Goal: Task Accomplishment & Management: Use online tool/utility

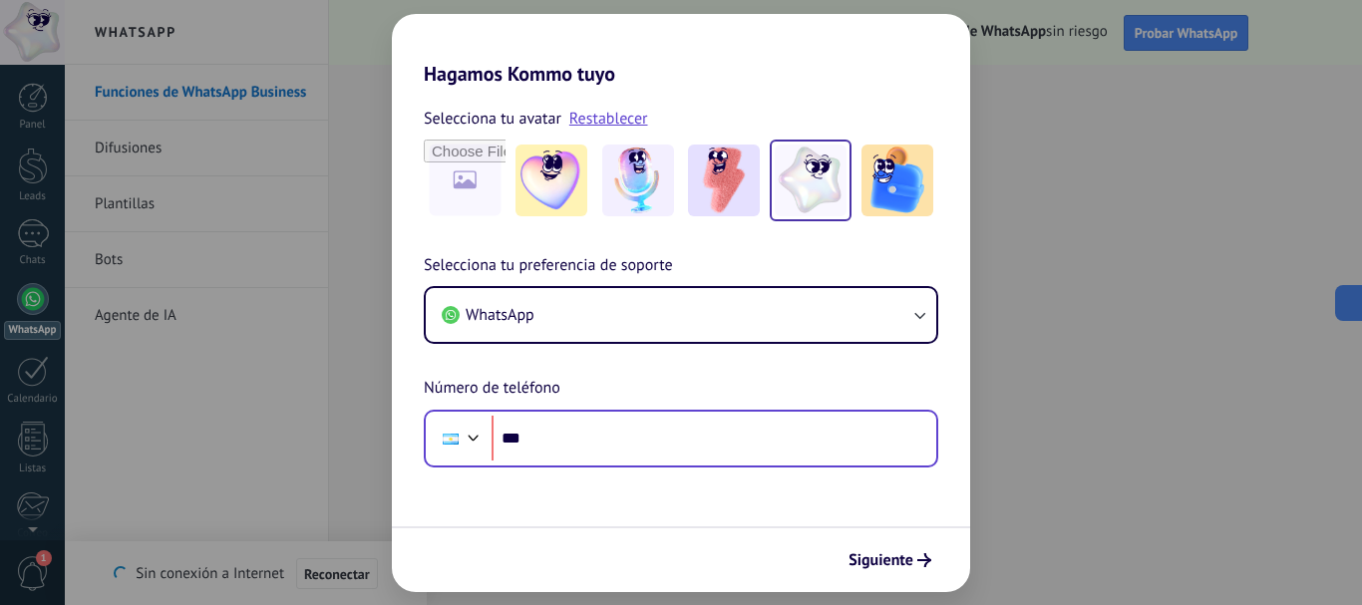
click at [577, 437] on input "***" at bounding box center [714, 439] width 445 height 46
click at [665, 424] on input "***" at bounding box center [714, 439] width 445 height 46
click at [665, 426] on input "***" at bounding box center [714, 439] width 445 height 46
click at [636, 439] on input "***" at bounding box center [714, 439] width 445 height 46
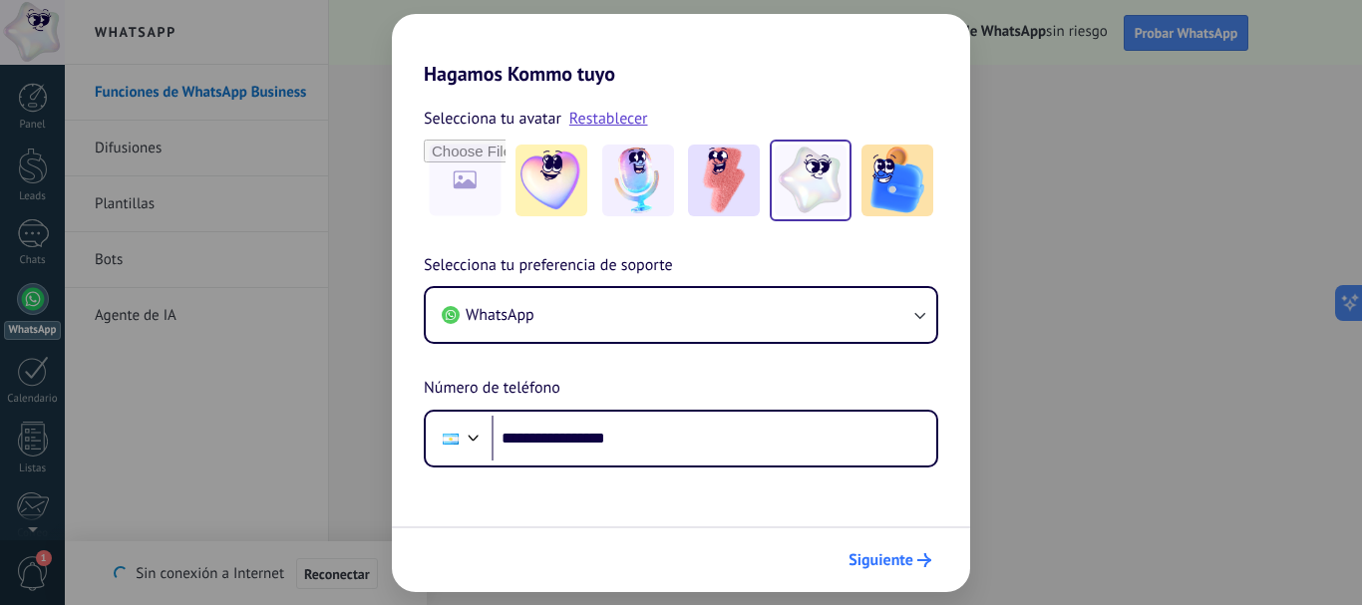
type input "**********"
click at [920, 565] on icon "submit" at bounding box center [925, 561] width 14 height 14
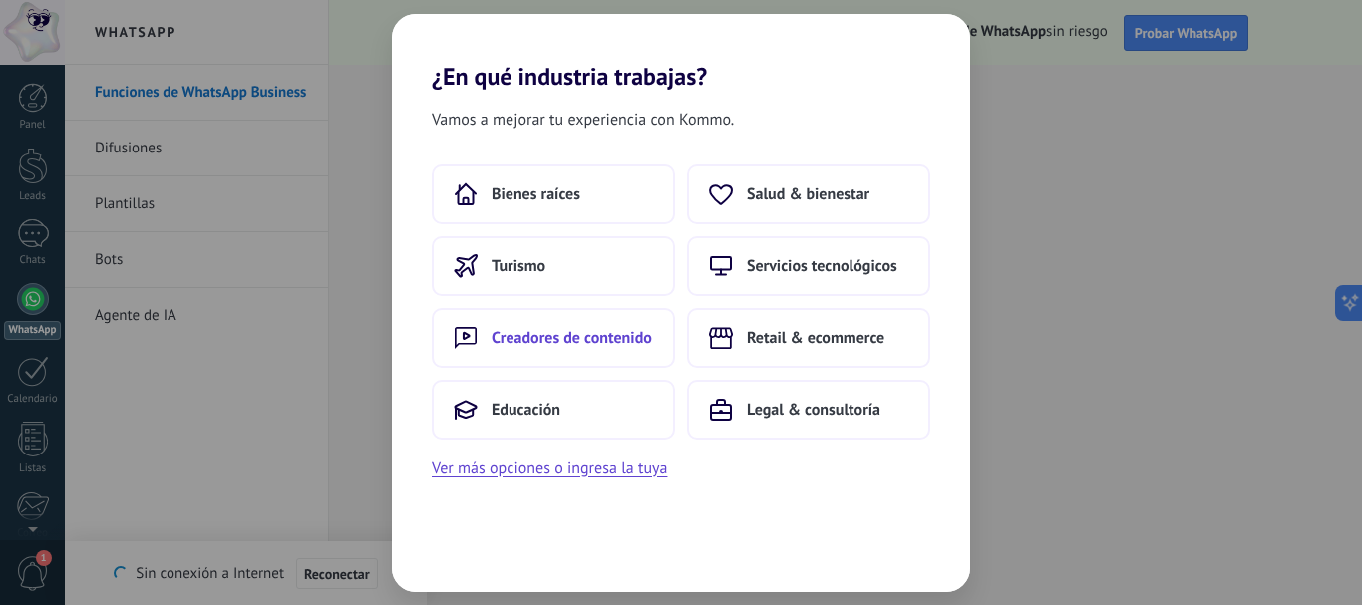
click at [610, 336] on span "Creadores de contenido" at bounding box center [572, 338] width 161 height 20
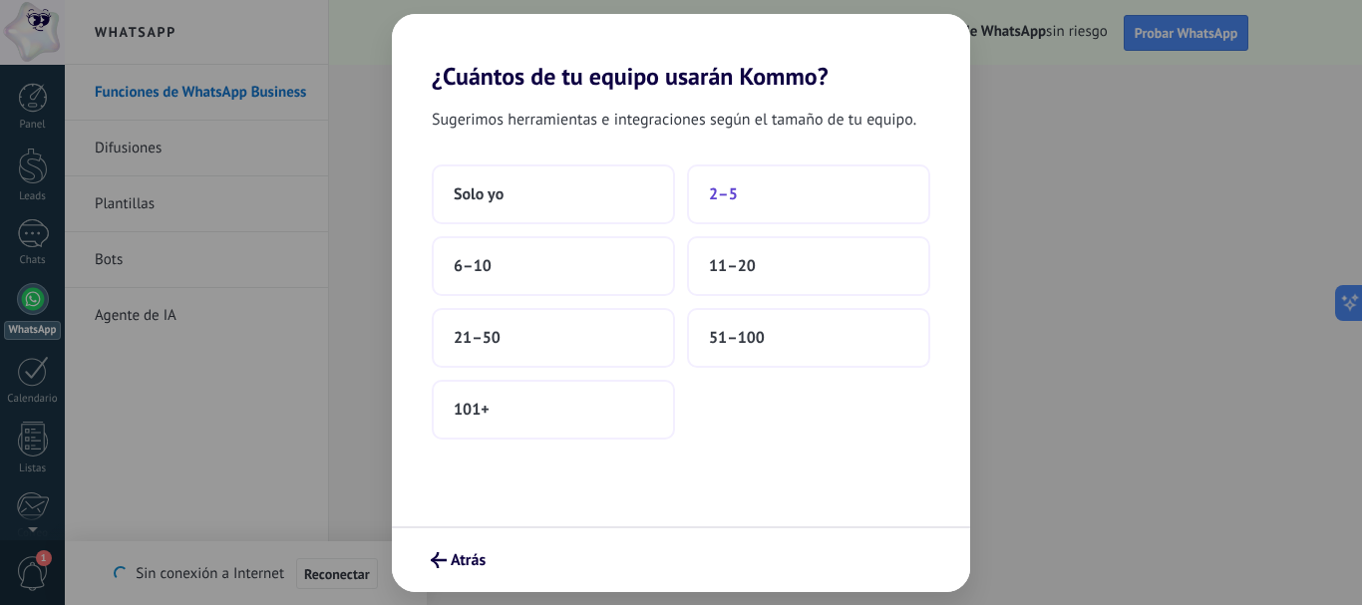
click at [742, 196] on button "2–5" at bounding box center [808, 195] width 243 height 60
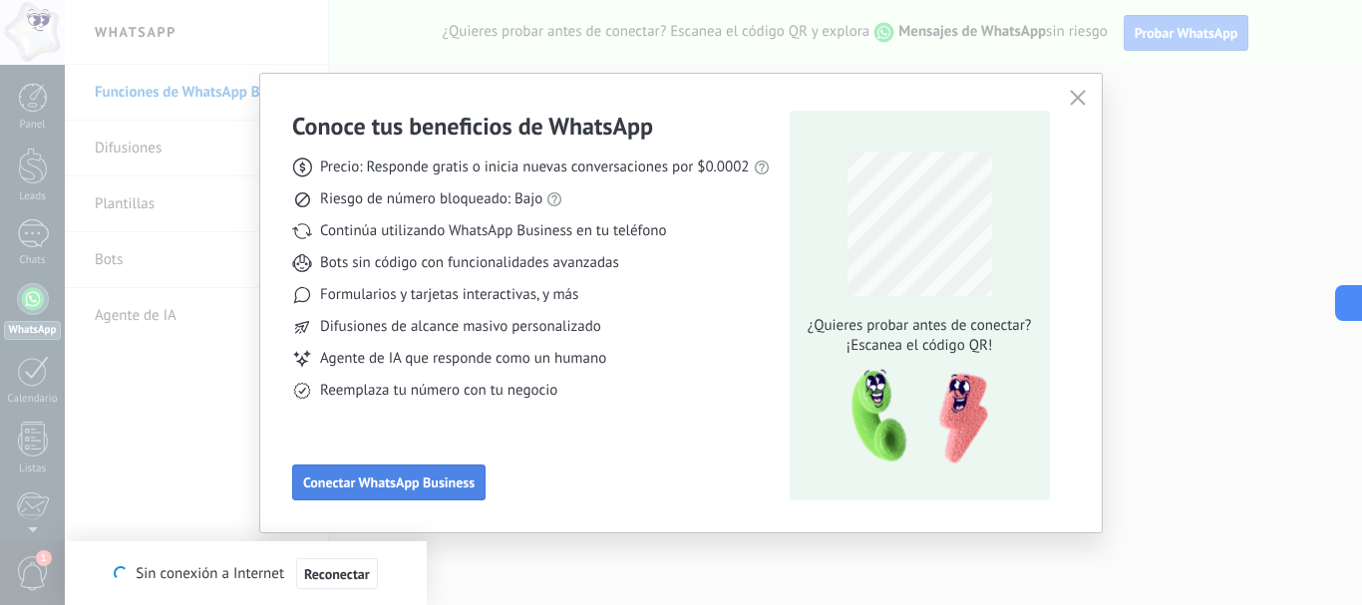
click at [440, 492] on button "Conectar WhatsApp Business" at bounding box center [388, 483] width 193 height 36
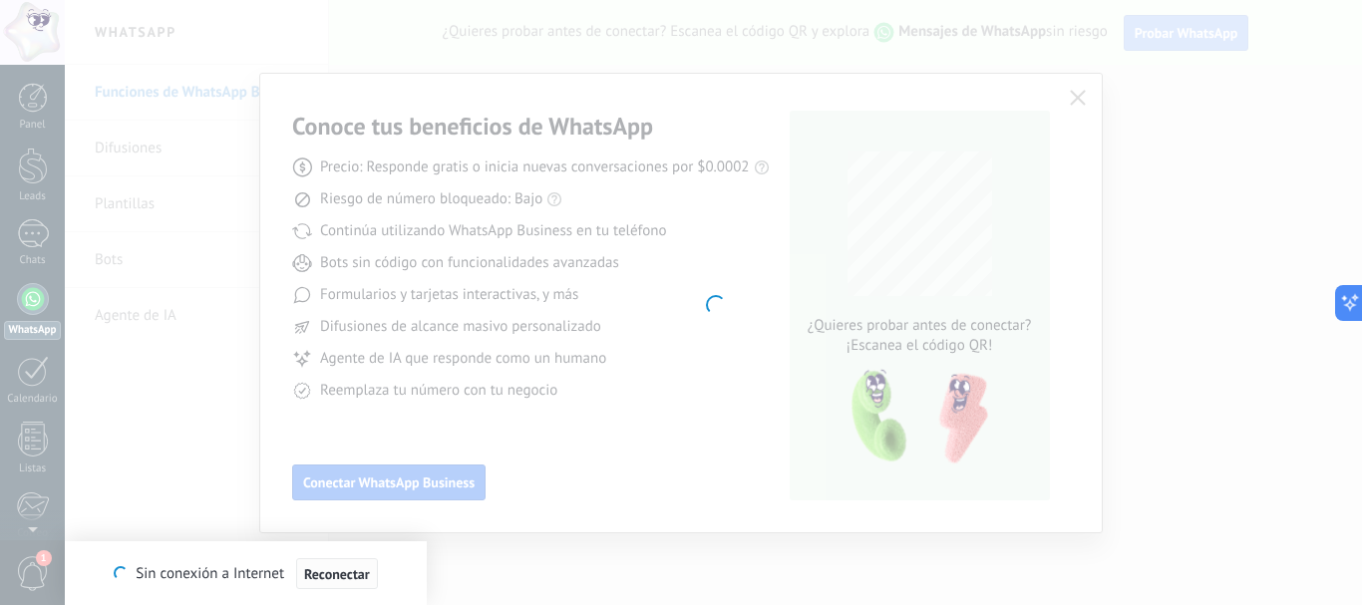
click at [316, 568] on span "Reconectar" at bounding box center [337, 574] width 66 height 14
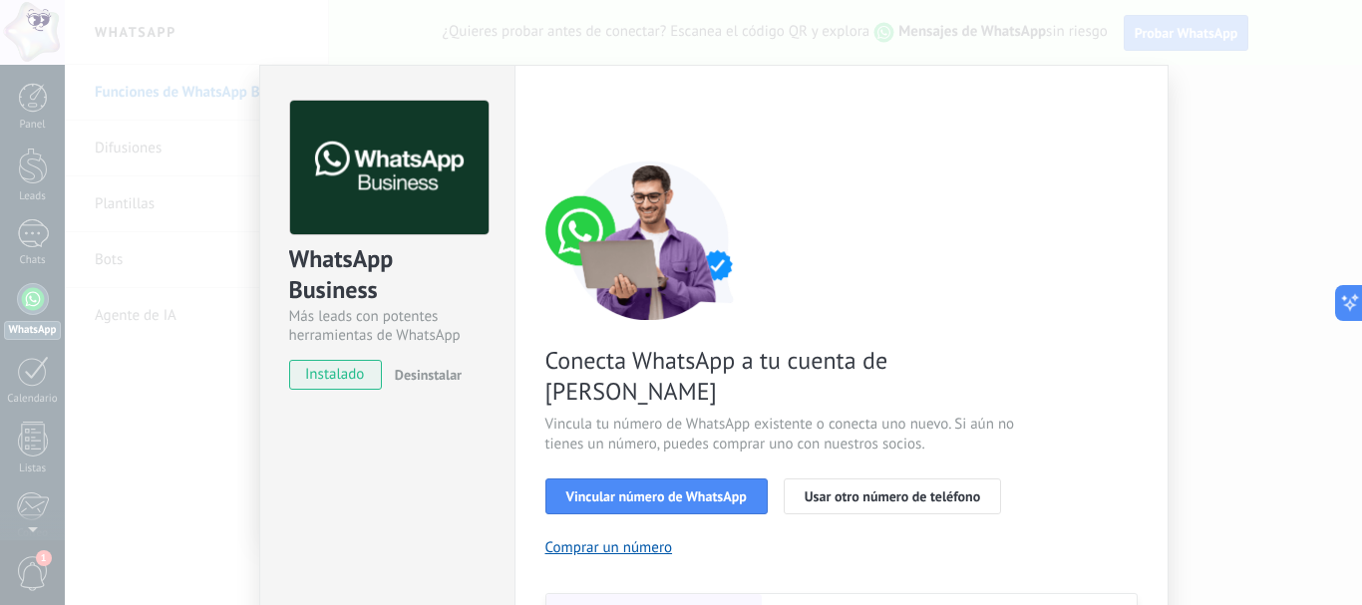
click at [1342, 282] on div "WhatsApp Business Más leads con potentes herramientas de WhatsApp instalado Des…" at bounding box center [714, 302] width 1298 height 605
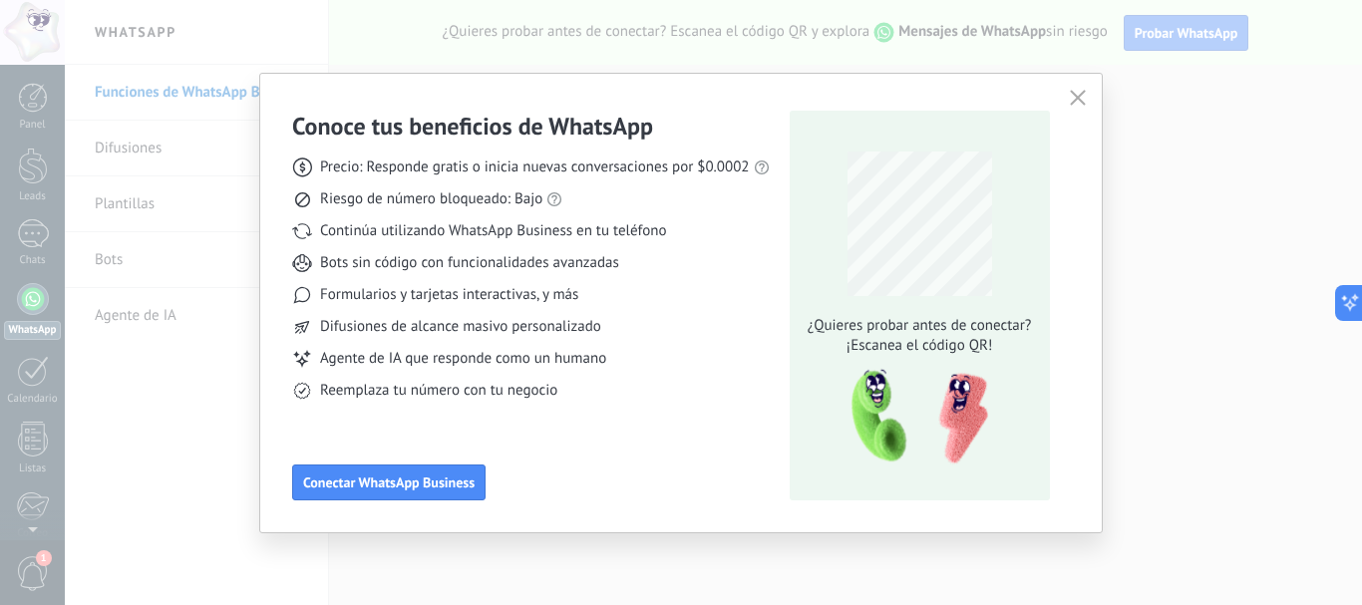
click at [1075, 96] on use "button" at bounding box center [1077, 97] width 15 height 15
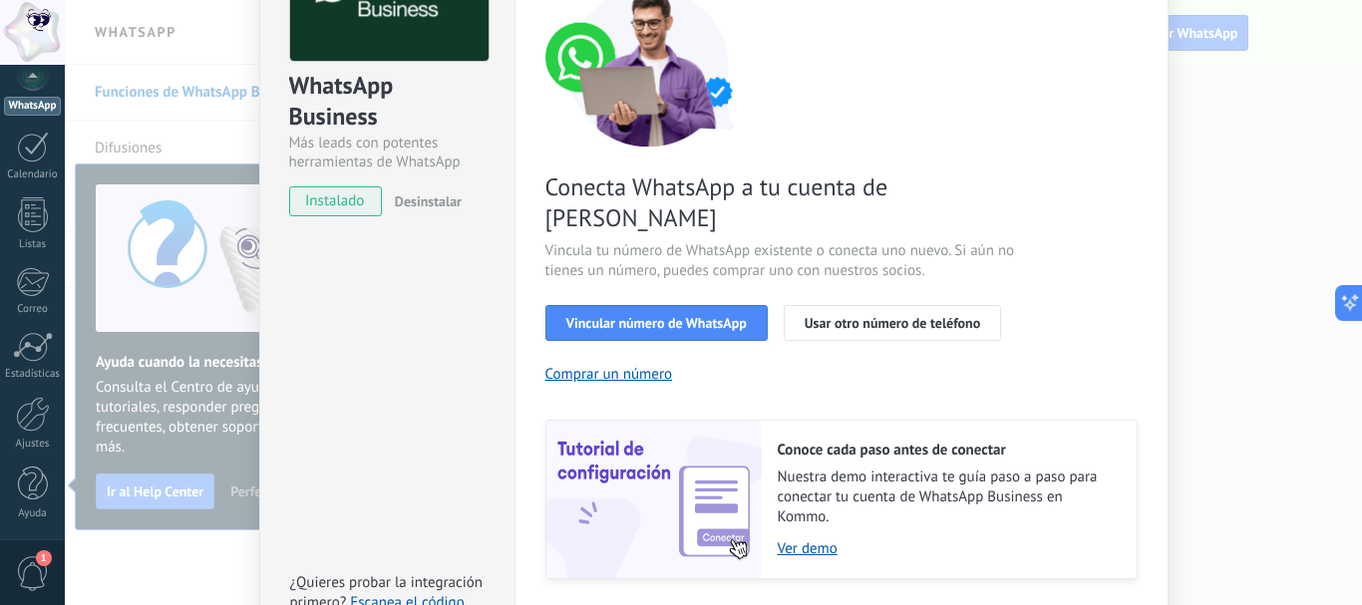
scroll to position [199, 0]
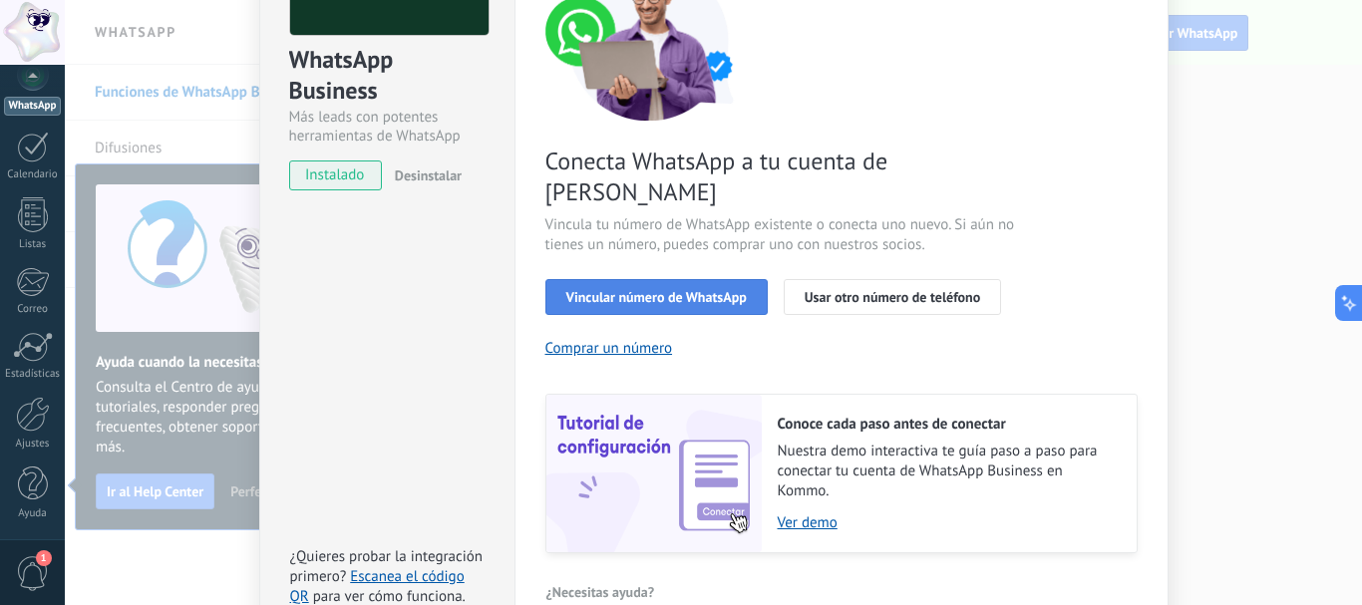
click at [735, 279] on button "Vincular número de WhatsApp" at bounding box center [657, 297] width 222 height 36
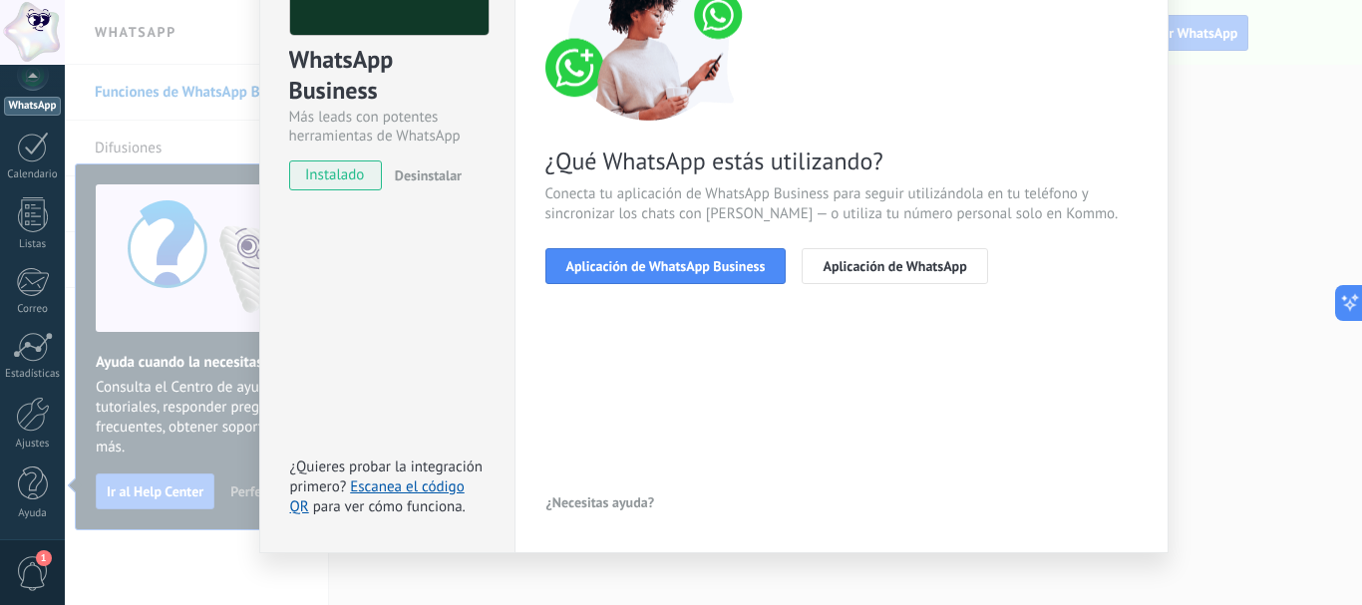
scroll to position [100, 0]
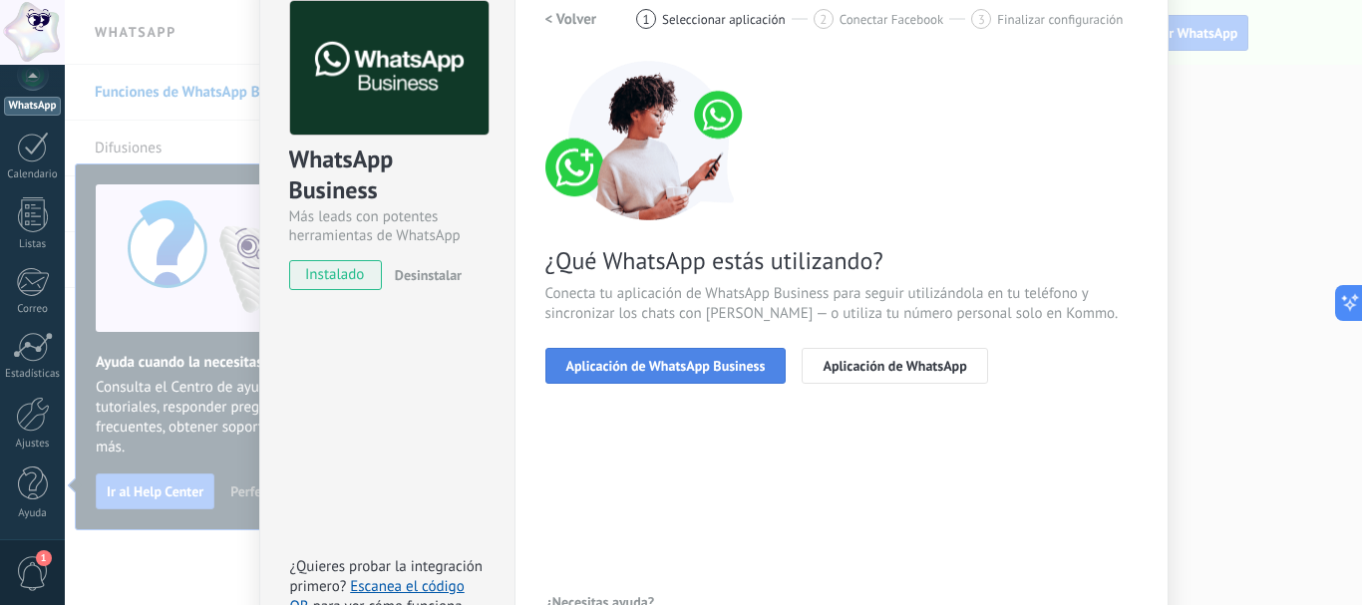
click at [758, 366] on span "Aplicación de WhatsApp Business" at bounding box center [665, 366] width 199 height 14
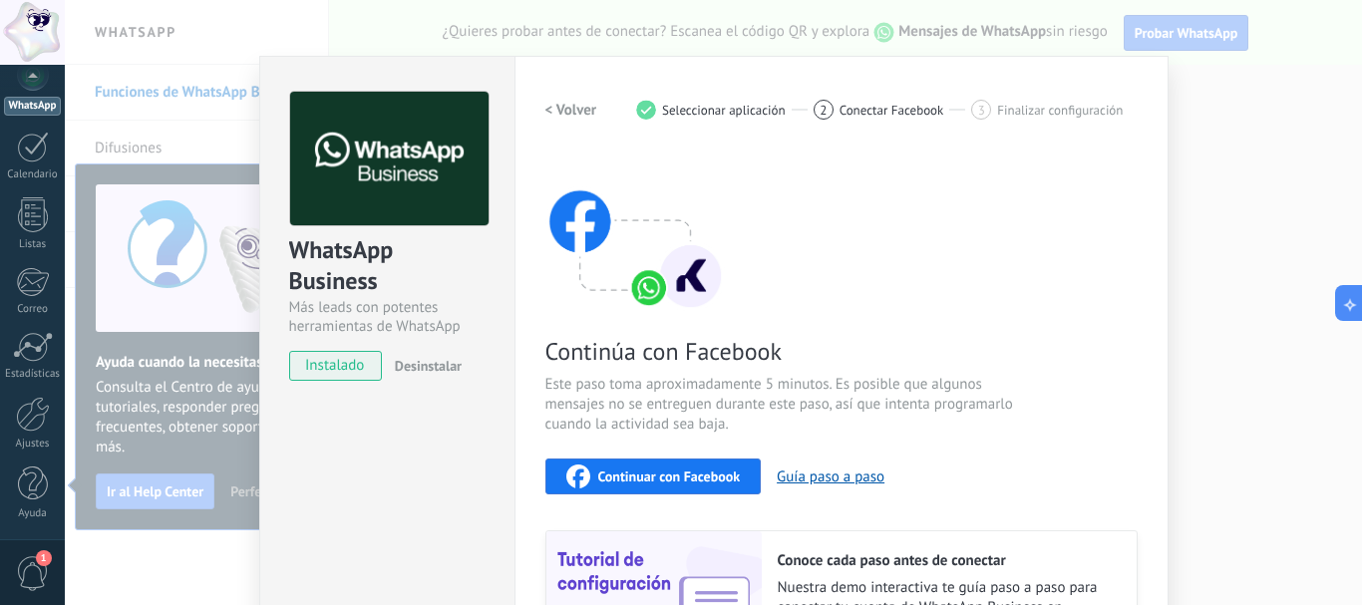
scroll to position [0, 0]
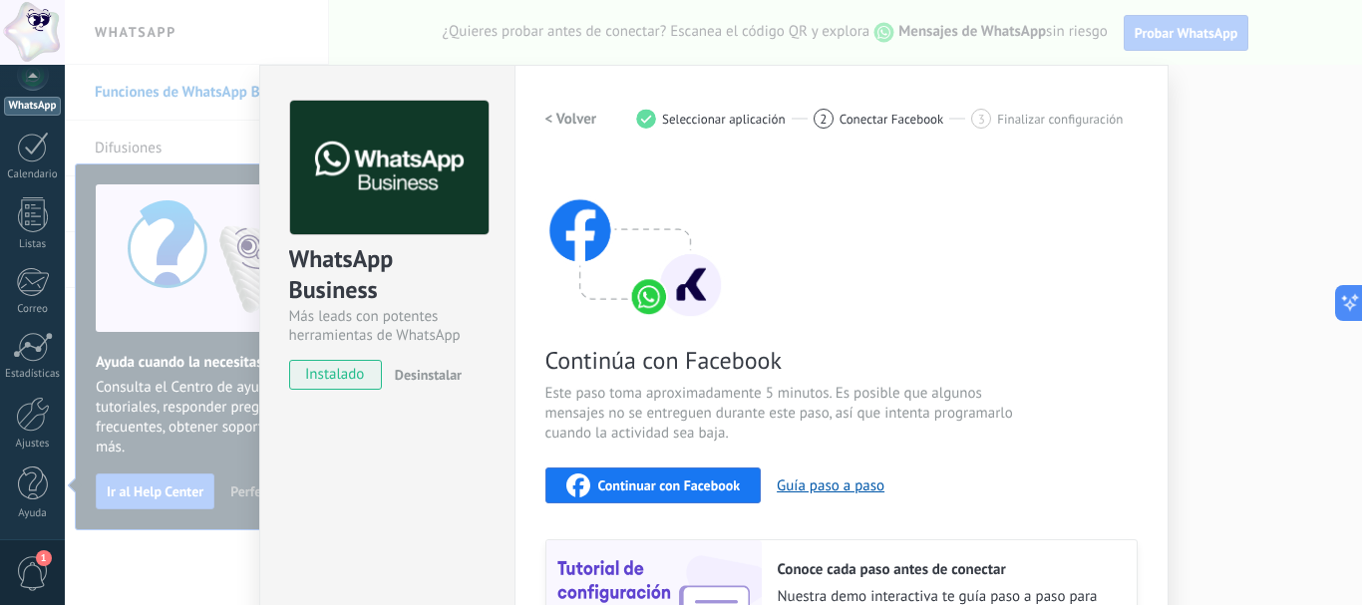
click at [444, 372] on span "Desinstalar" at bounding box center [428, 375] width 67 height 18
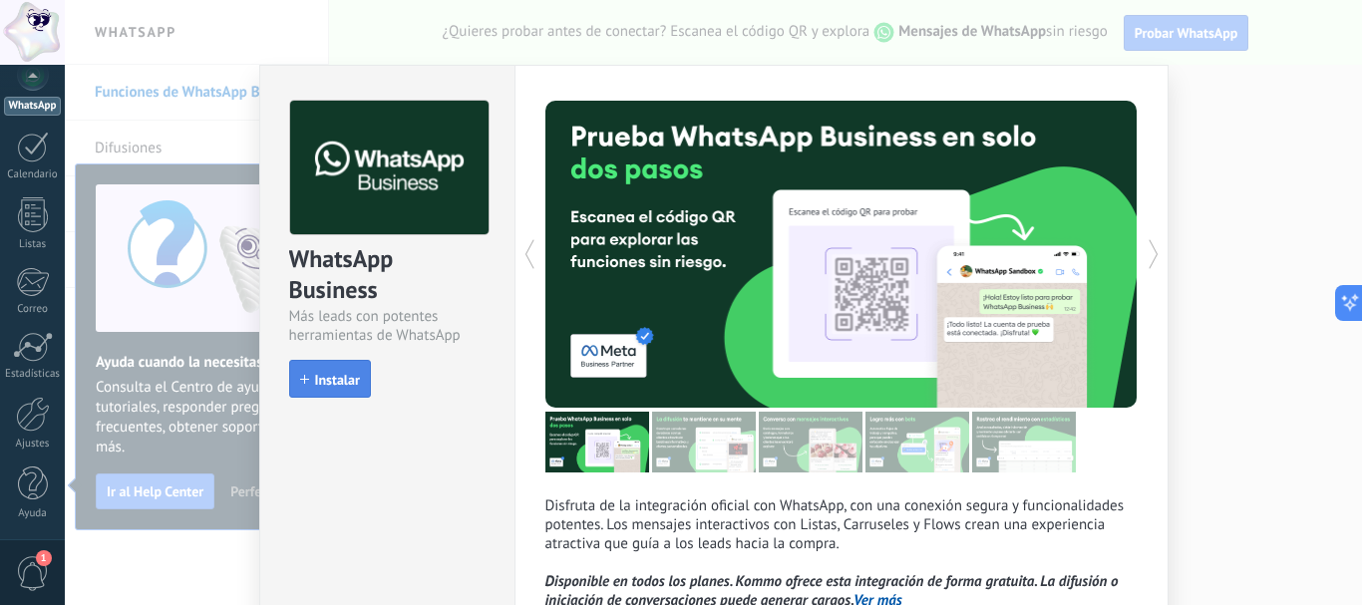
click at [344, 377] on span "Instalar" at bounding box center [337, 380] width 45 height 14
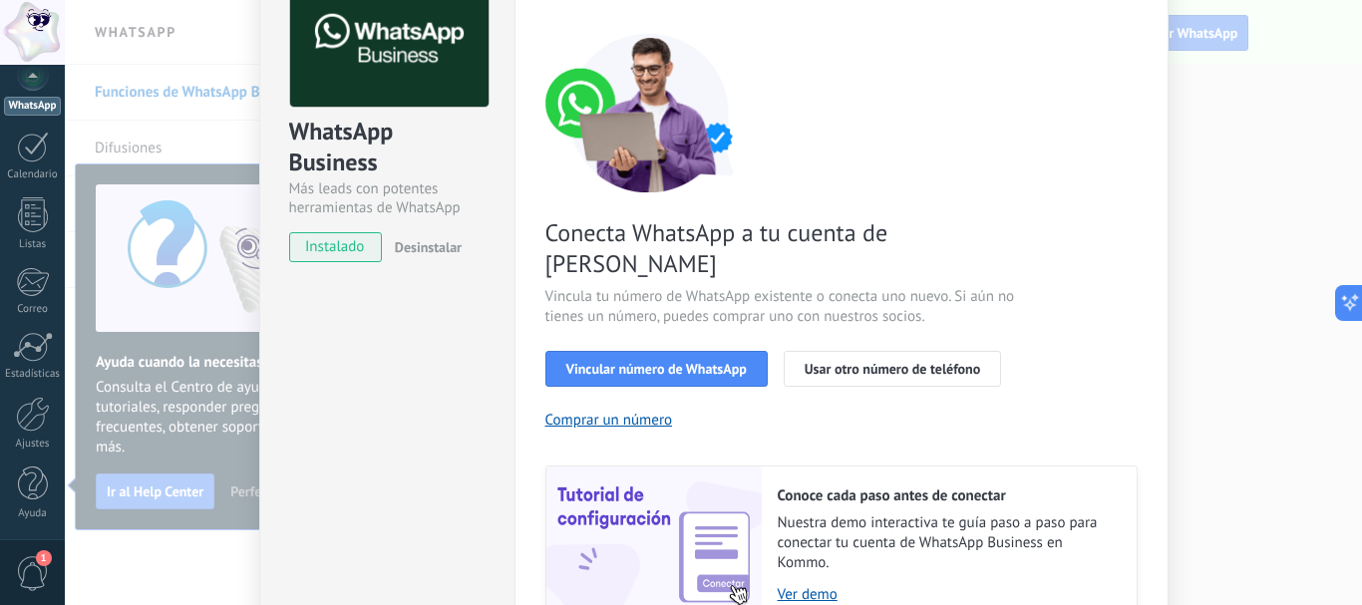
scroll to position [280, 0]
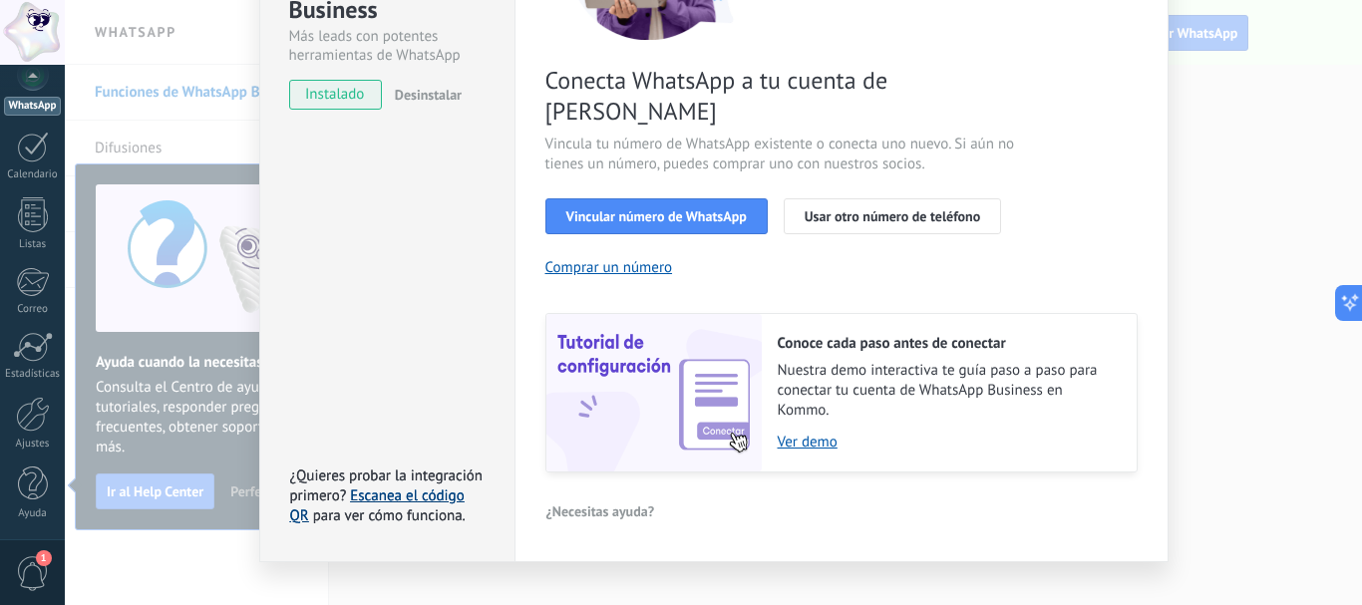
click at [410, 487] on link "Escanea el código QR" at bounding box center [377, 506] width 175 height 39
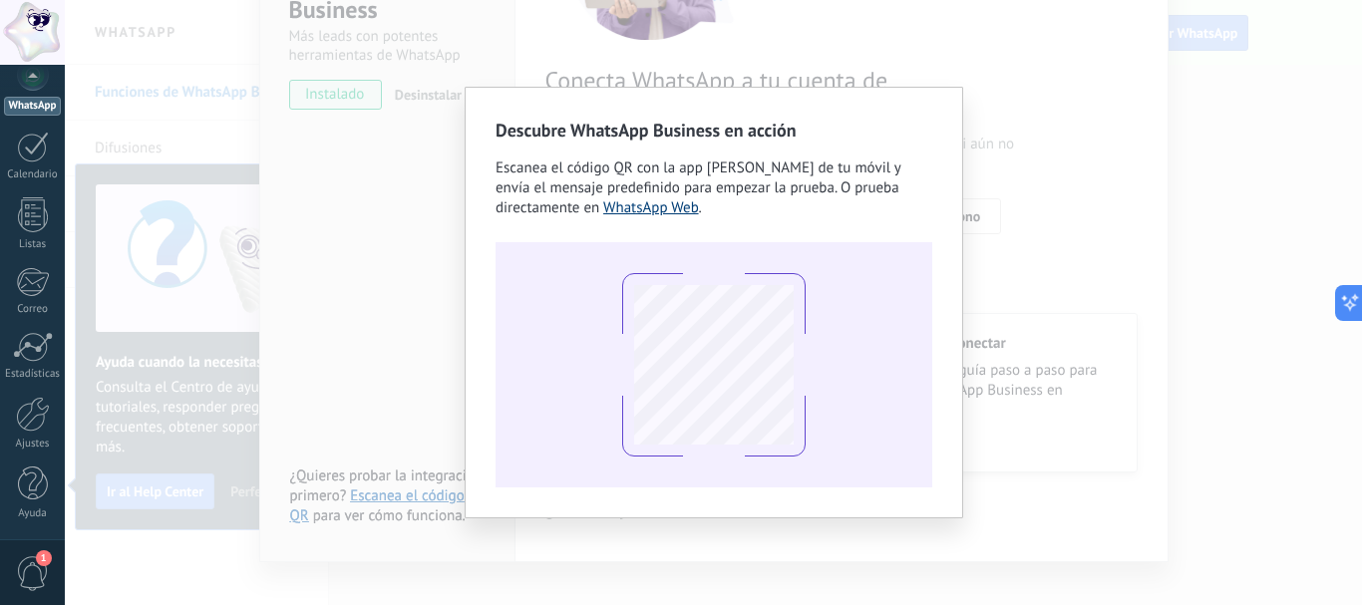
click at [679, 212] on link "WhatsApp Web" at bounding box center [651, 207] width 96 height 19
click at [1010, 204] on div "Descubre WhatsApp Business en acción Escanea el código QR con la app [PERSON_NA…" at bounding box center [714, 302] width 1298 height 605
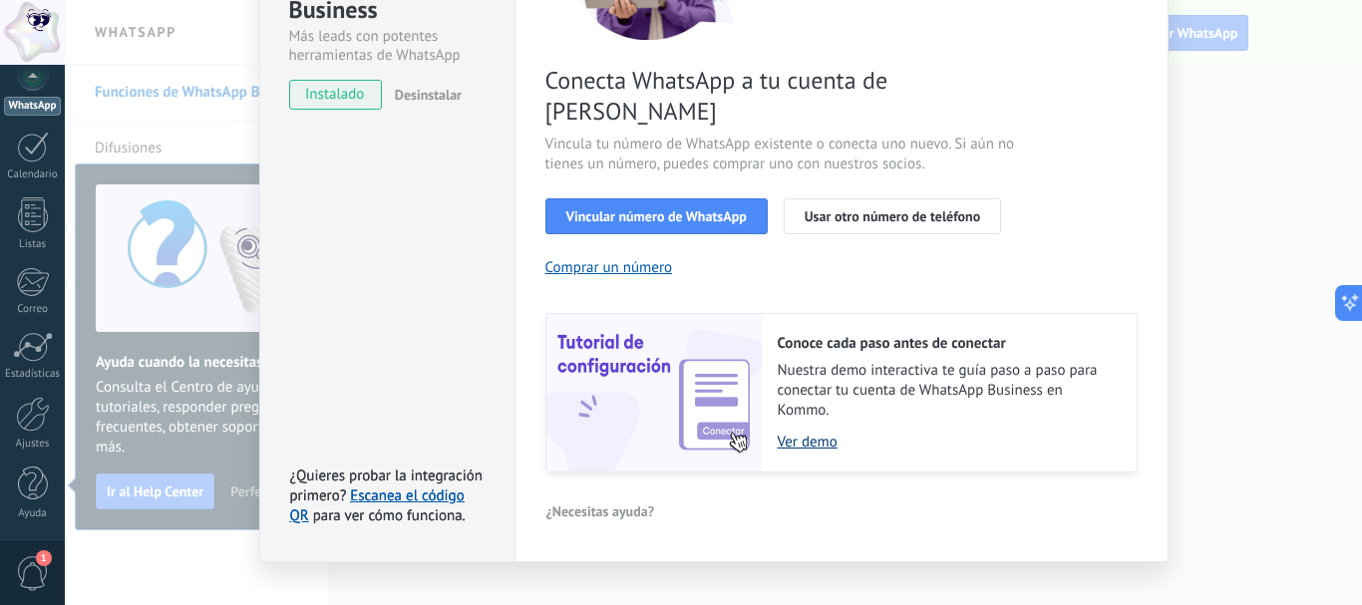
click at [793, 433] on link "Ver demo" at bounding box center [947, 442] width 339 height 19
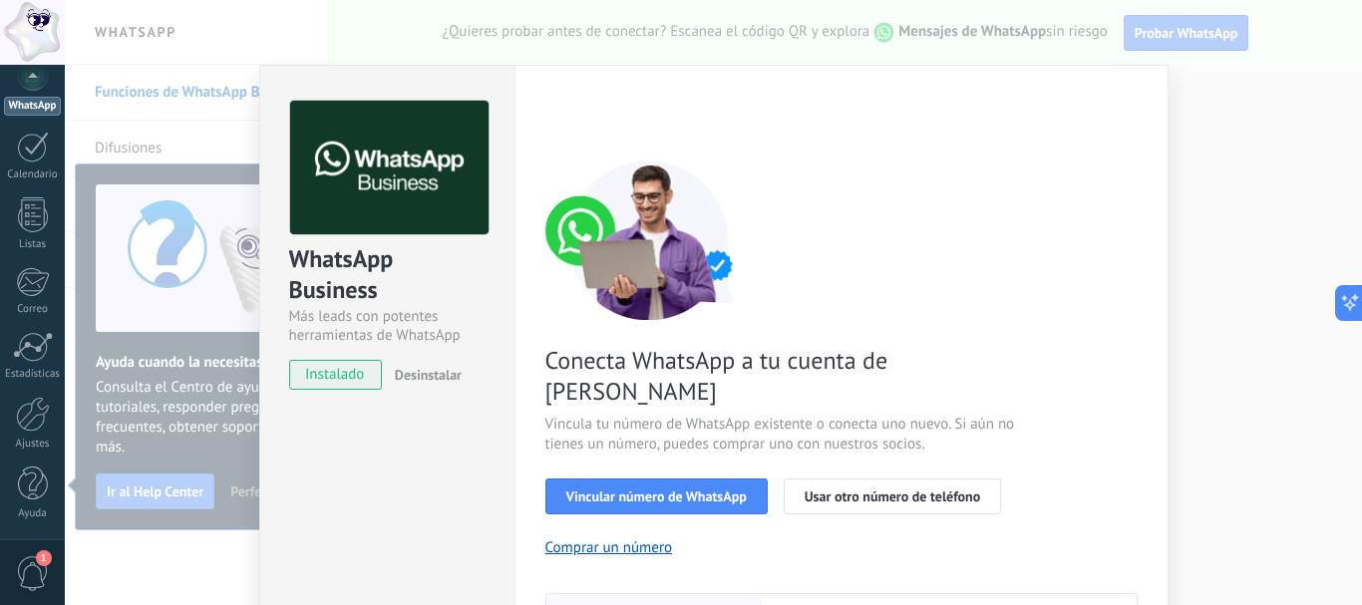
scroll to position [100, 0]
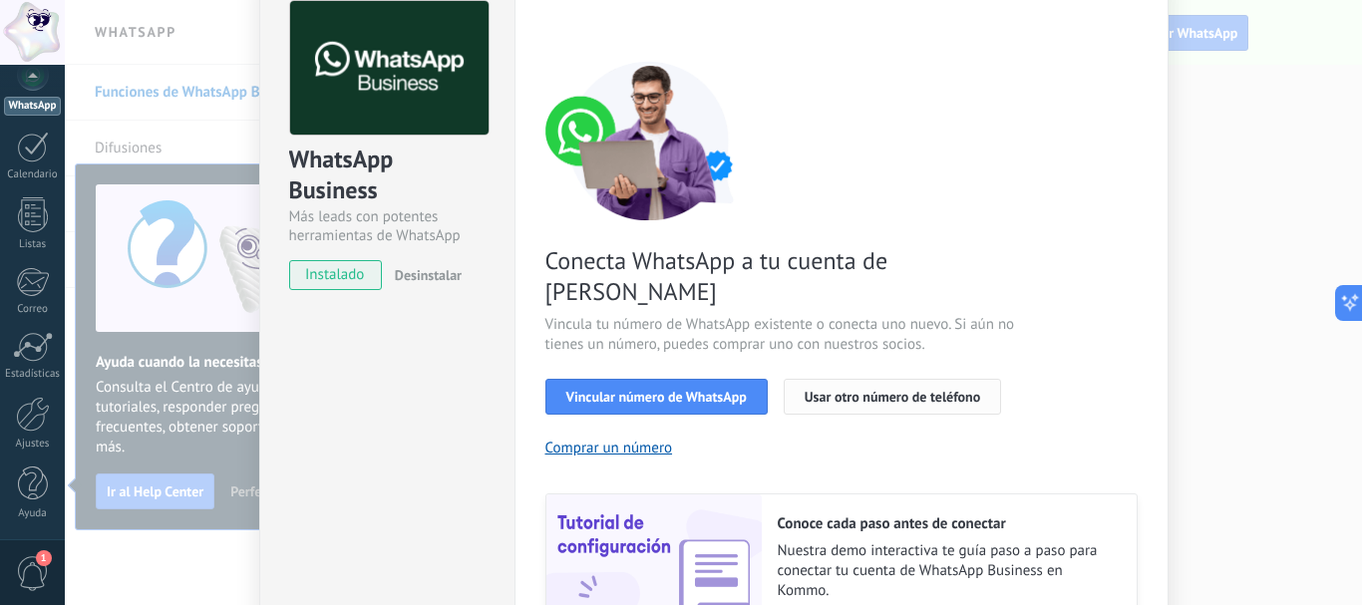
click at [844, 379] on button "Usar otro número de teléfono" at bounding box center [892, 397] width 217 height 36
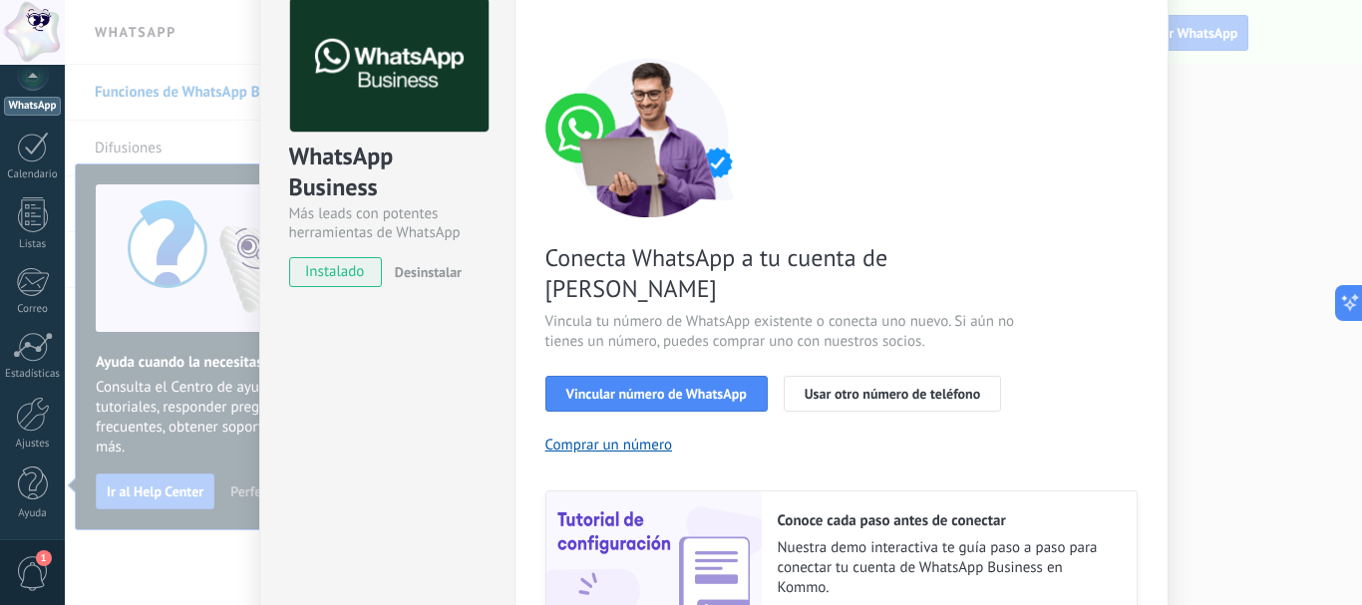
scroll to position [81, 0]
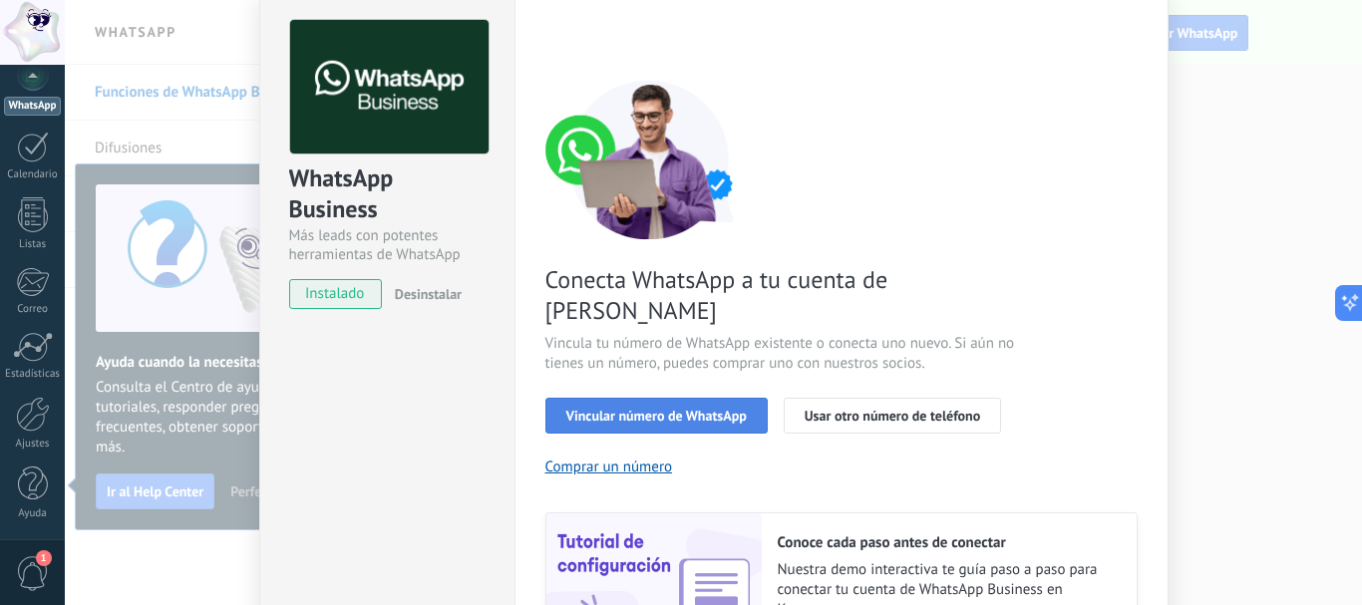
click at [642, 409] on span "Vincular número de WhatsApp" at bounding box center [656, 416] width 181 height 14
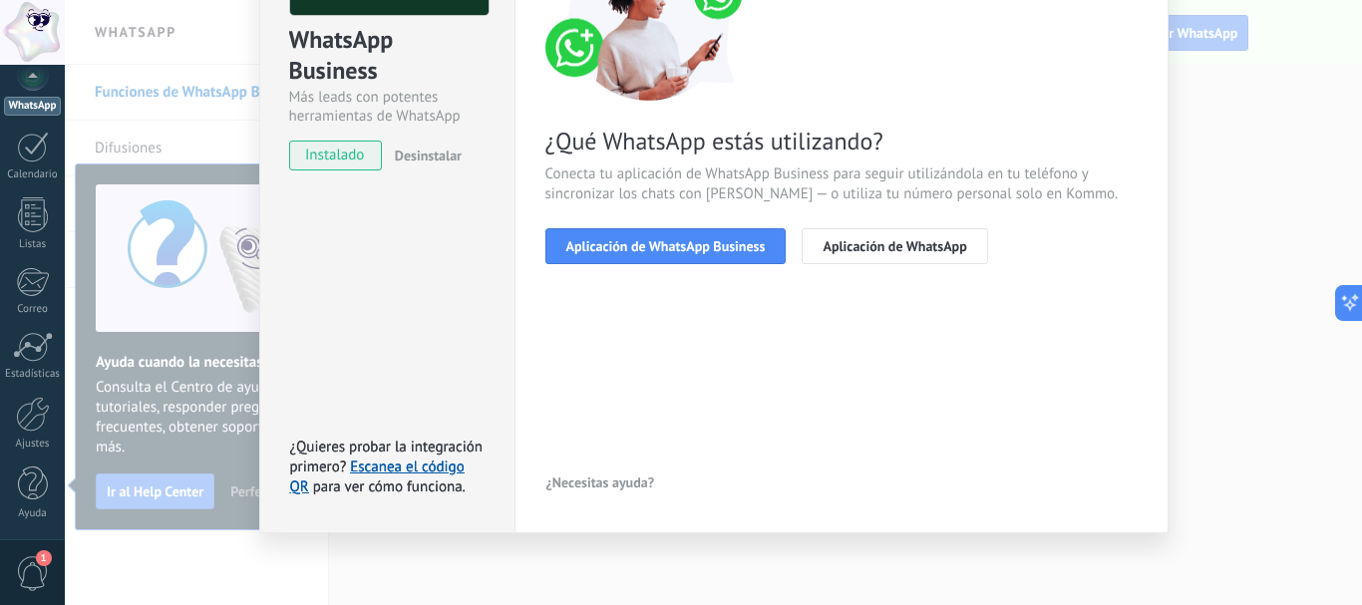
scroll to position [222, 0]
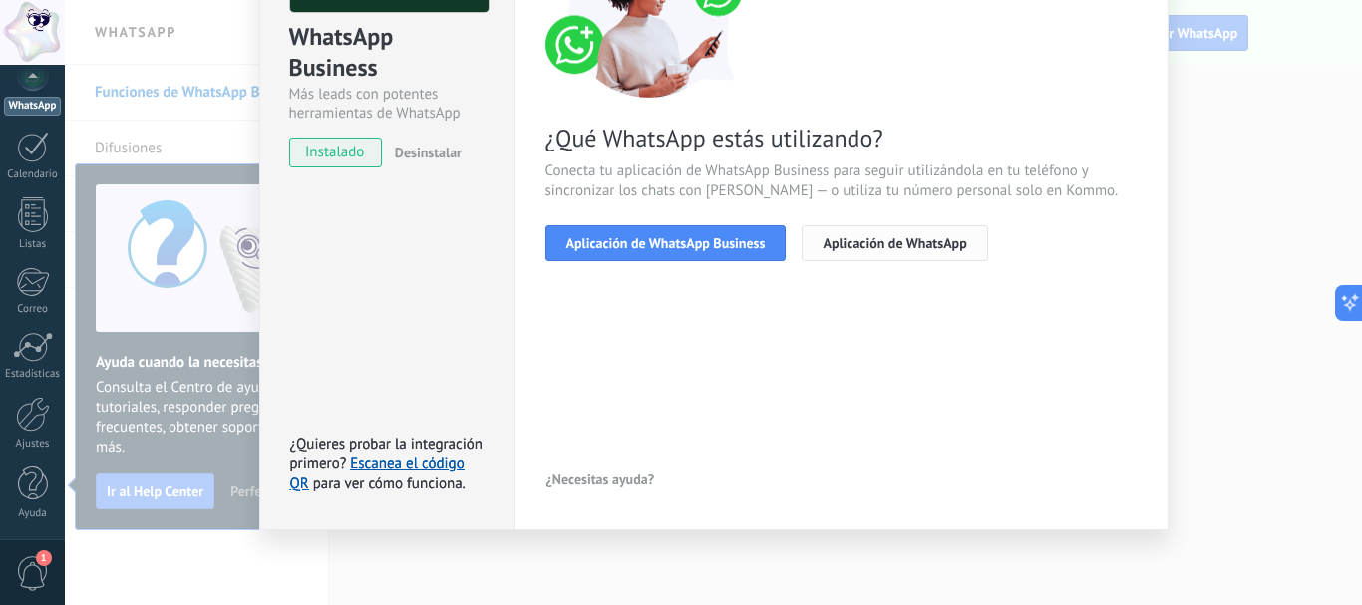
click at [911, 241] on span "Aplicación de WhatsApp" at bounding box center [895, 243] width 144 height 14
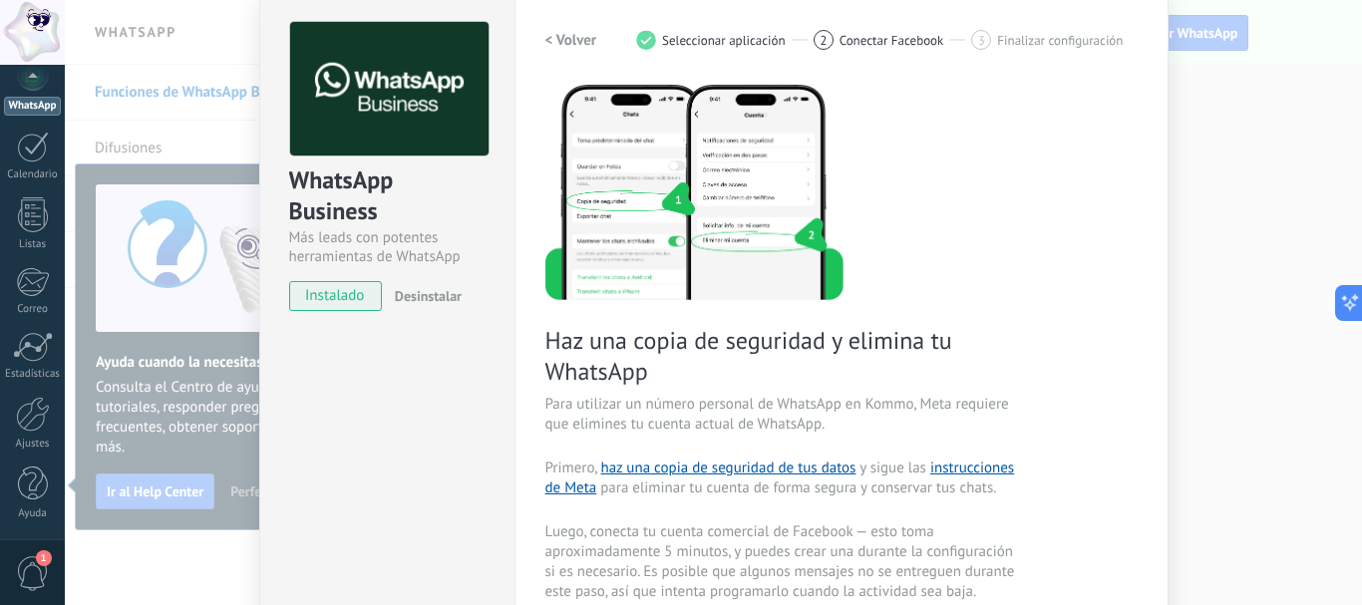
scroll to position [0, 0]
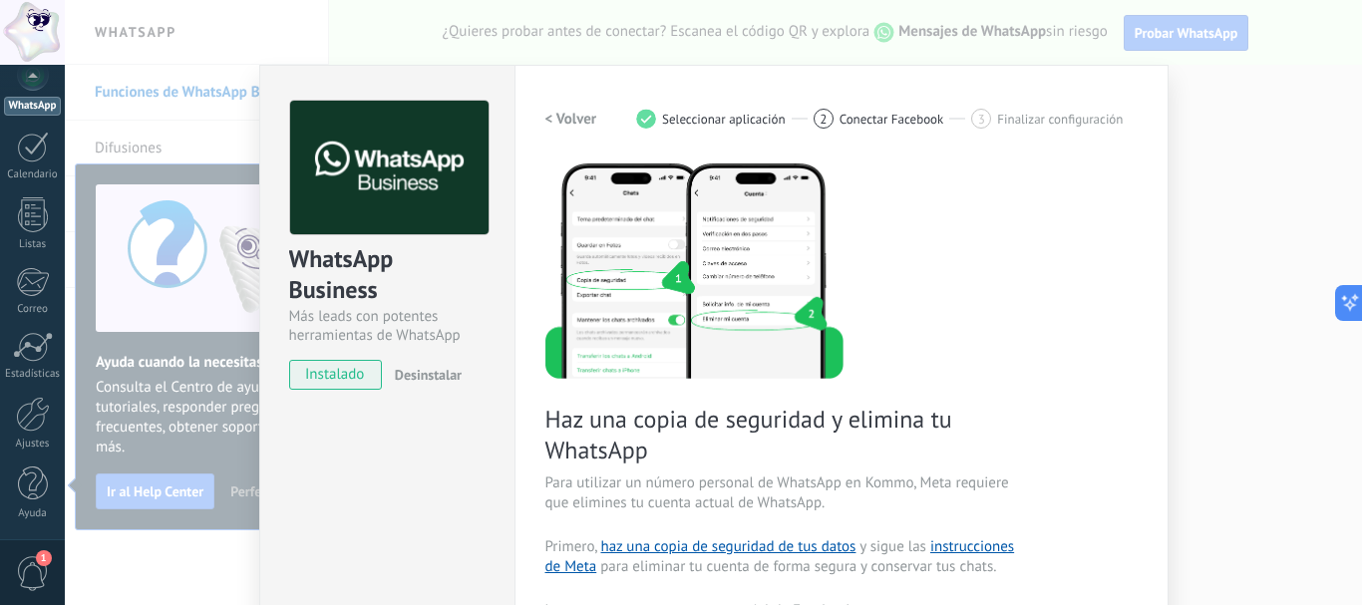
click at [546, 116] on h2 "< Volver" at bounding box center [572, 119] width 52 height 19
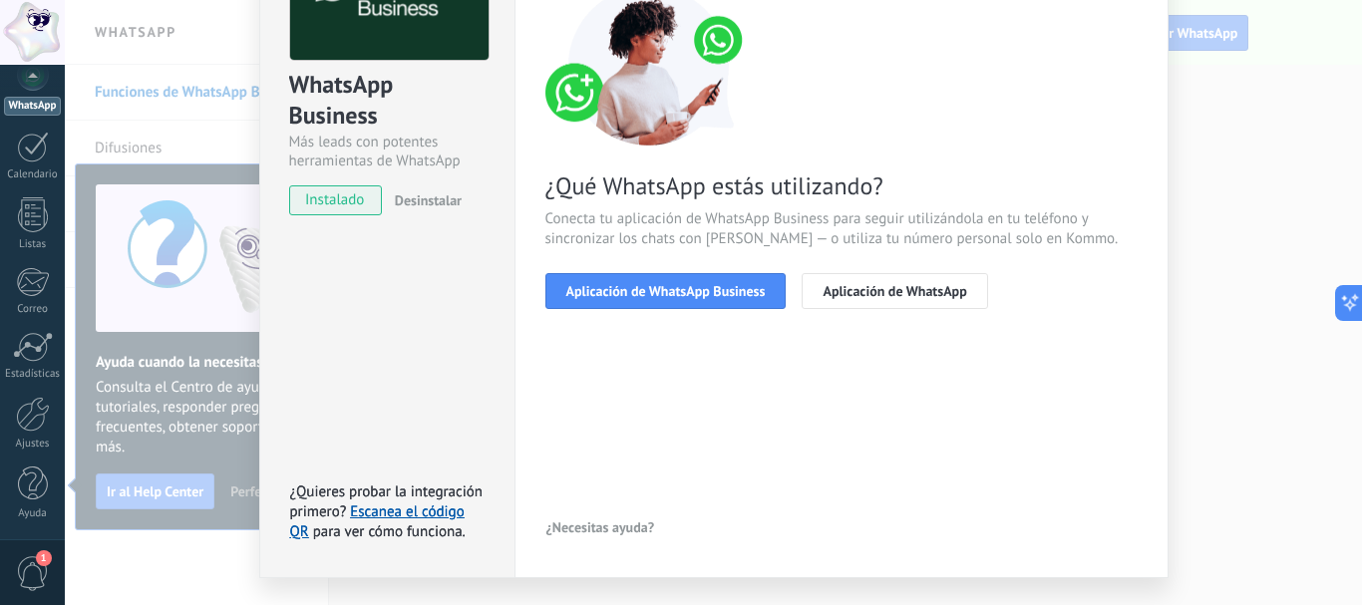
scroll to position [199, 0]
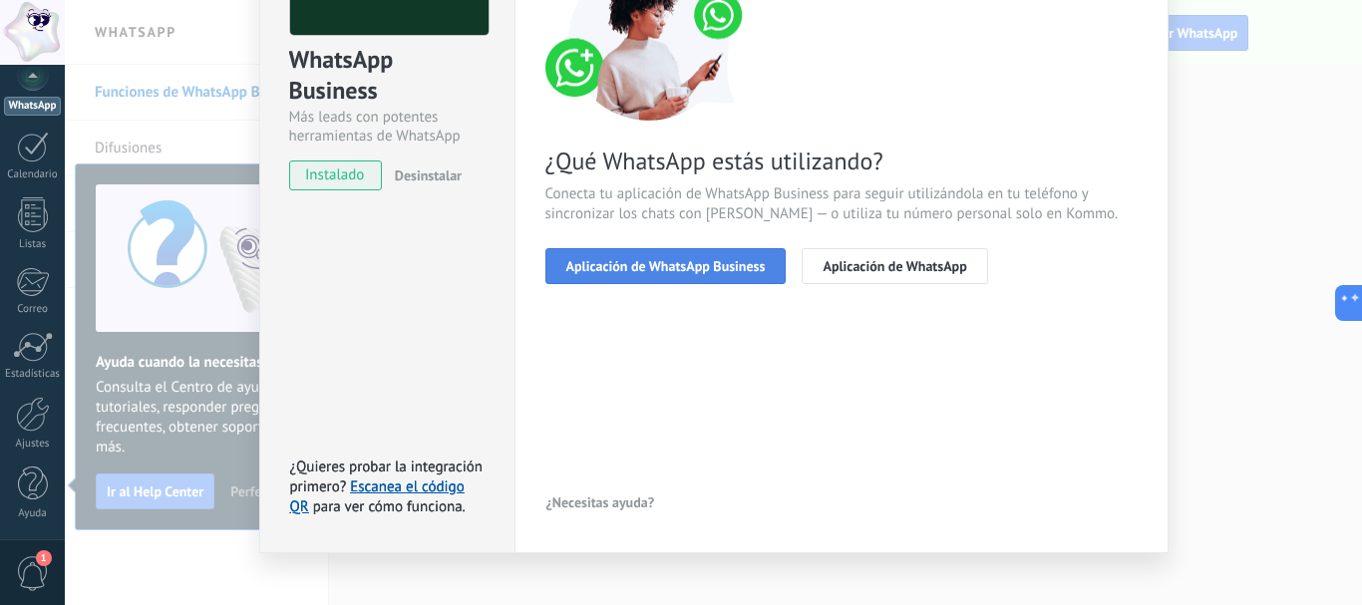
click at [731, 260] on span "Aplicación de WhatsApp Business" at bounding box center [665, 266] width 199 height 14
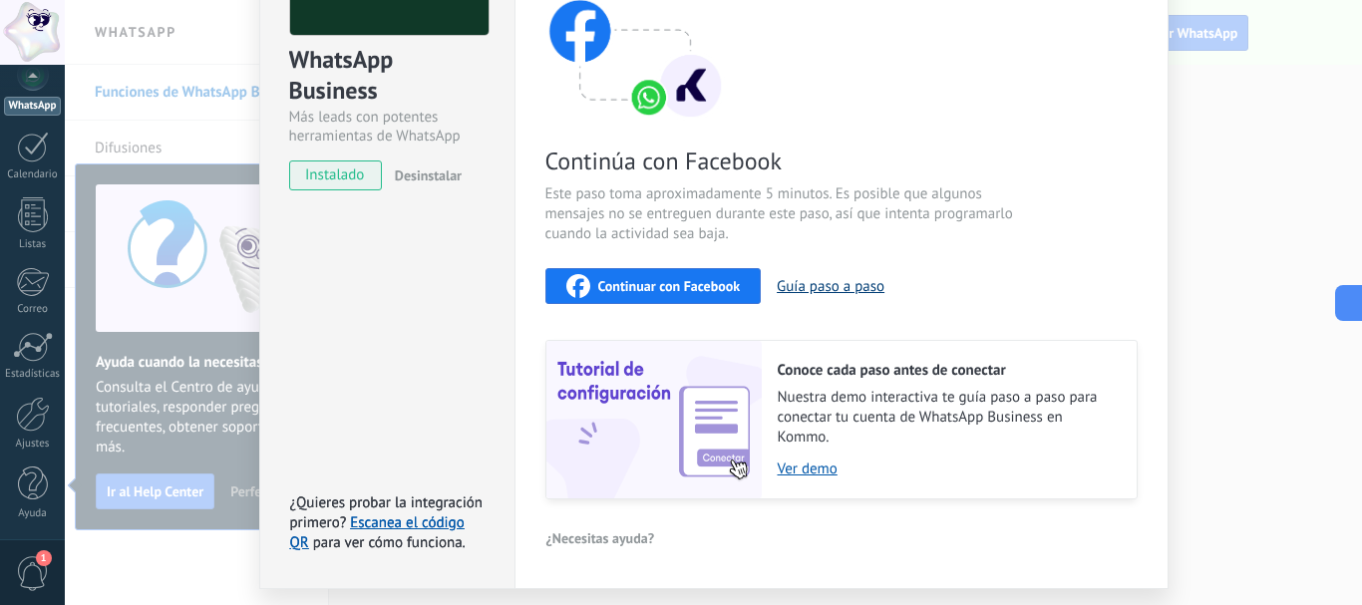
click at [839, 281] on button "Guía paso a paso" at bounding box center [831, 286] width 108 height 19
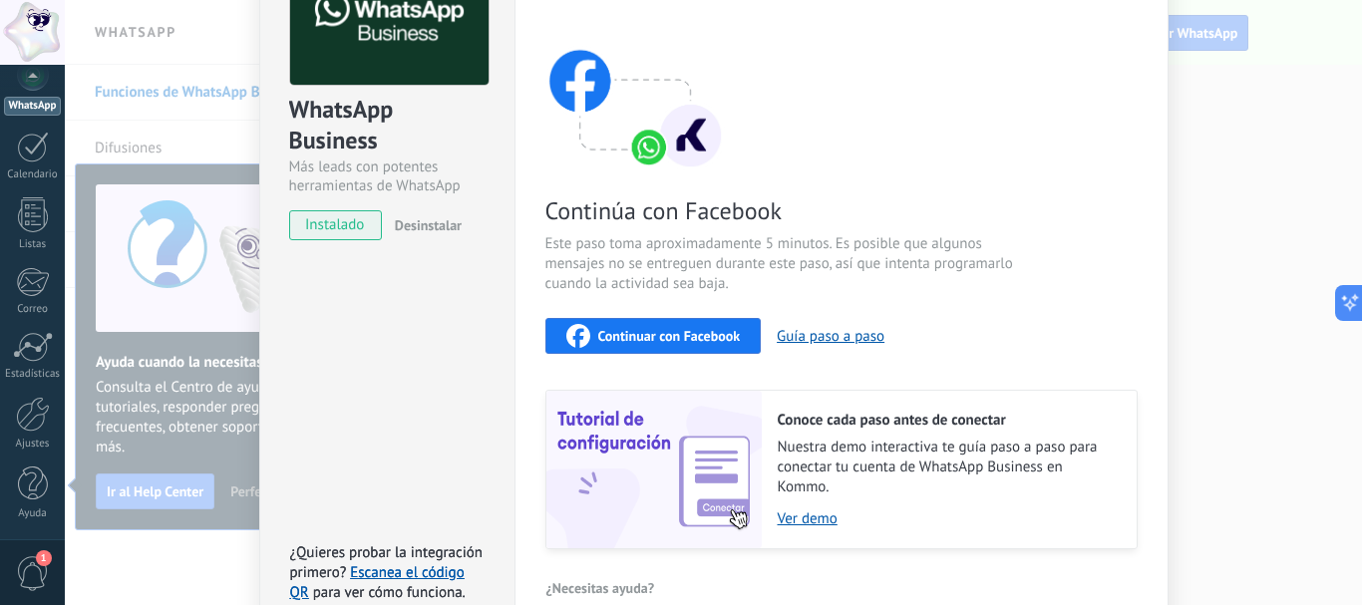
scroll to position [58, 0]
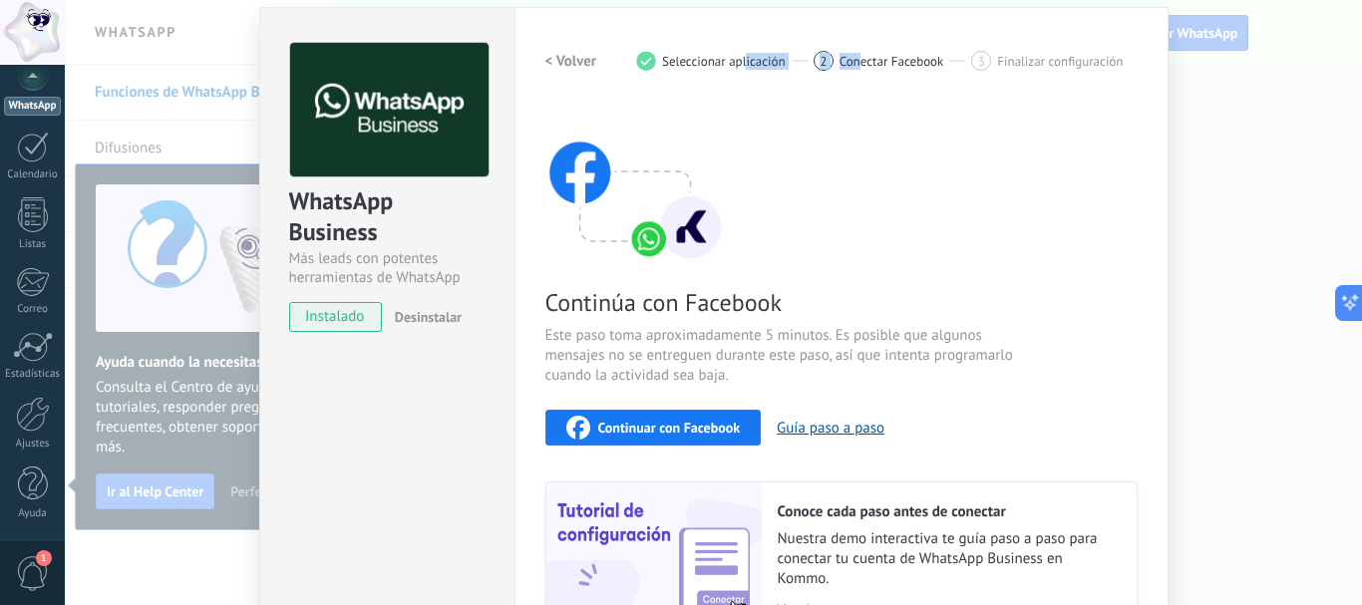
drag, startPoint x: 743, startPoint y: 36, endPoint x: 857, endPoint y: 31, distance: 113.8
click at [857, 31] on div "Configuraciones Autorizaciones This tab logs the users who have granted integra…" at bounding box center [842, 369] width 654 height 724
click at [850, 31] on div "Configuraciones Autorizaciones This tab logs the users who have granted integra…" at bounding box center [842, 369] width 654 height 724
click at [868, 174] on div "Continúa con Facebook Este paso toma aproximadamente 5 minutos. Es posible que …" at bounding box center [842, 372] width 592 height 539
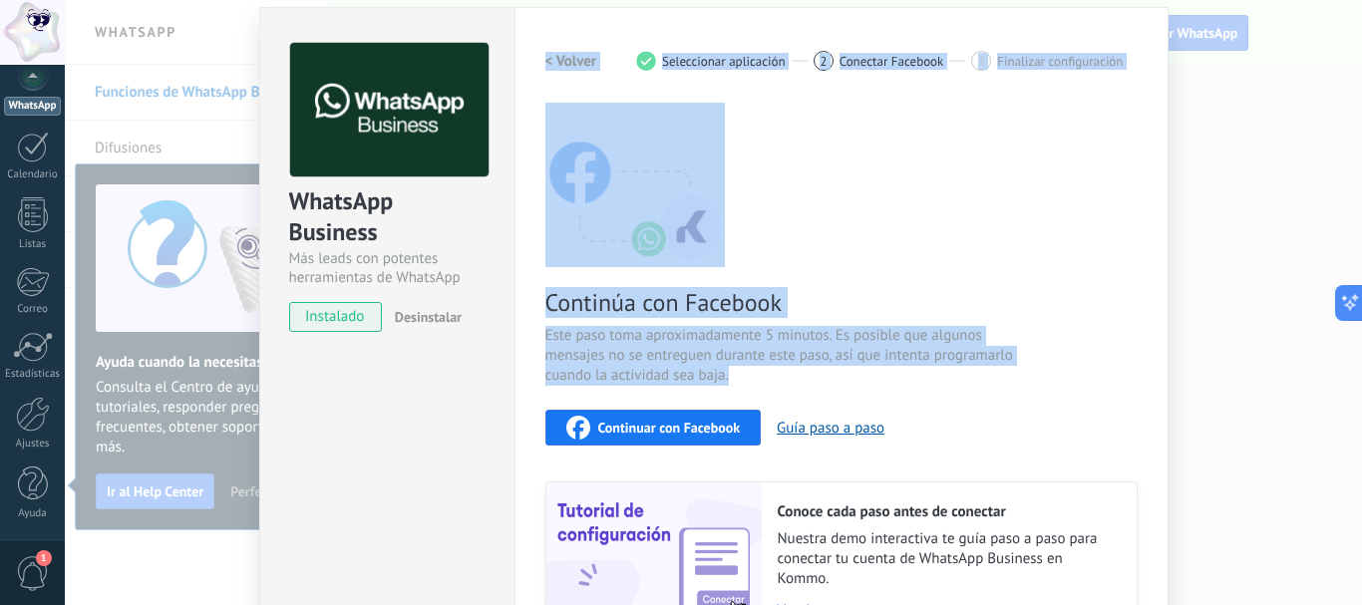
drag, startPoint x: 725, startPoint y: 373, endPoint x: 503, endPoint y: 363, distance: 222.6
click at [503, 363] on div "WhatsApp Business Más leads con potentes herramientas de WhatsApp instalado Des…" at bounding box center [714, 369] width 910 height 724
click at [656, 363] on span "Este paso toma aproximadamente 5 minutos. Es posible que algunos mensajes no se…" at bounding box center [783, 356] width 475 height 60
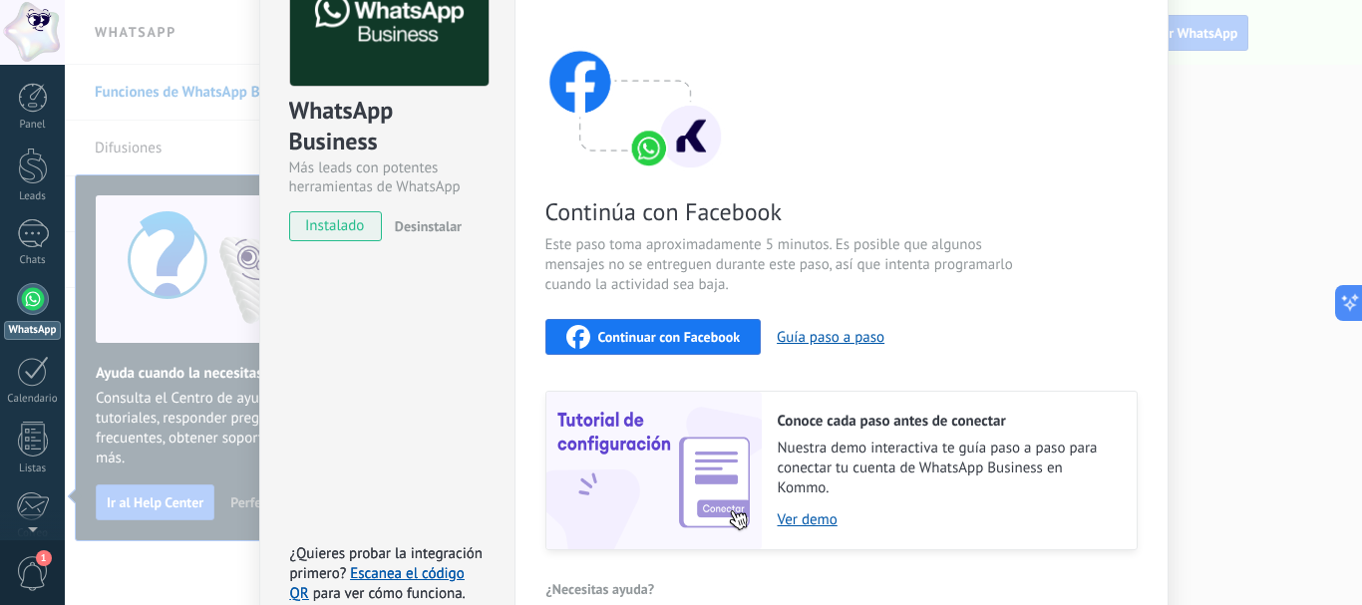
scroll to position [0, 0]
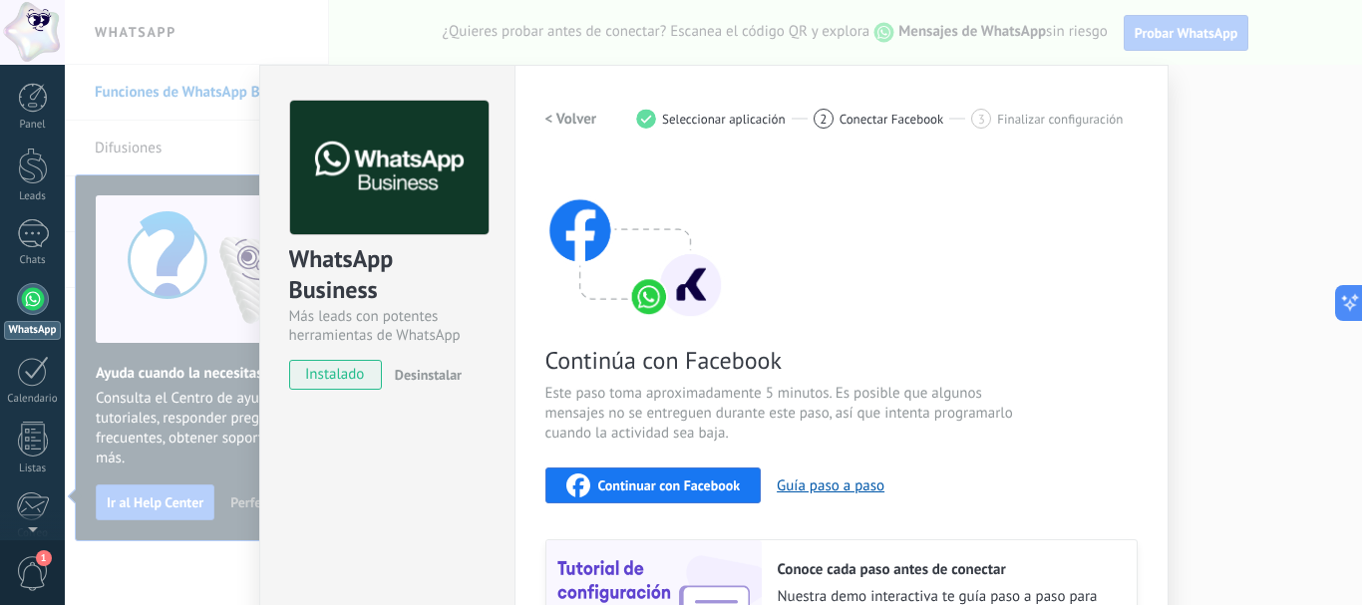
click at [886, 123] on span "Conectar Facebook" at bounding box center [892, 119] width 105 height 15
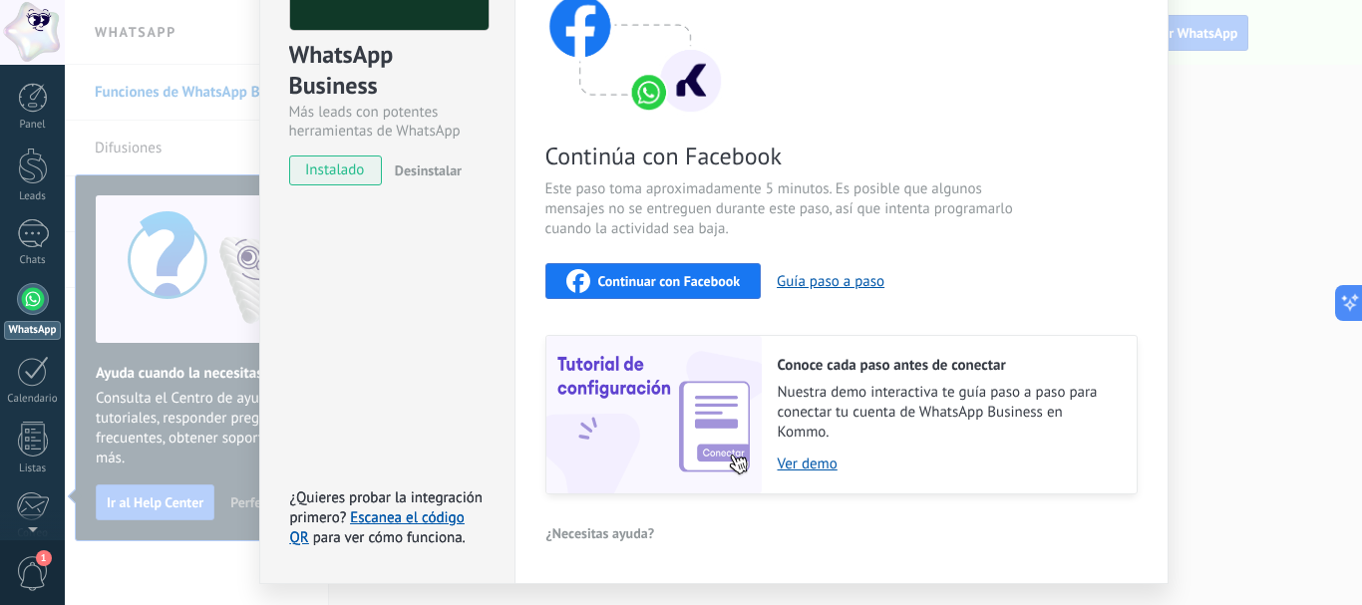
scroll to position [158, 0]
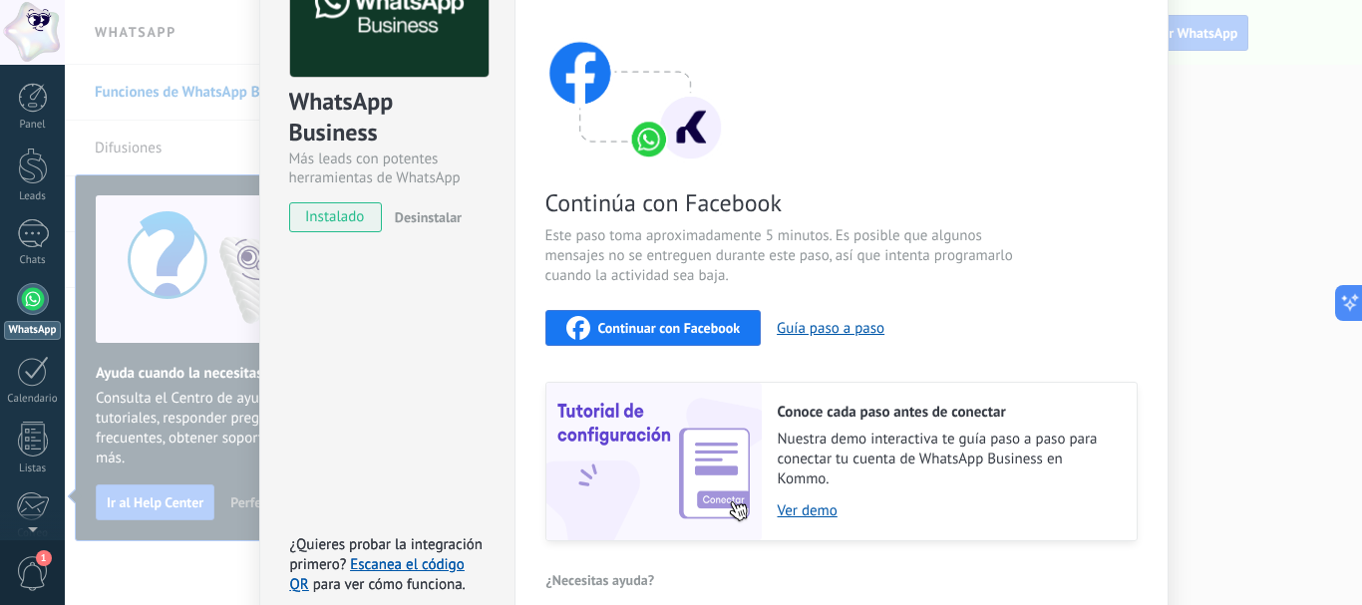
click at [1066, 342] on div "Continuar con Facebook Guía paso a paso" at bounding box center [842, 328] width 592 height 36
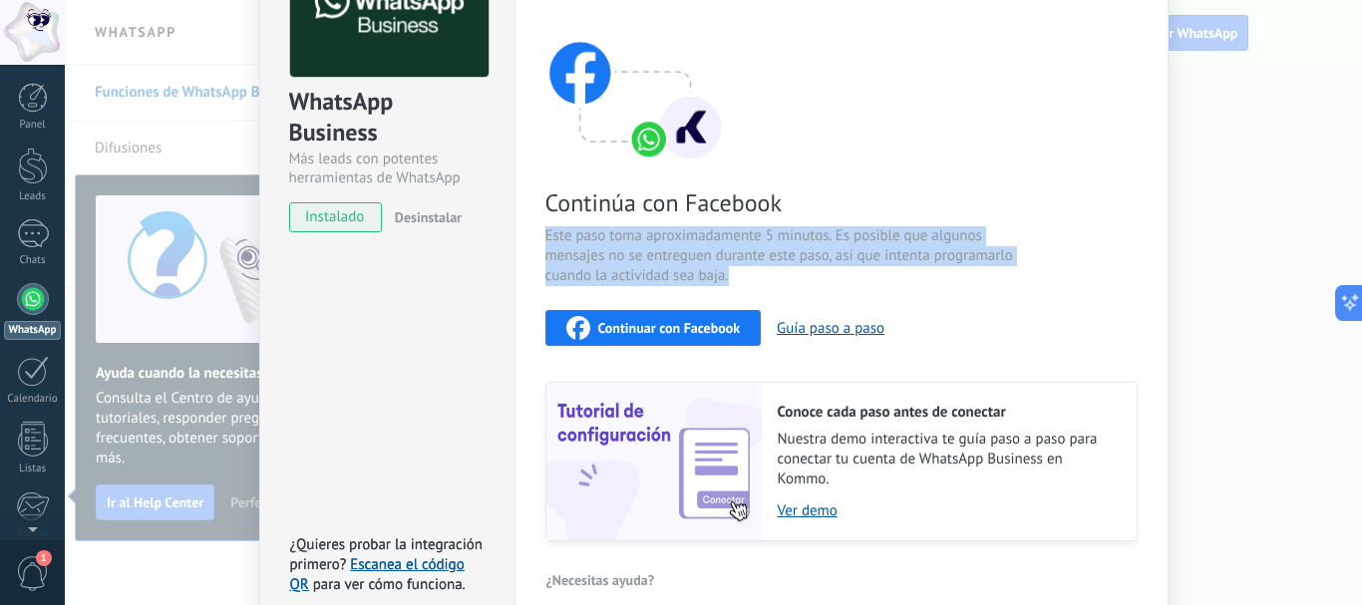
drag, startPoint x: 754, startPoint y: 282, endPoint x: 537, endPoint y: 232, distance: 223.1
click at [537, 232] on div "Configuraciones Autorizaciones This tab logs the users who have granted integra…" at bounding box center [842, 269] width 654 height 724
click at [775, 284] on span "Este paso toma aproximadamente 5 minutos. Es posible que algunos mensajes no se…" at bounding box center [783, 256] width 475 height 60
drag, startPoint x: 775, startPoint y: 284, endPoint x: 521, endPoint y: 232, distance: 259.6
click at [521, 232] on div "Configuraciones Autorizaciones This tab logs the users who have granted integra…" at bounding box center [842, 269] width 654 height 724
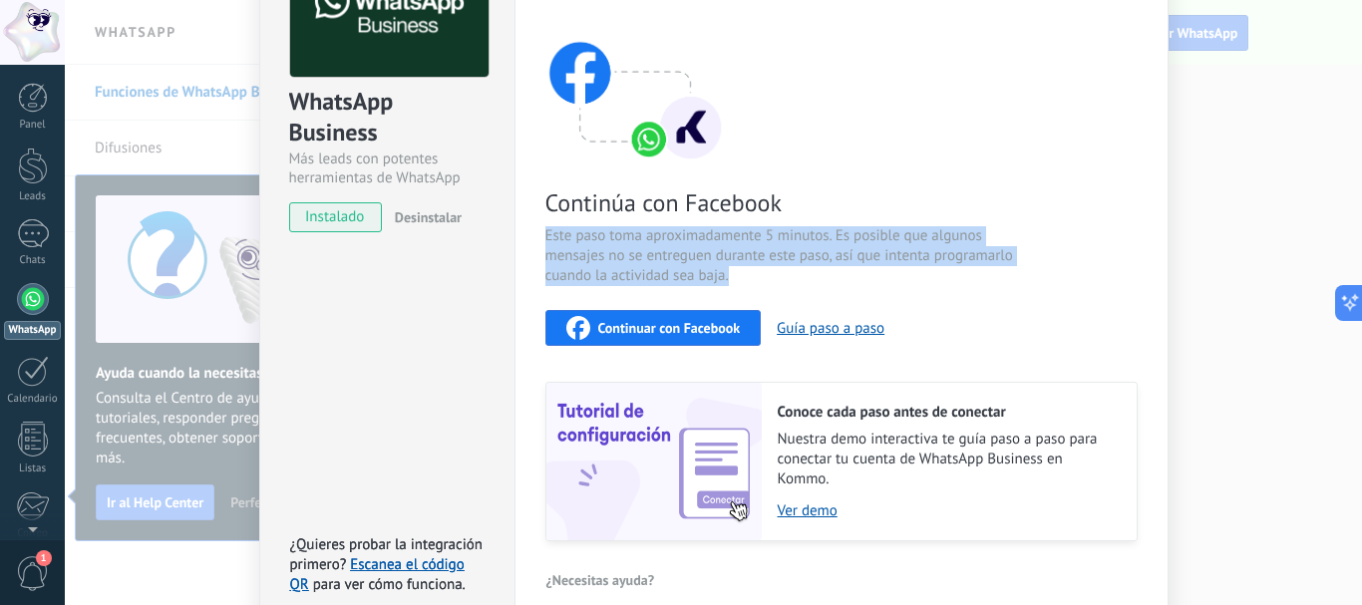
click at [767, 277] on span "Este paso toma aproximadamente 5 minutos. Es posible que algunos mensajes no se…" at bounding box center [783, 256] width 475 height 60
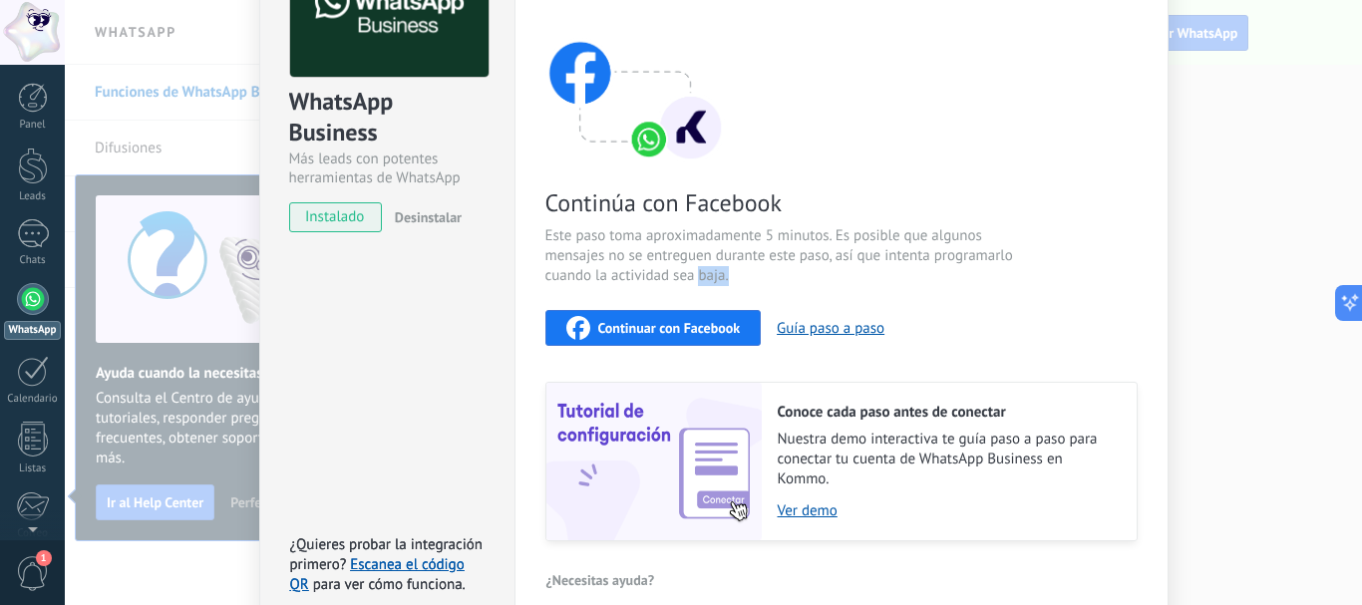
drag, startPoint x: 711, startPoint y: 278, endPoint x: 700, endPoint y: 278, distance: 11.0
click at [700, 278] on span "Este paso toma aproximadamente 5 minutos. Es posible que algunos mensajes no se…" at bounding box center [783, 256] width 475 height 60
drag, startPoint x: 726, startPoint y: 190, endPoint x: 547, endPoint y: 214, distance: 181.1
click at [531, 194] on div "Configuraciones Autorizaciones This tab logs the users who have granted integra…" at bounding box center [842, 269] width 654 height 724
click at [552, 226] on span "Este paso toma aproximadamente 5 minutos. Es posible que algunos mensajes no se…" at bounding box center [783, 256] width 475 height 60
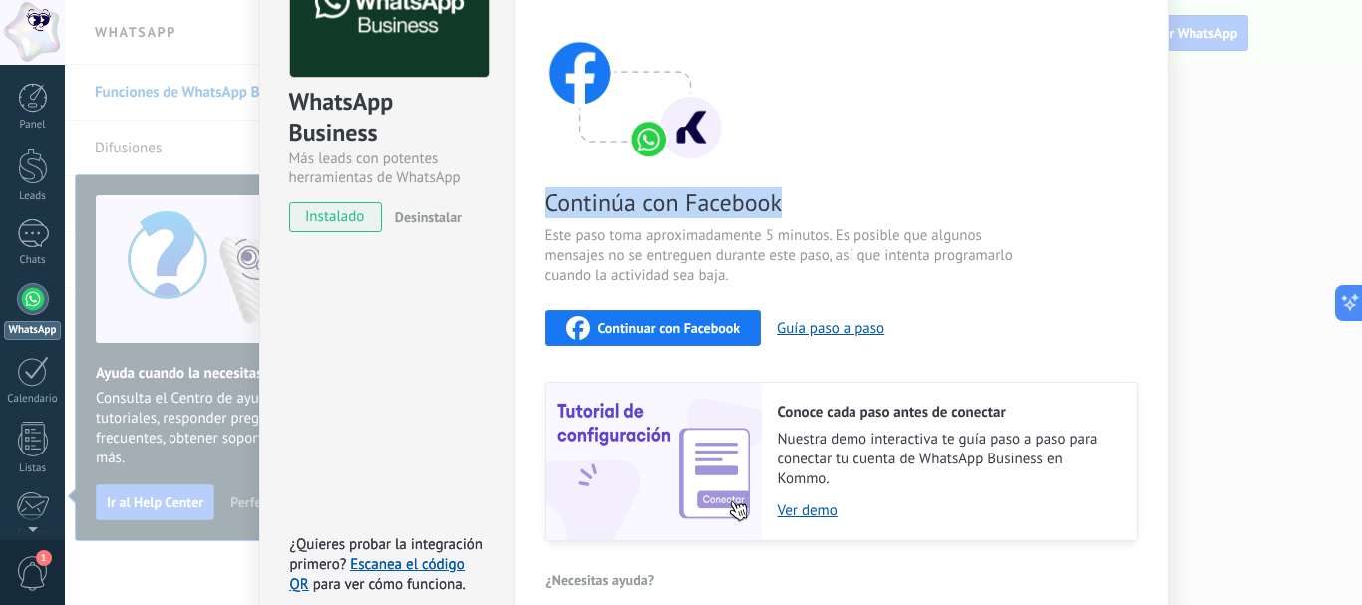
drag, startPoint x: 552, startPoint y: 204, endPoint x: 849, endPoint y: 202, distance: 297.2
click at [849, 202] on span "Continúa con Facebook" at bounding box center [783, 203] width 475 height 31
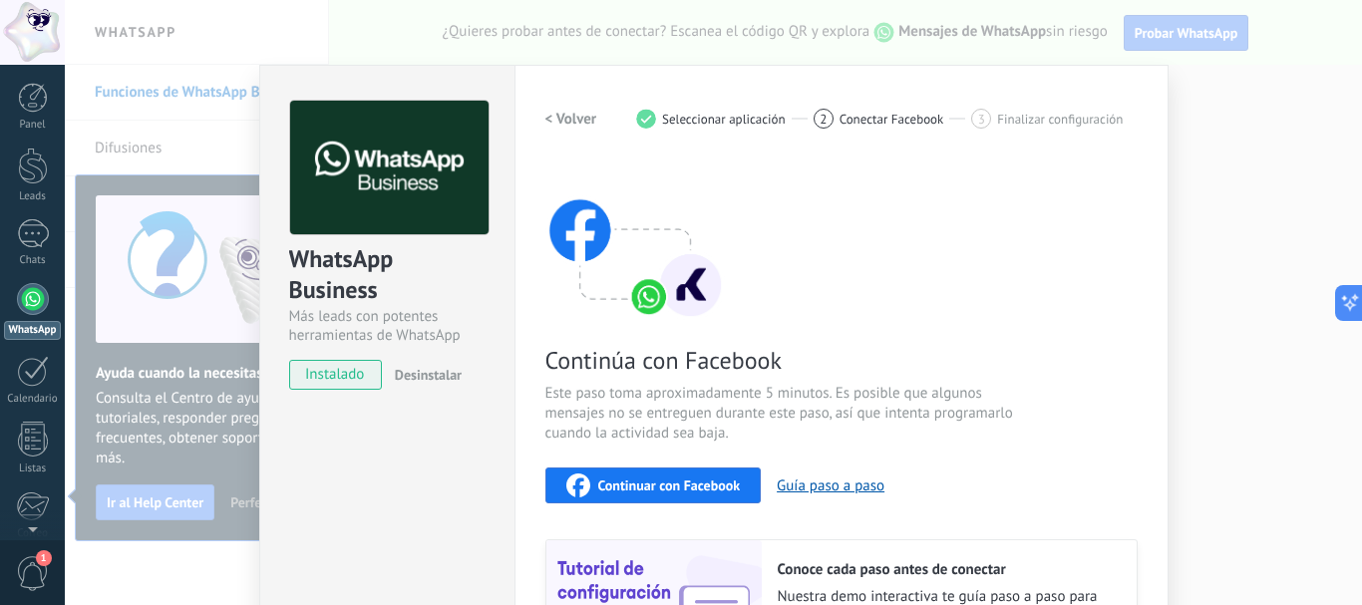
click at [955, 265] on div "Continúa con Facebook Este paso toma aproximadamente 5 minutos. Es posible que …" at bounding box center [842, 430] width 592 height 539
drag, startPoint x: 870, startPoint y: 410, endPoint x: 672, endPoint y: 440, distance: 199.7
click at [665, 440] on span "Este paso toma aproximadamente 5 minutos. Es posible que algunos mensajes no se…" at bounding box center [783, 414] width 475 height 60
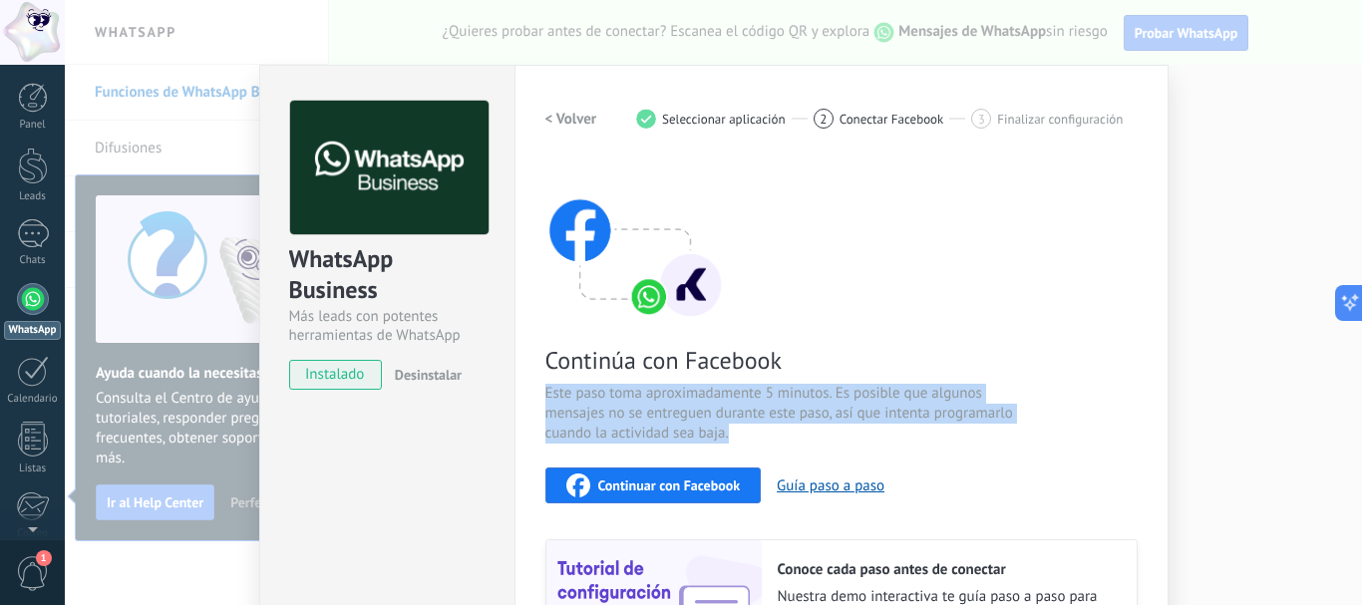
drag, startPoint x: 737, startPoint y: 447, endPoint x: 520, endPoint y: 386, distance: 225.8
click at [520, 386] on div "Configuraciones Autorizaciones This tab logs the users who have granted integra…" at bounding box center [842, 427] width 654 height 724
click at [783, 424] on span "Este paso toma aproximadamente 5 minutos. Es posible que algunos mensajes no se…" at bounding box center [783, 414] width 475 height 60
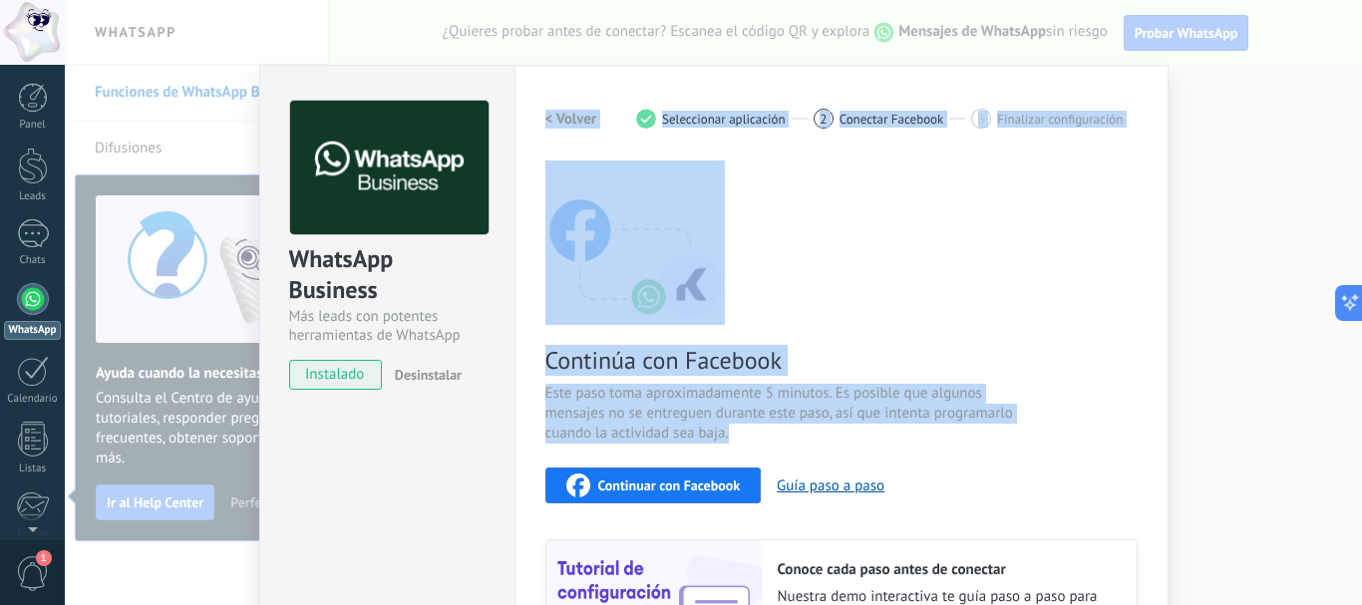
drag, startPoint x: 738, startPoint y: 431, endPoint x: 490, endPoint y: 376, distance: 254.3
click at [490, 376] on div "WhatsApp Business Más leads con potentes herramientas de WhatsApp instalado Des…" at bounding box center [714, 427] width 910 height 724
click at [556, 398] on span "Este paso toma aproximadamente 5 minutos. Es posible que algunos mensajes no se…" at bounding box center [783, 414] width 475 height 60
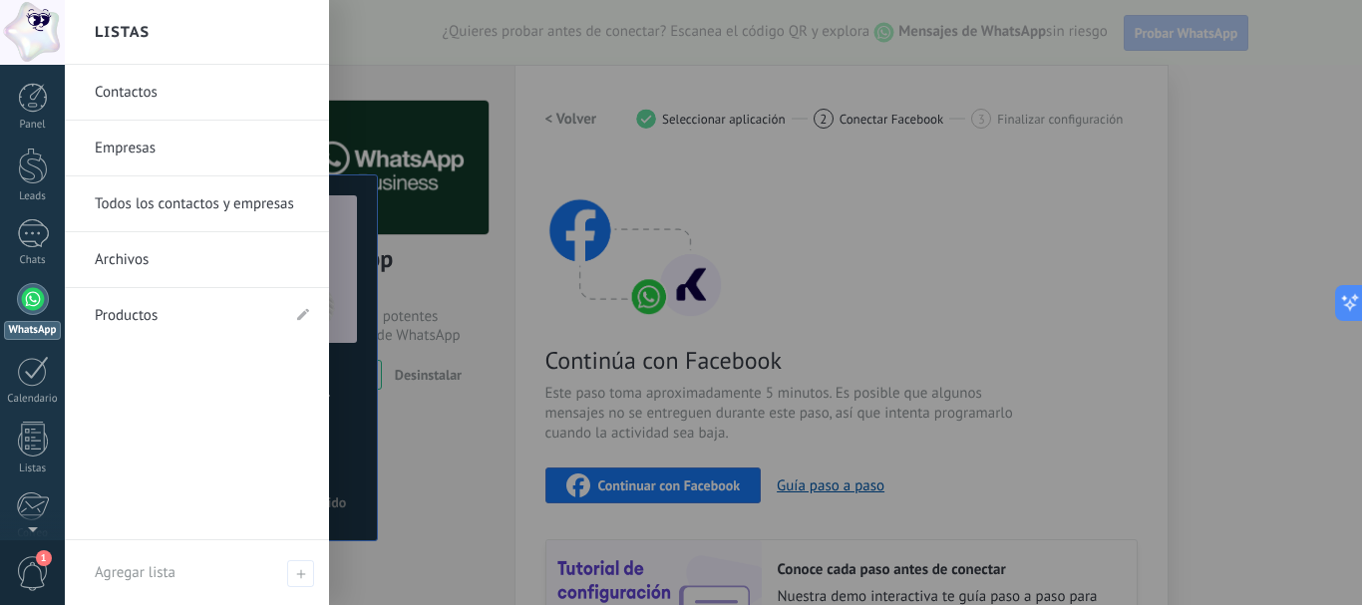
click at [43, 304] on div at bounding box center [33, 299] width 32 height 32
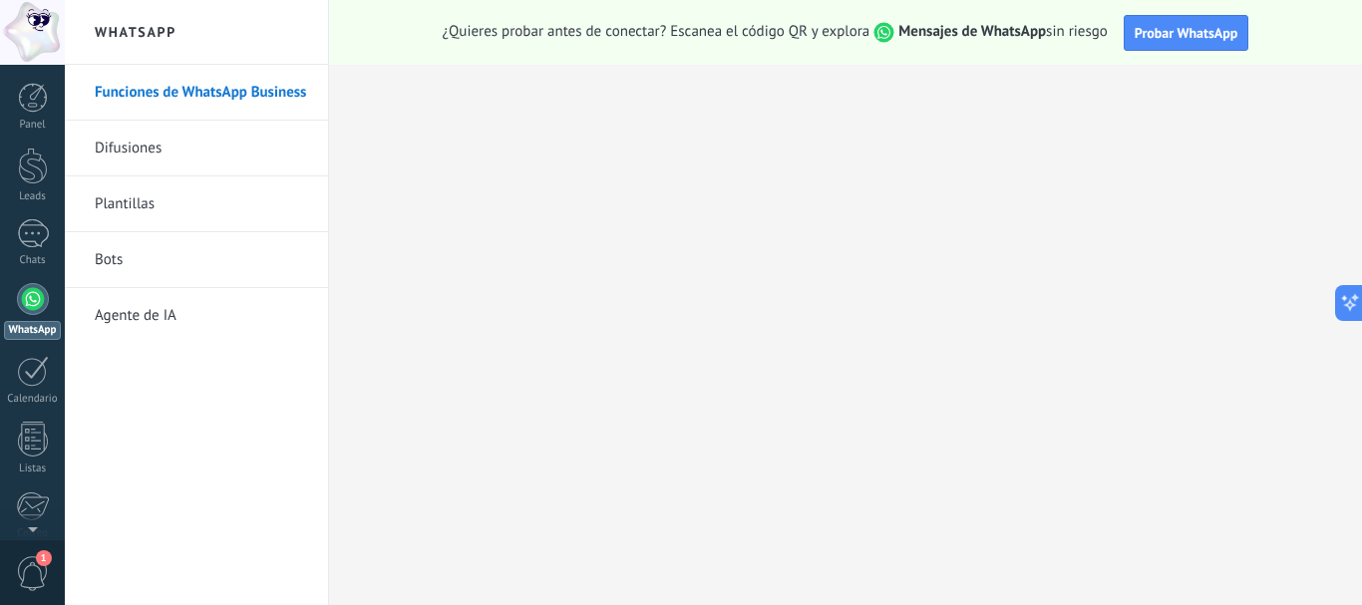
click at [1315, 19] on div "¿Quieres probar antes de conectar? Escanea el código QR y explora Mensajes de W…" at bounding box center [845, 32] width 1033 height 65
drag, startPoint x: 1104, startPoint y: 40, endPoint x: 737, endPoint y: -4, distance: 369.6
click at [737, 0] on html ".abccls-1,.abccls-2{fill-rule:evenodd}.abccls-2{fill:#fff} .abfcls-1{fill:none}…" at bounding box center [681, 302] width 1362 height 605
click at [760, 15] on div "¿Quieres probar antes de conectar? Escanea el código QR y explora Mensajes de W…" at bounding box center [845, 32] width 1033 height 65
drag, startPoint x: 1113, startPoint y: 33, endPoint x: 899, endPoint y: 31, distance: 214.4
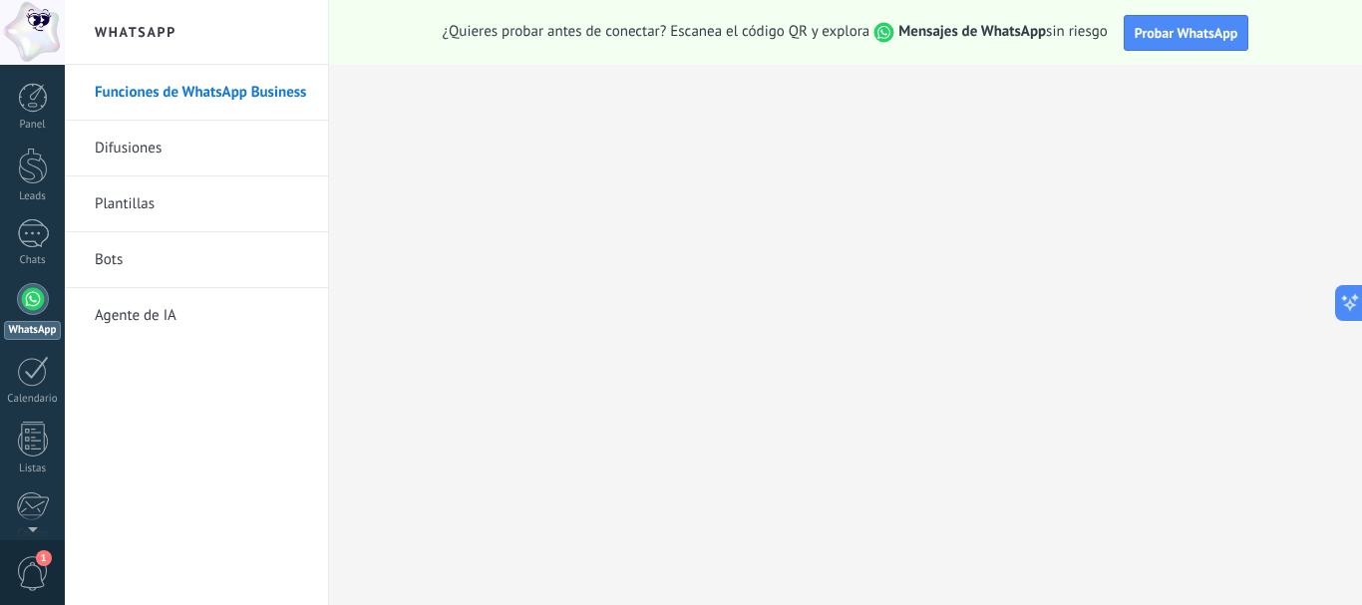
click at [899, 31] on div "¿Quieres probar antes de conectar? Escanea el código QR y explora Mensajes de W…" at bounding box center [845, 32] width 1033 height 65
click at [899, 31] on strong "Mensajes de WhatsApp" at bounding box center [973, 31] width 148 height 19
drag, startPoint x: 1108, startPoint y: 30, endPoint x: 900, endPoint y: 29, distance: 208.4
click at [900, 29] on span "¿Quieres probar antes de conectar? Escanea el código QR y explora Mensajes de W…" at bounding box center [775, 32] width 665 height 21
click at [899, 27] on strong "Mensajes de WhatsApp" at bounding box center [973, 31] width 148 height 19
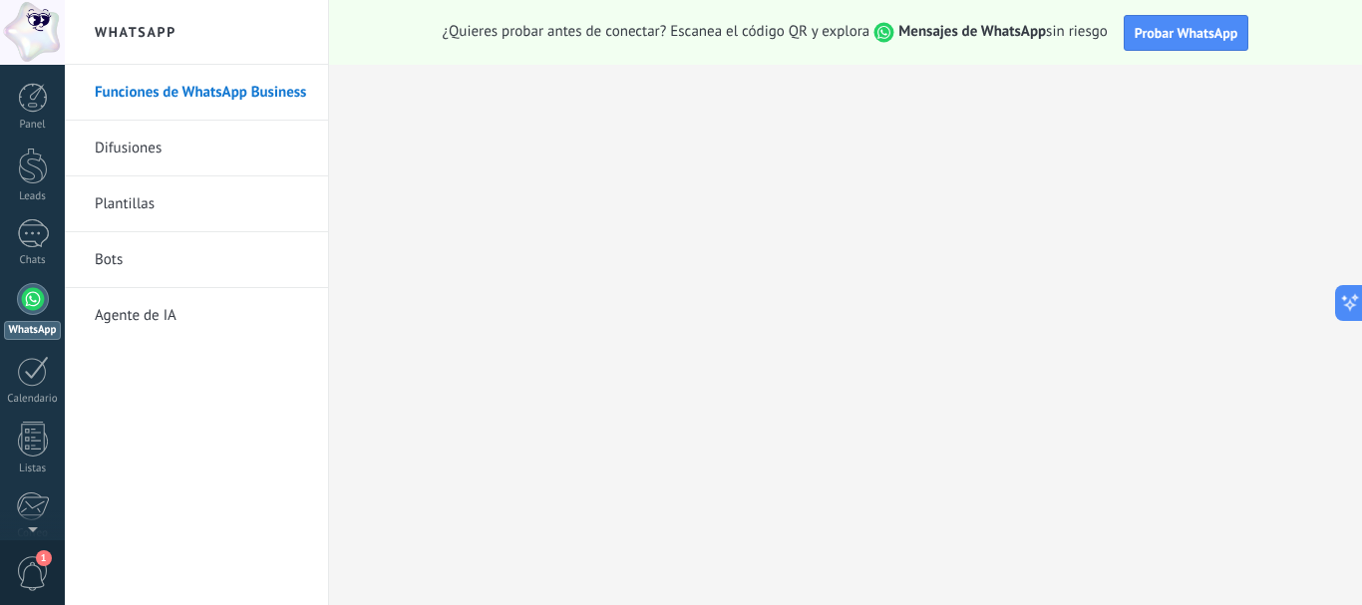
drag, startPoint x: 897, startPoint y: 27, endPoint x: 1096, endPoint y: 45, distance: 200.3
click at [1096, 45] on div "¿Quieres probar antes de conectar? Escanea el código QR y explora Mensajes de W…" at bounding box center [845, 32] width 1033 height 65
click at [1100, 43] on div "¿Quieres probar antes de conectar? Escanea el código QR y explora Mensajes de W…" at bounding box center [845, 32] width 1033 height 65
drag, startPoint x: 1113, startPoint y: 31, endPoint x: 895, endPoint y: 31, distance: 218.4
click at [895, 31] on div "¿Quieres probar antes de conectar? Escanea el código QR y explora Mensajes de W…" at bounding box center [845, 32] width 1033 height 65
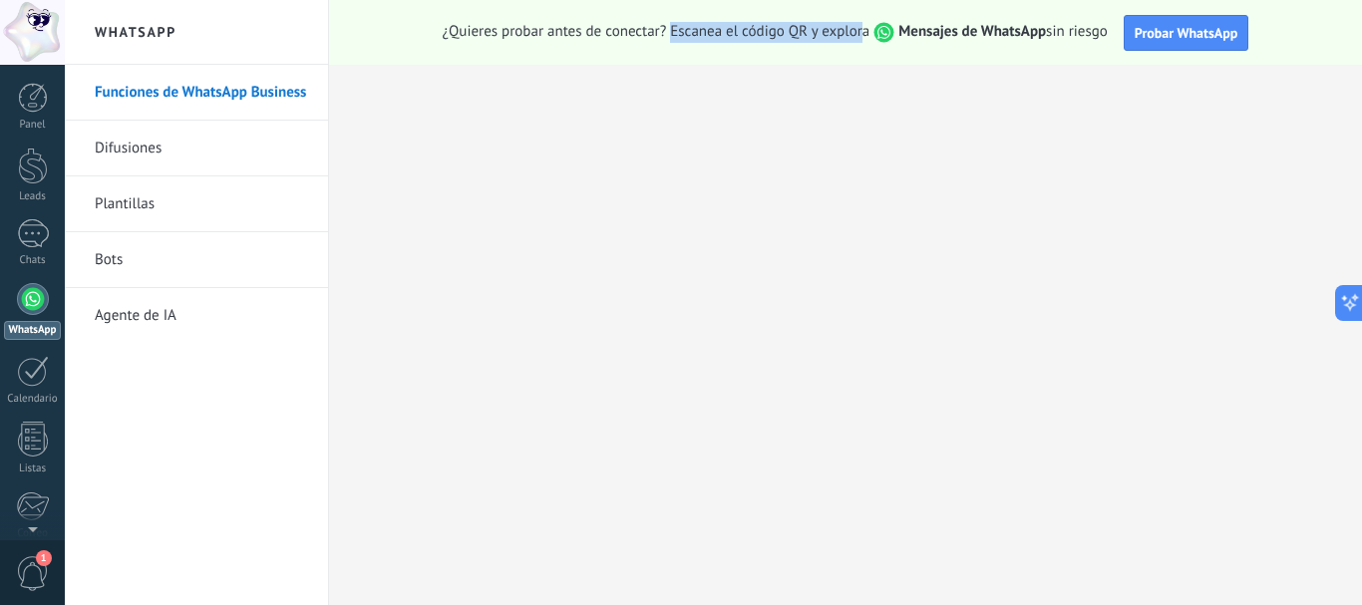
drag, startPoint x: 864, startPoint y: 28, endPoint x: 667, endPoint y: 30, distance: 196.5
click at [667, 30] on span "¿Quieres probar antes de conectar? Escanea el código QR y explora Mensajes de W…" at bounding box center [775, 32] width 665 height 21
click at [678, 33] on span "¿Quieres probar antes de conectar? Escanea el código QR y explora Mensajes de W…" at bounding box center [775, 32] width 665 height 21
drag, startPoint x: 1107, startPoint y: 33, endPoint x: 889, endPoint y: 35, distance: 218.4
click at [889, 35] on span "¿Quieres probar antes de conectar? Escanea el código QR y explora Mensajes de W…" at bounding box center [775, 32] width 665 height 21
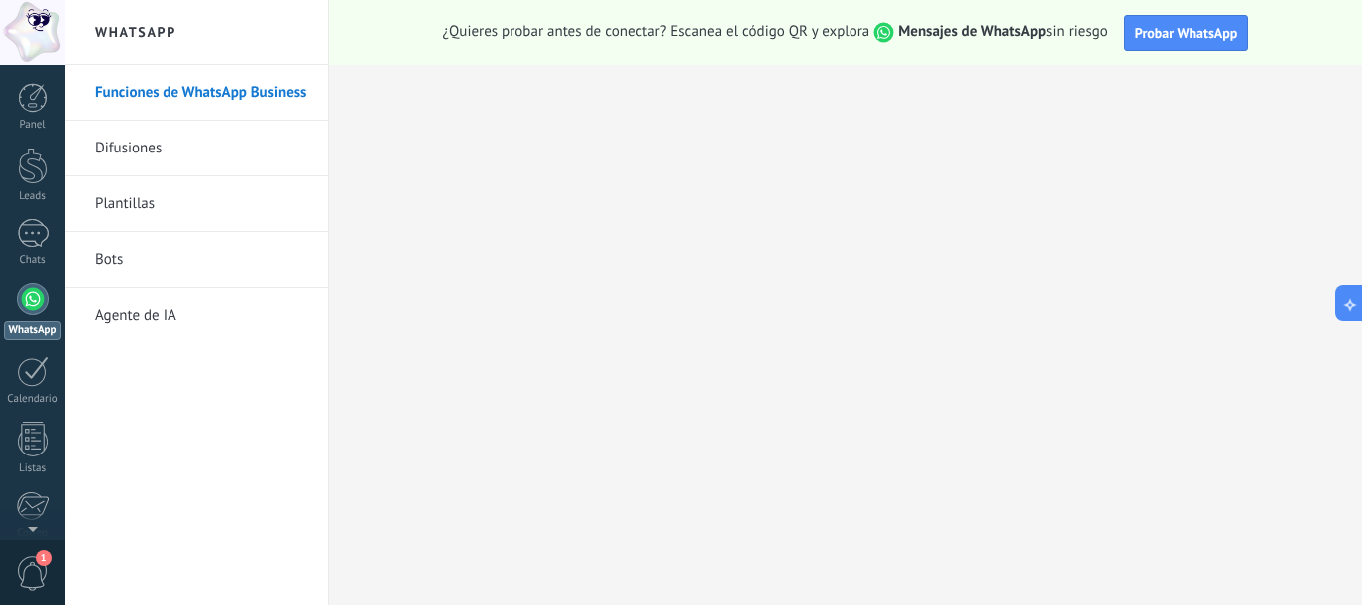
click at [1033, 39] on strong "Mensajes de WhatsApp" at bounding box center [973, 31] width 148 height 19
click at [1108, 25] on span "¿Quieres probar antes de conectar? Escanea el código QR y explora Mensajes de W…" at bounding box center [775, 32] width 665 height 21
drag, startPoint x: 1114, startPoint y: 33, endPoint x: 902, endPoint y: 26, distance: 212.5
click at [902, 26] on div "¿Quieres probar antes de conectar? Escanea el código QR y explora Mensajes de W…" at bounding box center [845, 32] width 1033 height 65
click at [983, 24] on strong "Mensajes de WhatsApp" at bounding box center [973, 31] width 148 height 19
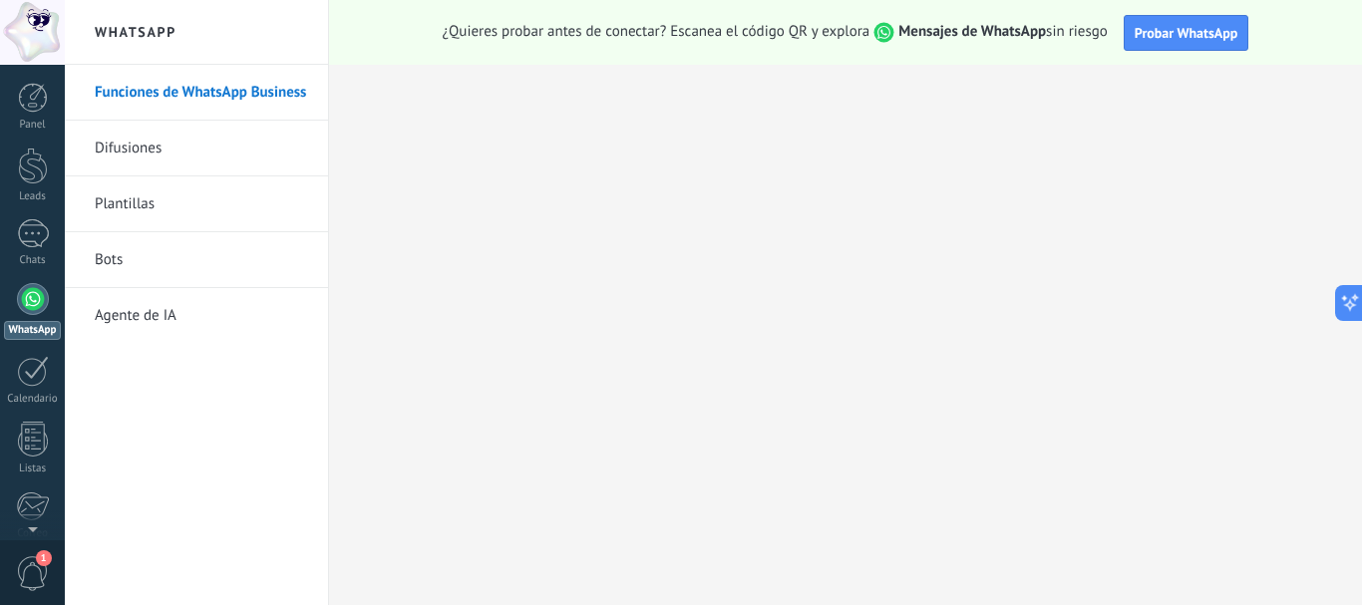
drag, startPoint x: 1109, startPoint y: 27, endPoint x: 897, endPoint y: 31, distance: 212.5
click at [897, 31] on span "¿Quieres probar antes de conectar? Escanea el código QR y explora Mensajes de W…" at bounding box center [775, 32] width 665 height 21
click at [903, 25] on strong "Mensajes de WhatsApp" at bounding box center [973, 31] width 148 height 19
drag, startPoint x: 1113, startPoint y: 23, endPoint x: 892, endPoint y: 46, distance: 222.6
click at [892, 46] on div "¿Quieres probar antes de conectar? Escanea el código QR y explora Mensajes de W…" at bounding box center [845, 32] width 1033 height 65
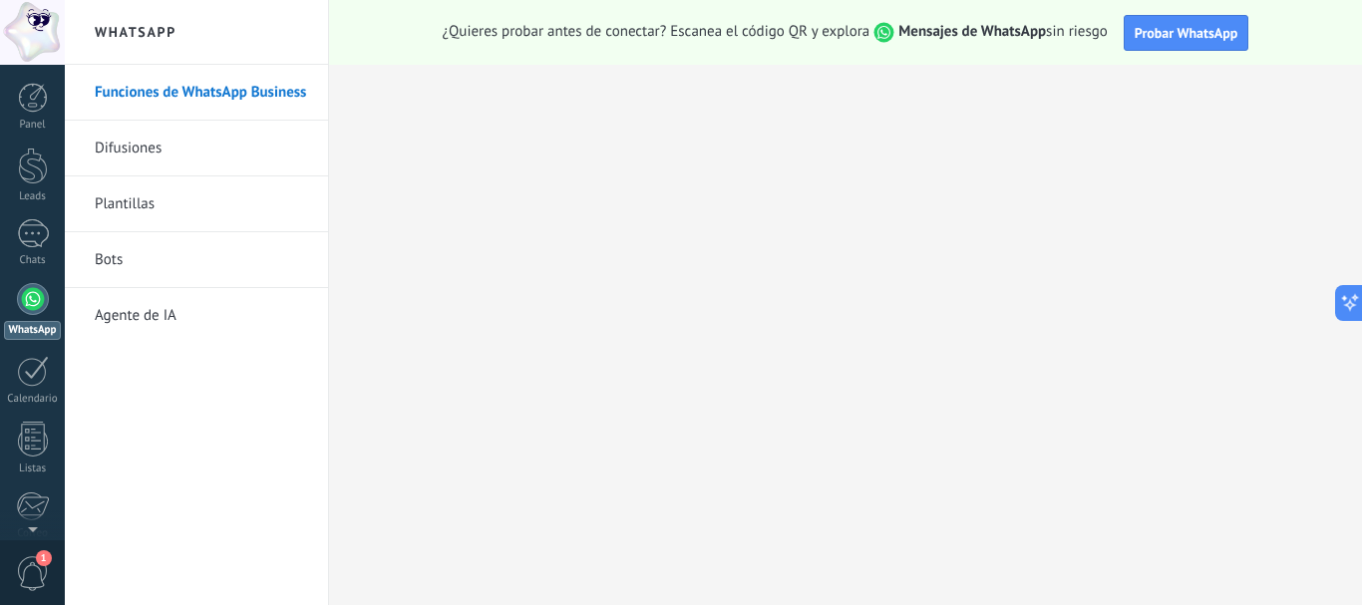
click at [895, 46] on div "¿Quieres probar antes de conectar? Escanea el código QR y explora Mensajes de W…" at bounding box center [845, 32] width 1033 height 65
drag, startPoint x: 1108, startPoint y: 30, endPoint x: 670, endPoint y: 34, distance: 437.9
click at [670, 34] on span "¿Quieres probar antes de conectar? Escanea el código QR y explora Mensajes de W…" at bounding box center [775, 32] width 665 height 21
copy span "Escanea el código QR y explora Mensajes de WhatsApp sin riesgo"
click at [429, 32] on div "¿Quieres probar antes de conectar? Escanea el código QR y explora Mensajes de W…" at bounding box center [845, 32] width 1033 height 65
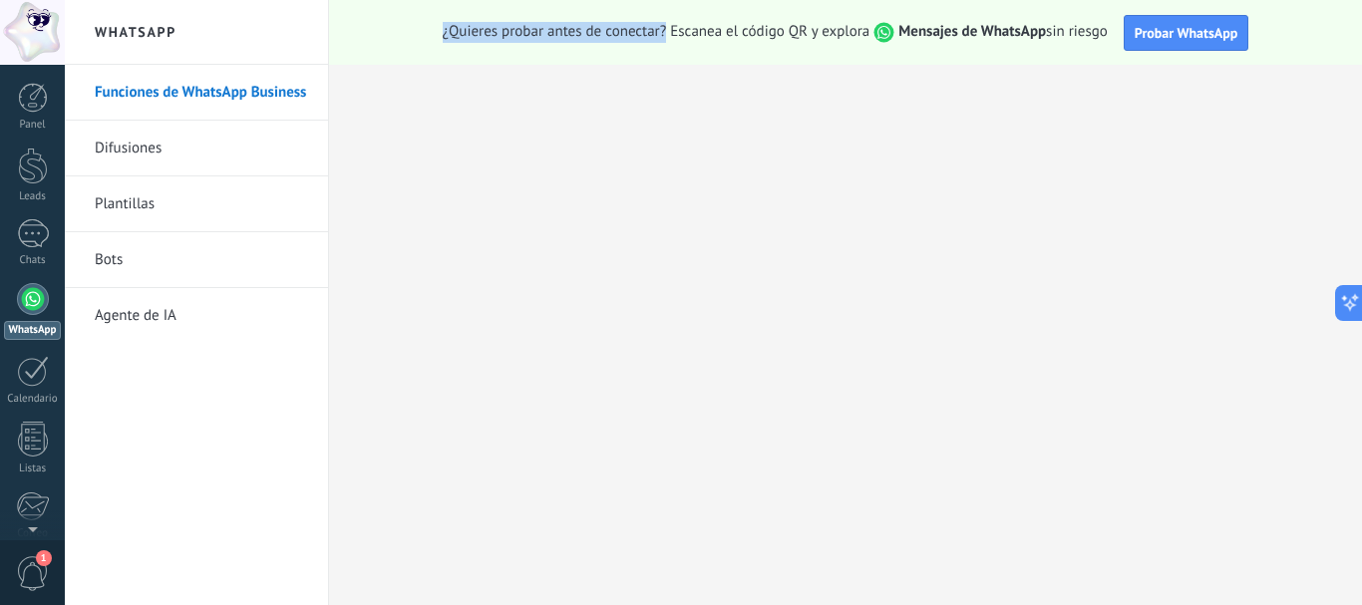
drag, startPoint x: 429, startPoint y: 32, endPoint x: 657, endPoint y: 26, distance: 228.5
click at [657, 26] on div "¿Quieres probar antes de conectar? Escanea el código QR y explora Mensajes de W…" at bounding box center [845, 32] width 1033 height 65
copy span "¿Quieres probar antes de conectar?"
click at [751, 2] on div "¿Quieres probar antes de conectar? Escanea el código QR y explora Mensajes de W…" at bounding box center [845, 32] width 1033 height 65
click at [181, 92] on link "Funciones de WhatsApp Business" at bounding box center [201, 93] width 213 height 56
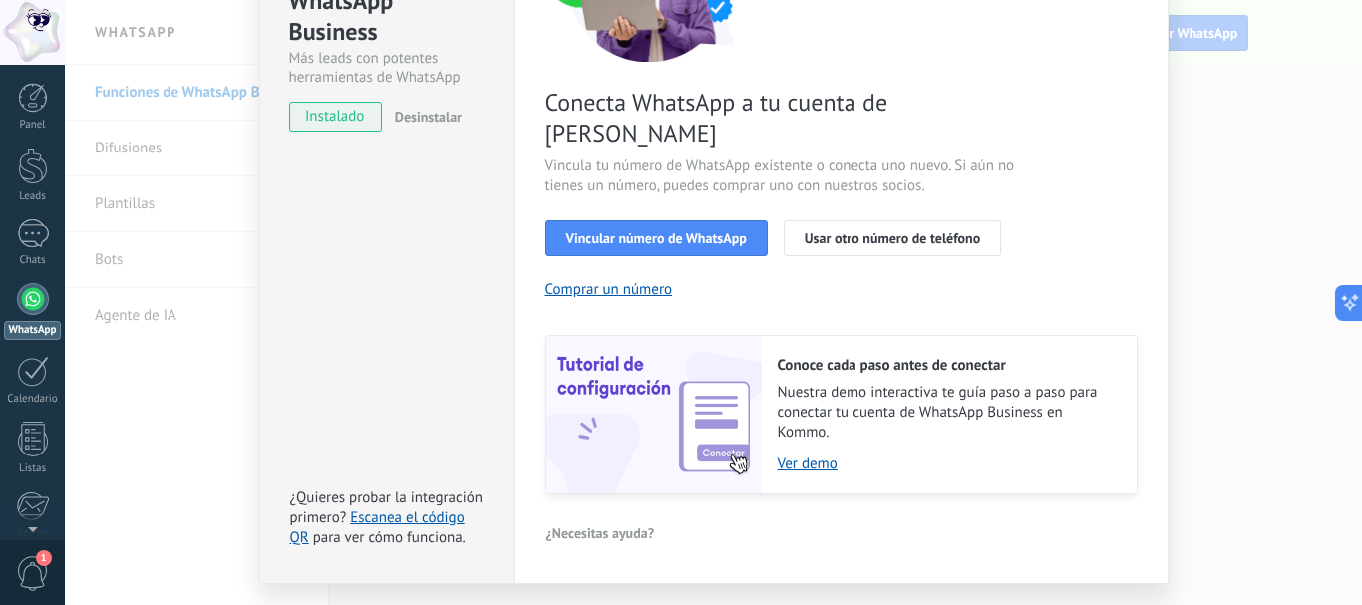
scroll to position [280, 0]
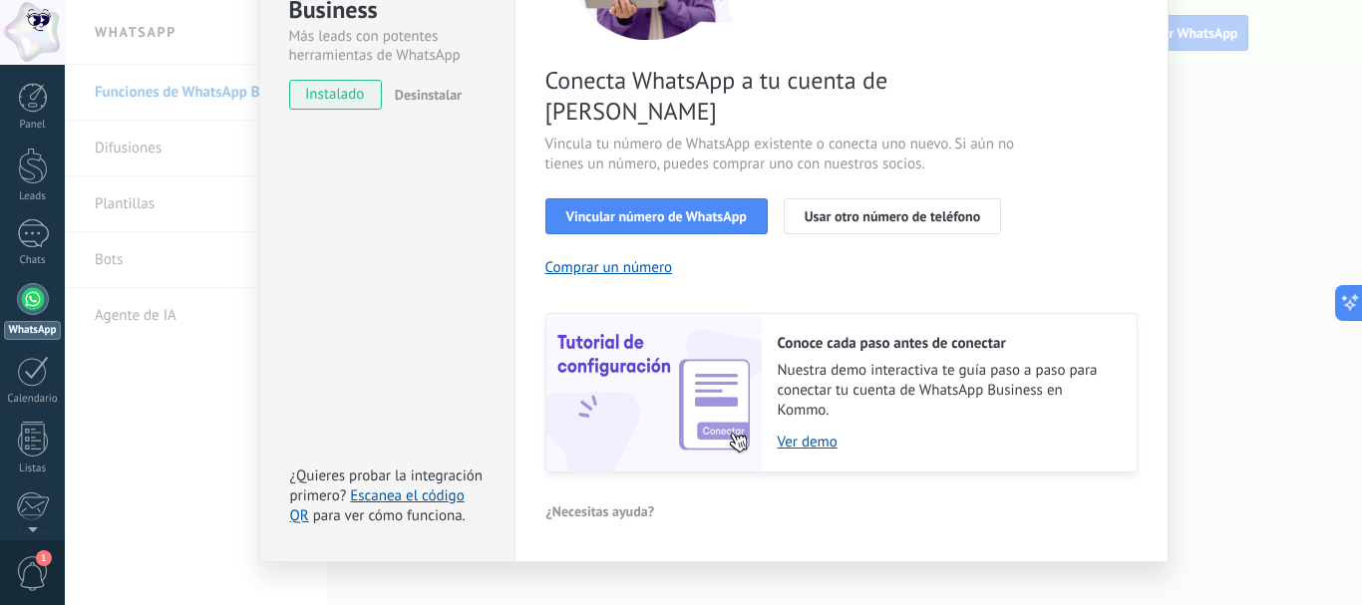
click at [767, 198] on div "Vincular número de WhatsApp Usar otro número de teléfono" at bounding box center [842, 216] width 592 height 36
click at [768, 198] on div "Vincular número de WhatsApp Usar otro número de teléfono" at bounding box center [842, 216] width 592 height 36
click at [770, 255] on div "Conecta WhatsApp a tu cuenta de Kommo Vincula tu número de WhatsApp existente o…" at bounding box center [842, 176] width 592 height 592
click at [768, 150] on div "Conecta WhatsApp a tu cuenta de Kommo Vincula tu número de WhatsApp existente o…" at bounding box center [842, 176] width 592 height 592
click at [769, 198] on div "Vincular número de WhatsApp Usar otro número de teléfono" at bounding box center [842, 216] width 592 height 36
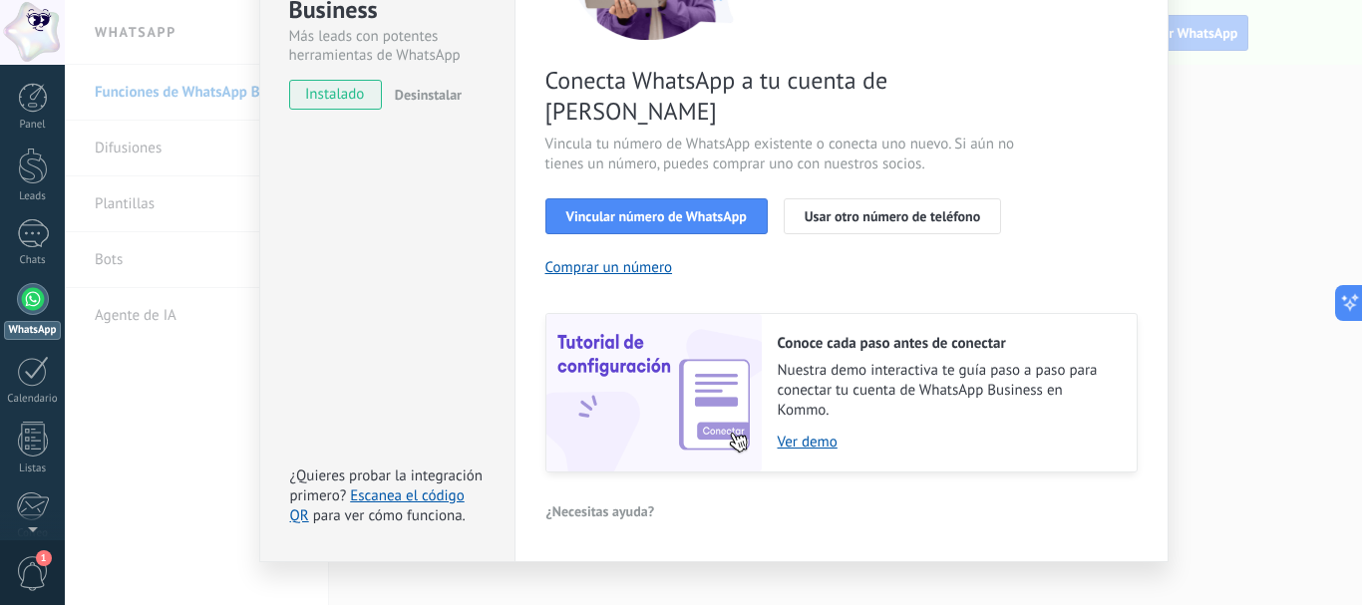
click at [769, 198] on div "Vincular número de WhatsApp Usar otro número de teléfono" at bounding box center [842, 216] width 592 height 36
click at [998, 247] on div "Conecta WhatsApp a tu cuenta de Kommo Vincula tu número de WhatsApp existente o…" at bounding box center [842, 176] width 592 height 592
click at [775, 225] on div "Conecta WhatsApp a tu cuenta de Kommo Vincula tu número de WhatsApp existente o…" at bounding box center [842, 176] width 592 height 592
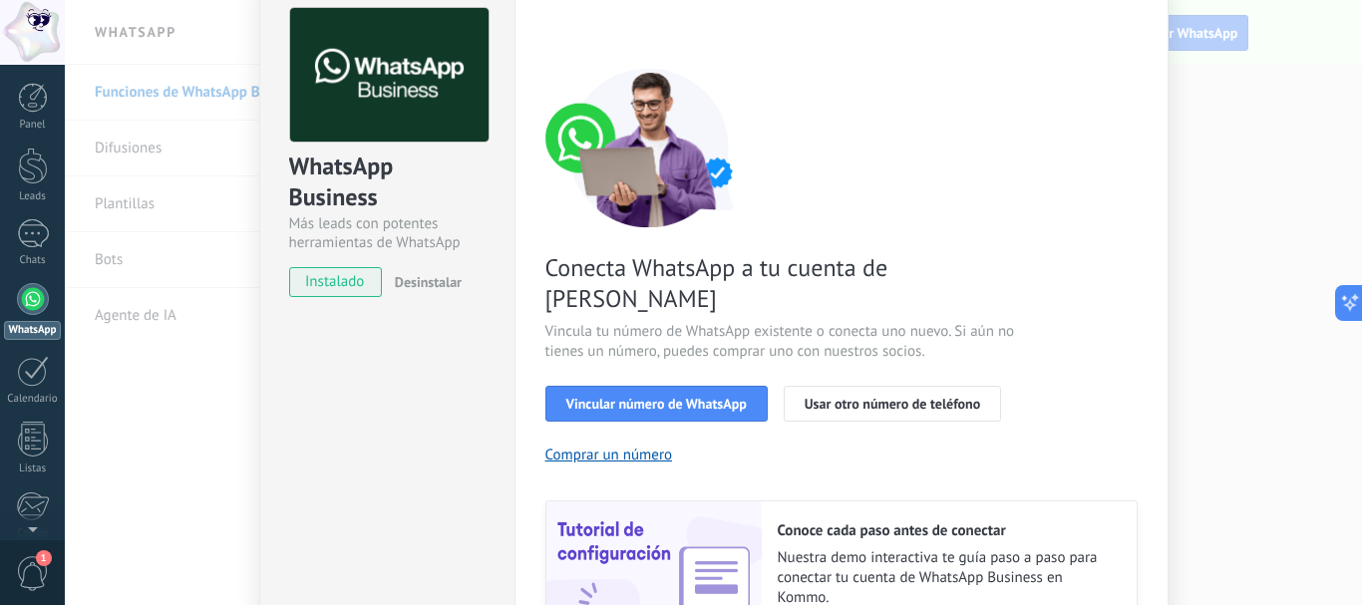
scroll to position [0, 0]
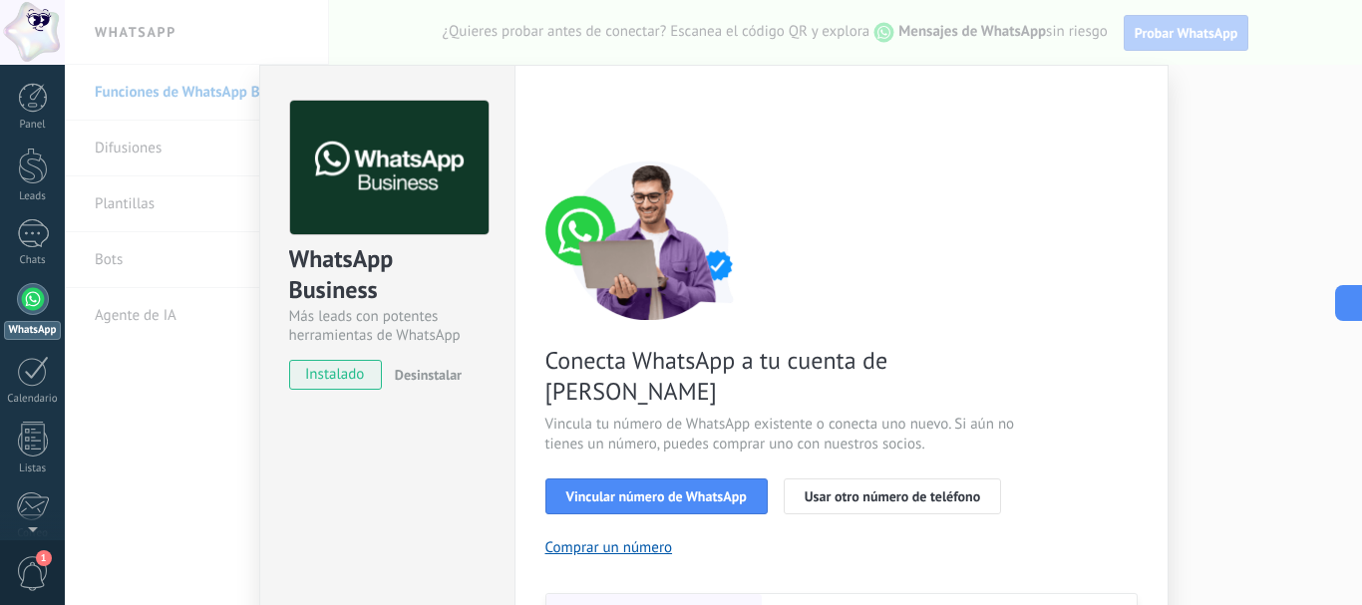
click at [1096, 446] on div "Conecta WhatsApp a tu cuenta de Kommo Vincula tu número de WhatsApp existente o…" at bounding box center [842, 457] width 592 height 592
click at [1094, 479] on div "Vincular número de WhatsApp Usar otro número de teléfono" at bounding box center [842, 497] width 592 height 36
click at [1287, 209] on div "WhatsApp Business Más leads con potentes herramientas de WhatsApp instalado Des…" at bounding box center [714, 302] width 1298 height 605
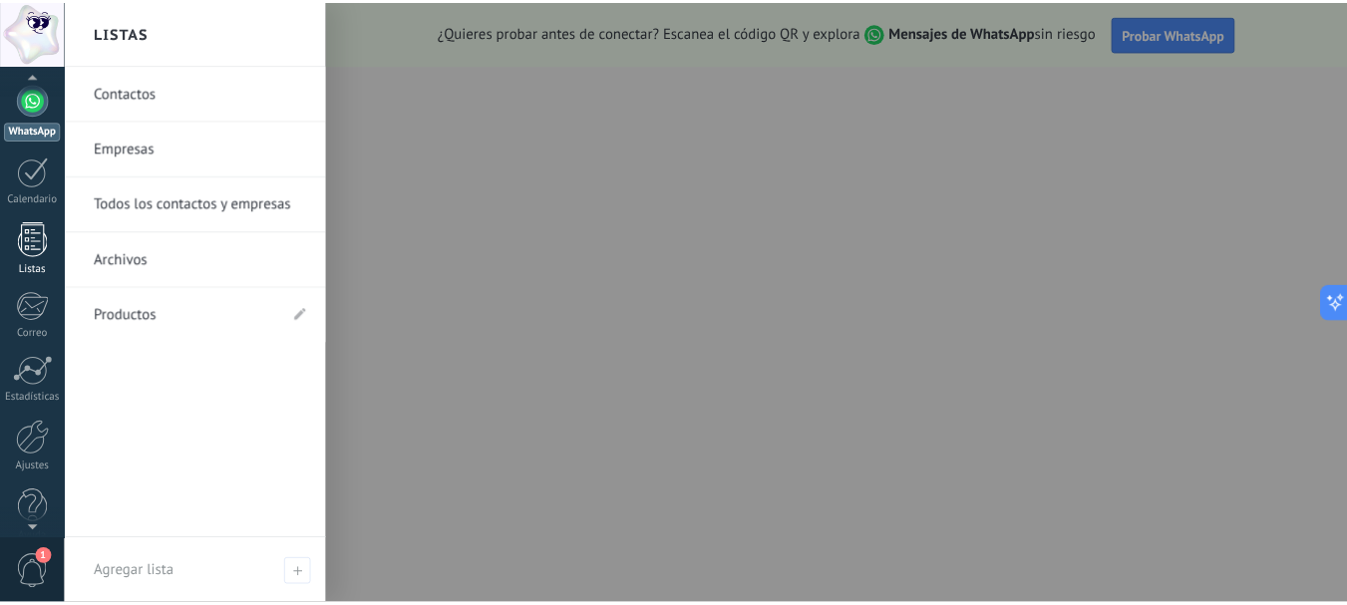
scroll to position [224, 0]
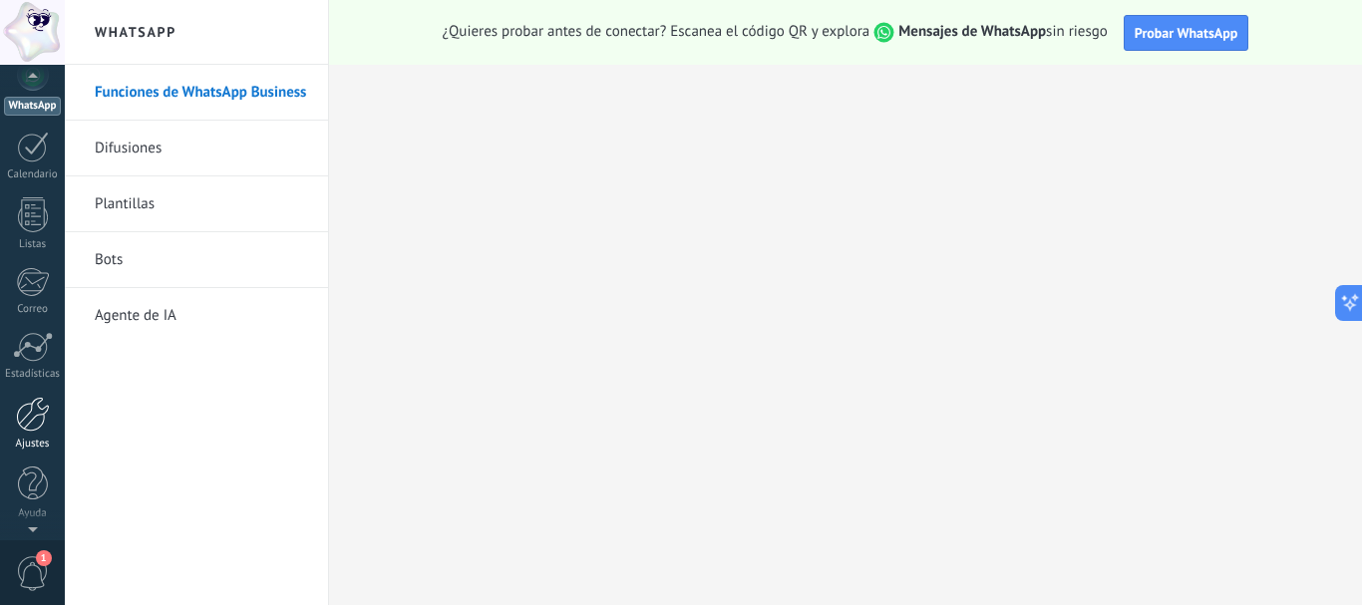
click at [36, 423] on div at bounding box center [33, 414] width 34 height 35
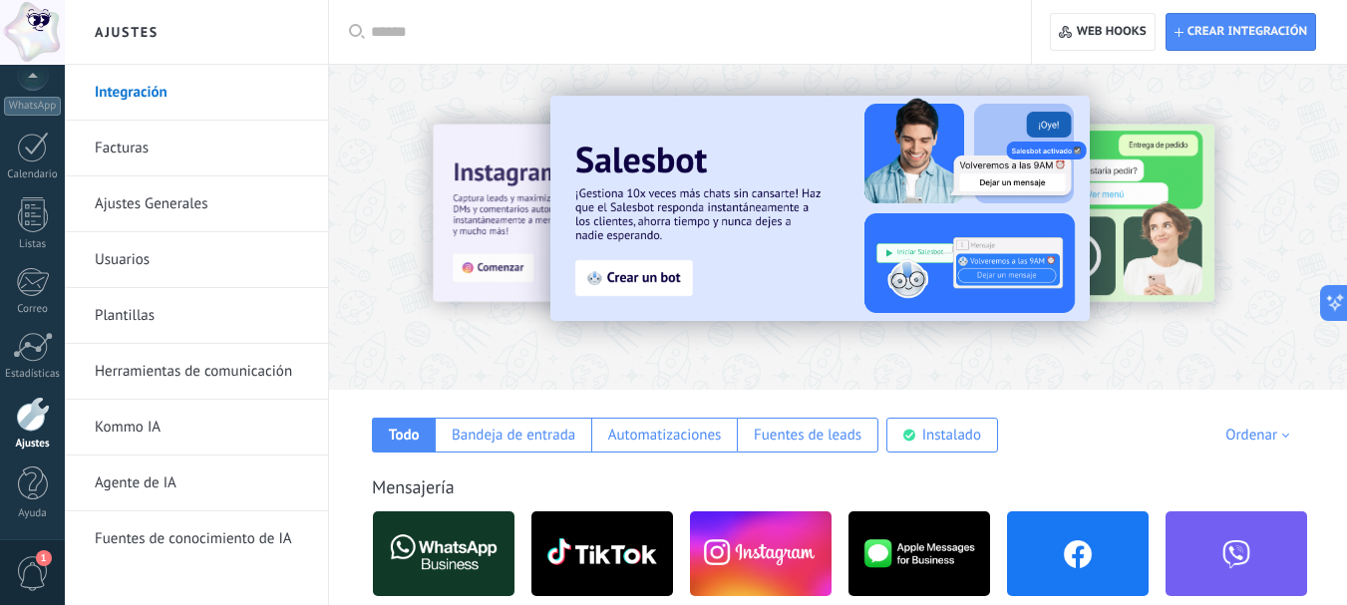
click at [1177, 198] on div at bounding box center [1333, 227] width 449 height 180
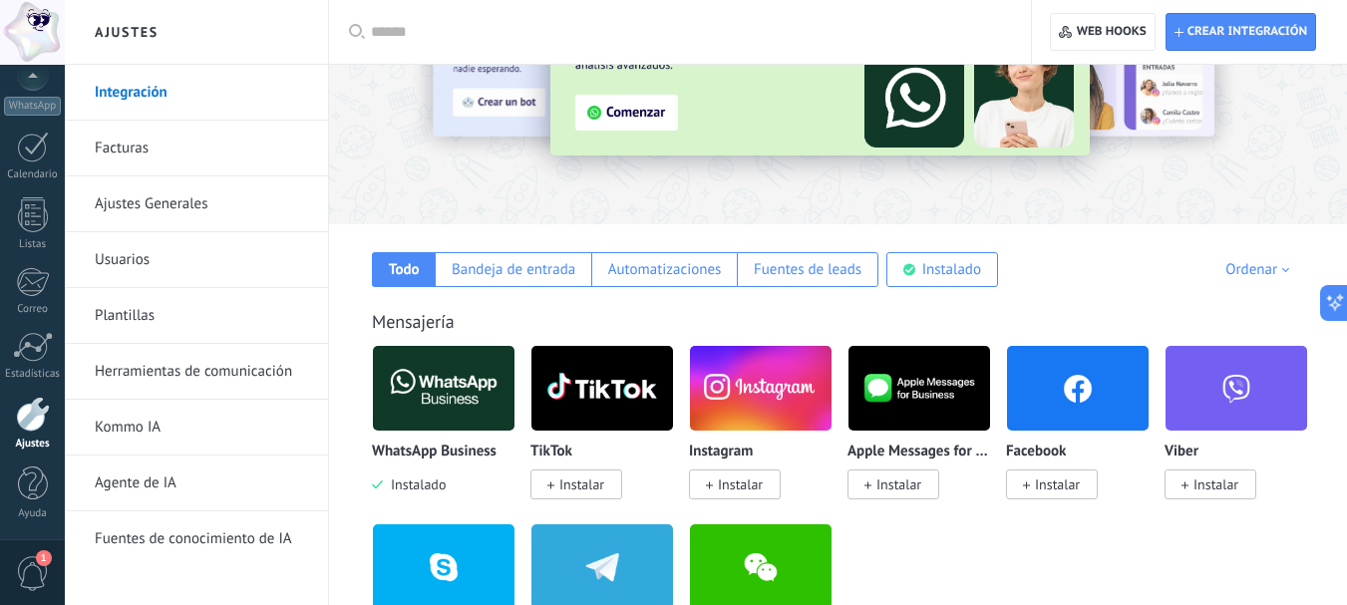
scroll to position [199, 0]
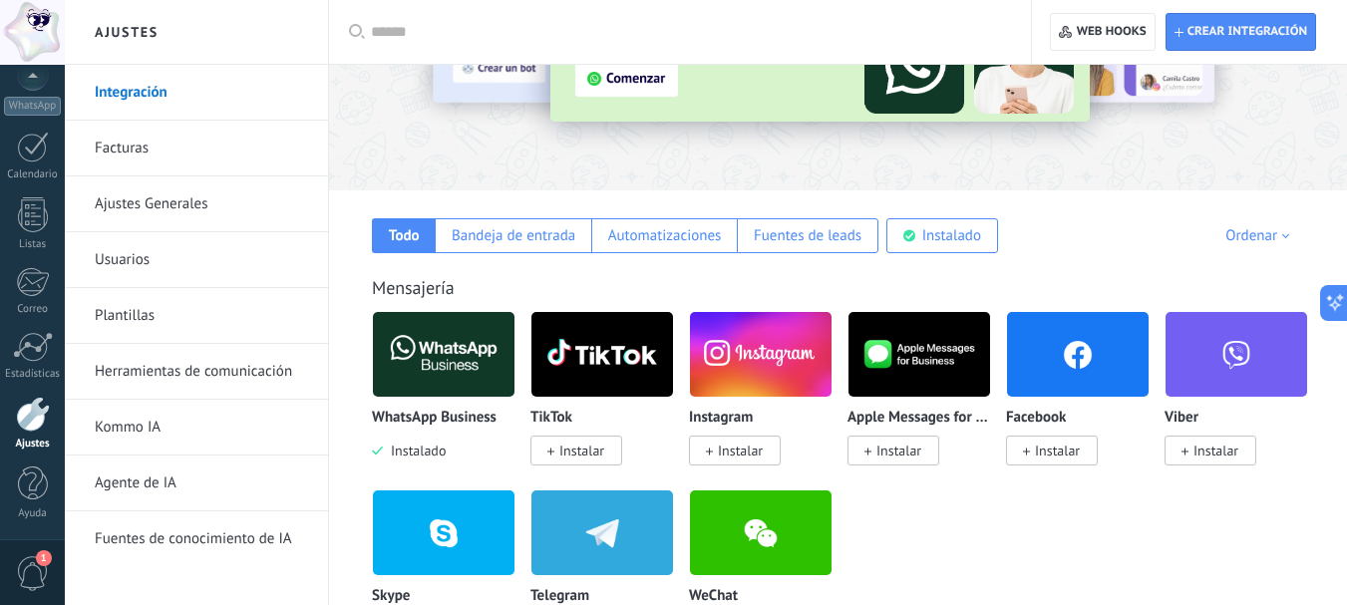
click at [427, 345] on img at bounding box center [444, 354] width 142 height 97
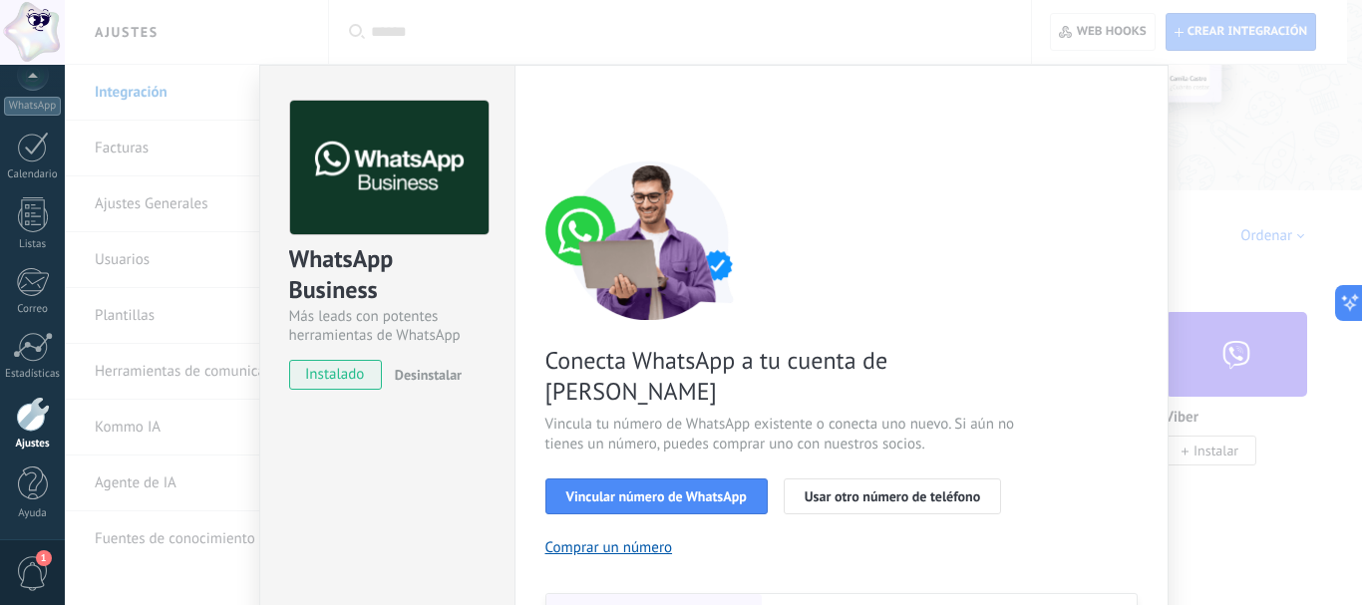
click at [1267, 205] on div "WhatsApp Business Más leads con potentes herramientas de WhatsApp instalado Des…" at bounding box center [714, 302] width 1298 height 605
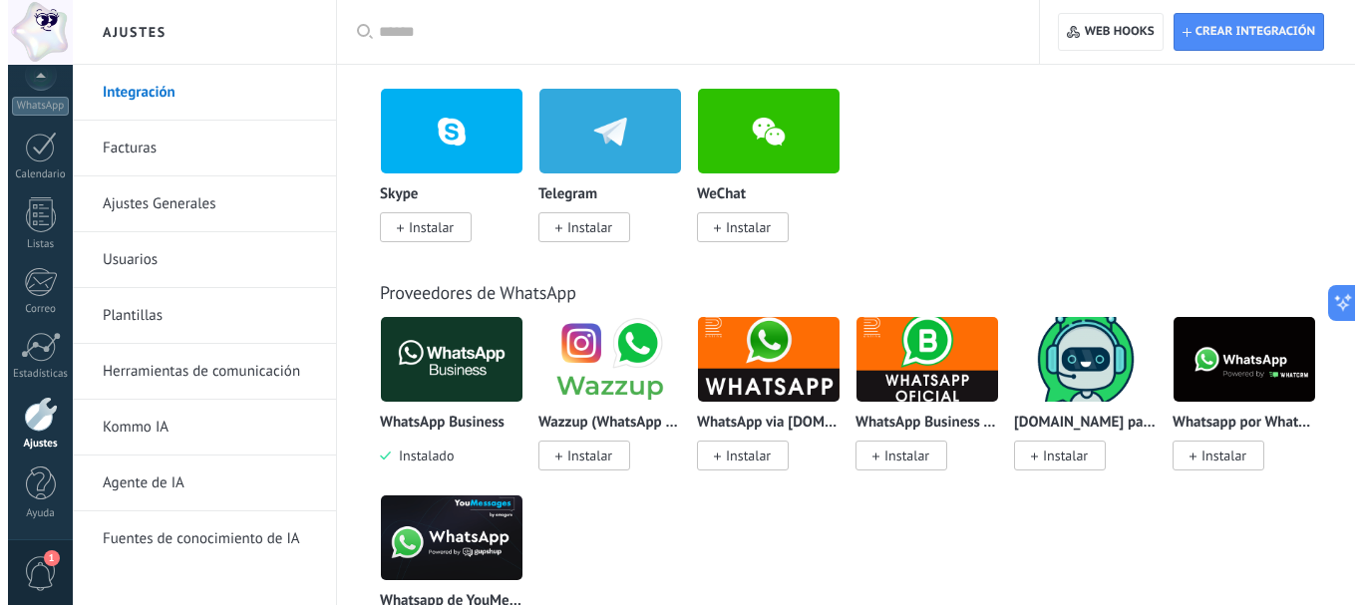
scroll to position [502, 0]
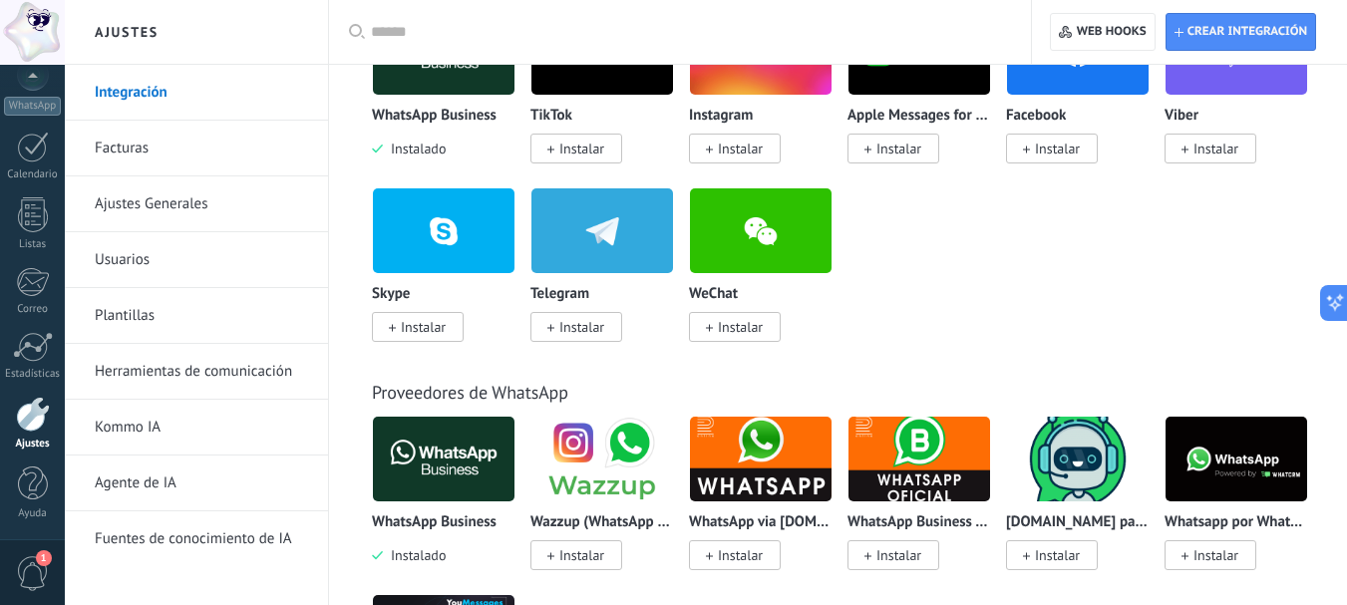
click at [465, 430] on img at bounding box center [444, 459] width 142 height 97
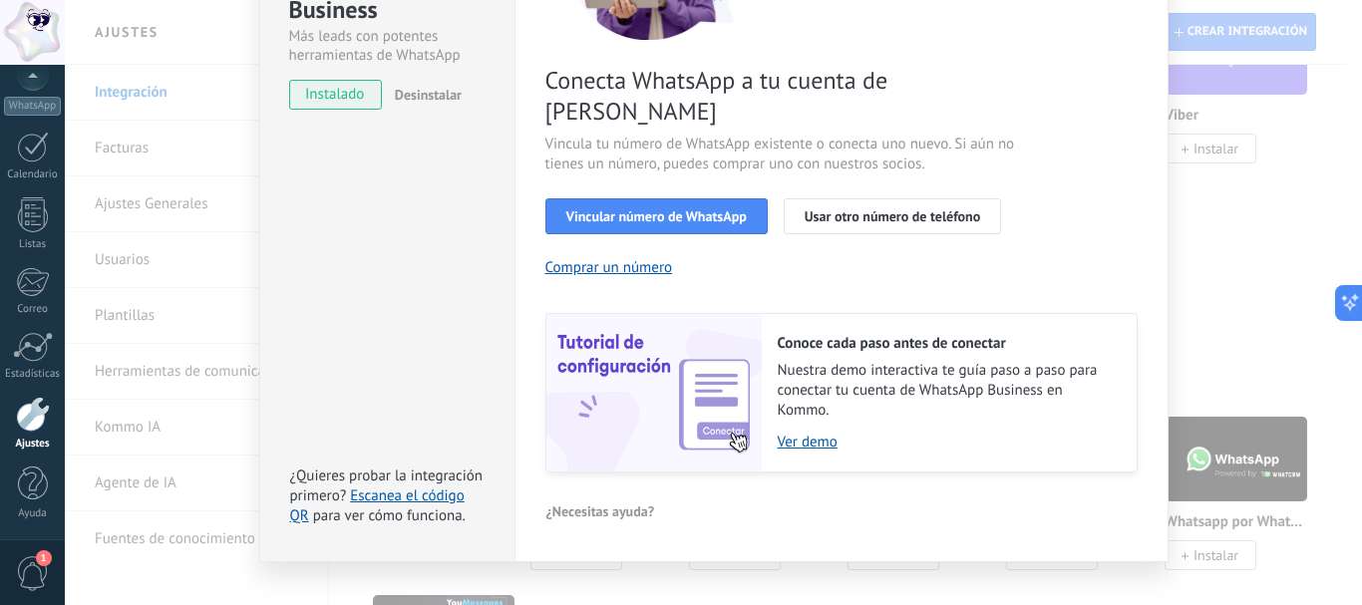
scroll to position [181, 0]
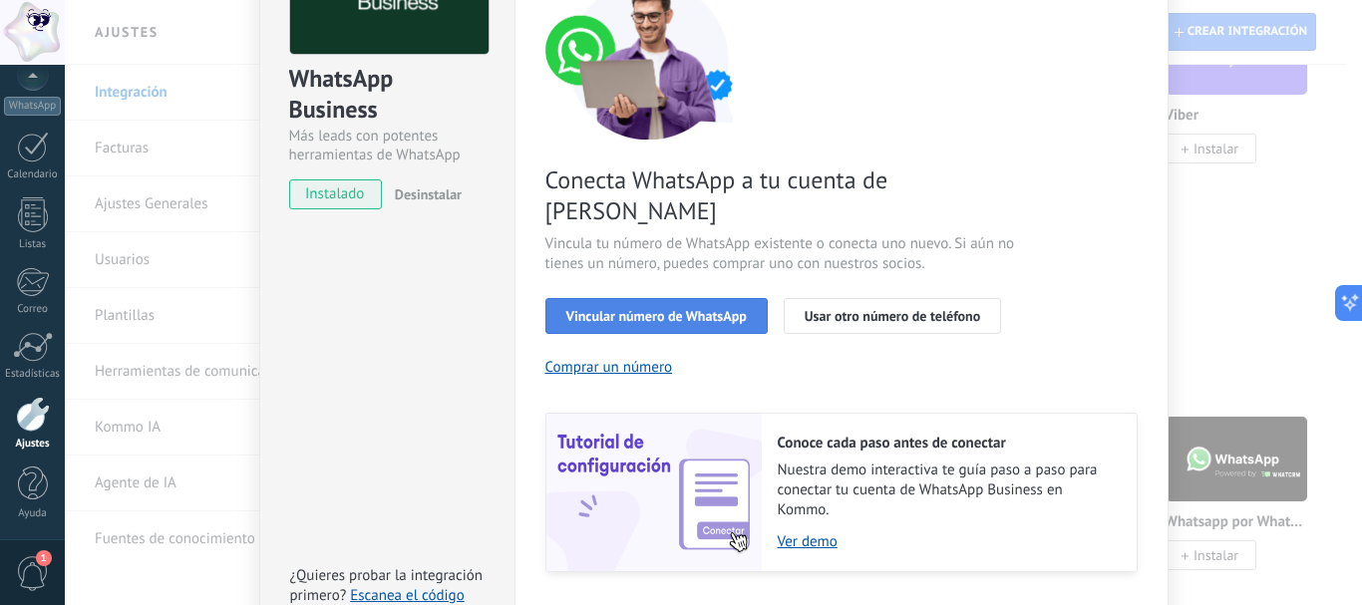
click at [714, 309] on span "Vincular número de WhatsApp" at bounding box center [656, 316] width 181 height 14
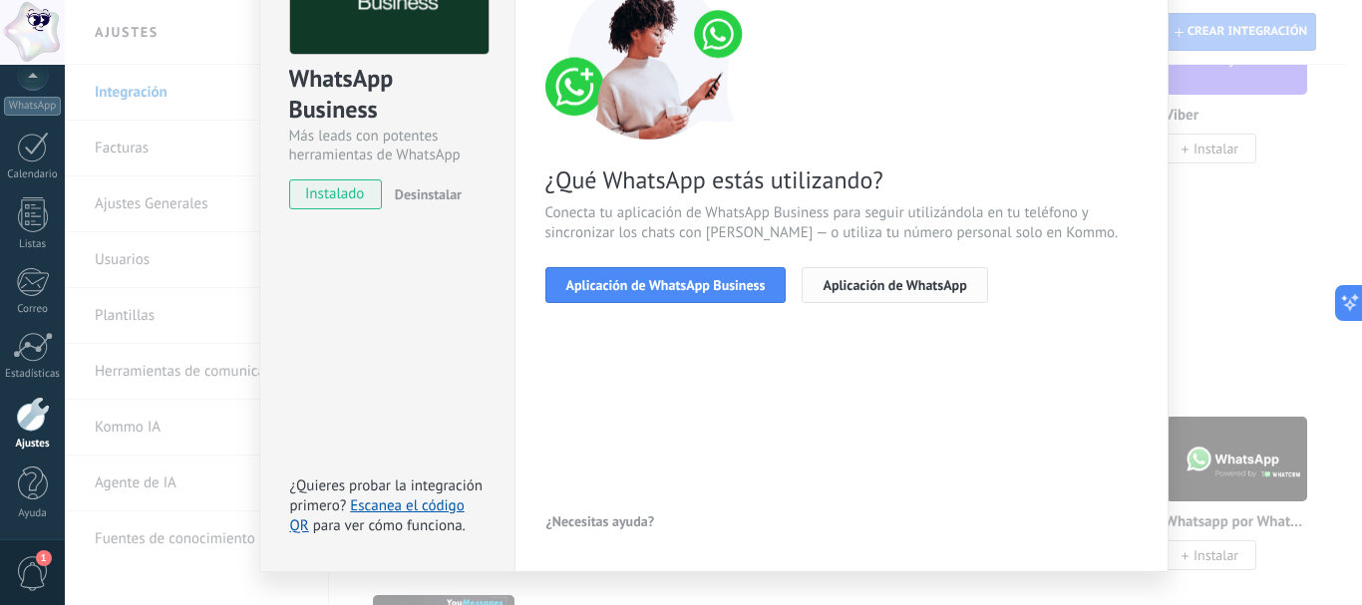
click at [937, 285] on span "Aplicación de WhatsApp" at bounding box center [895, 285] width 144 height 14
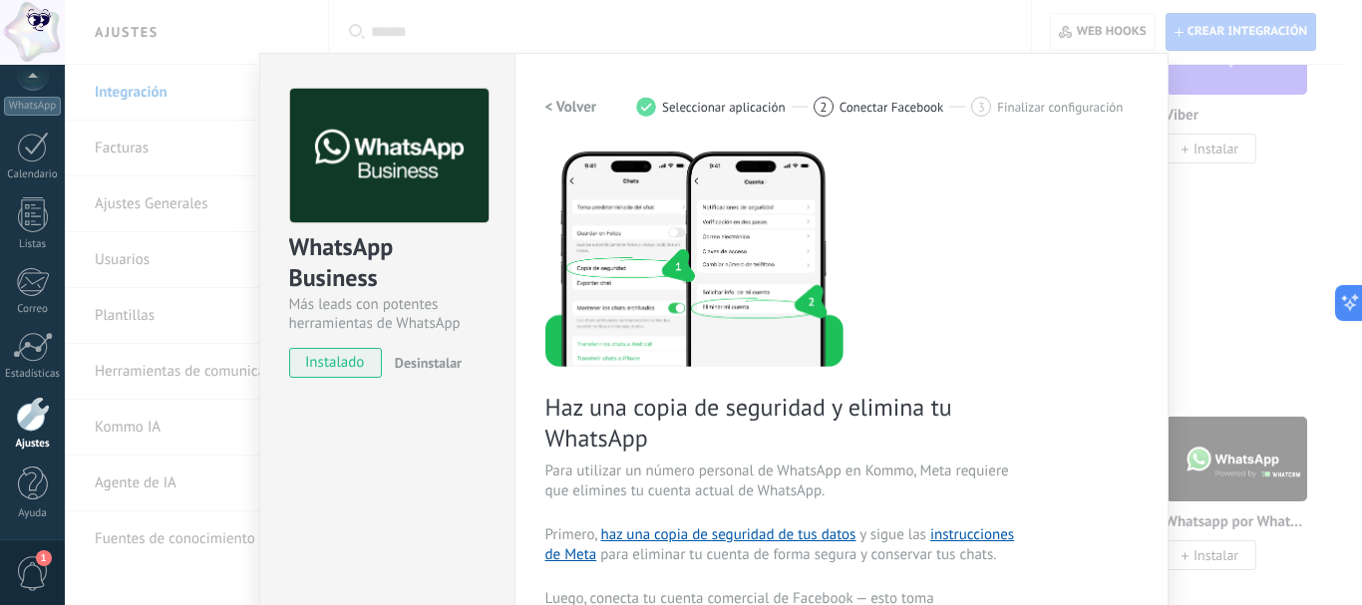
scroll to position [0, 0]
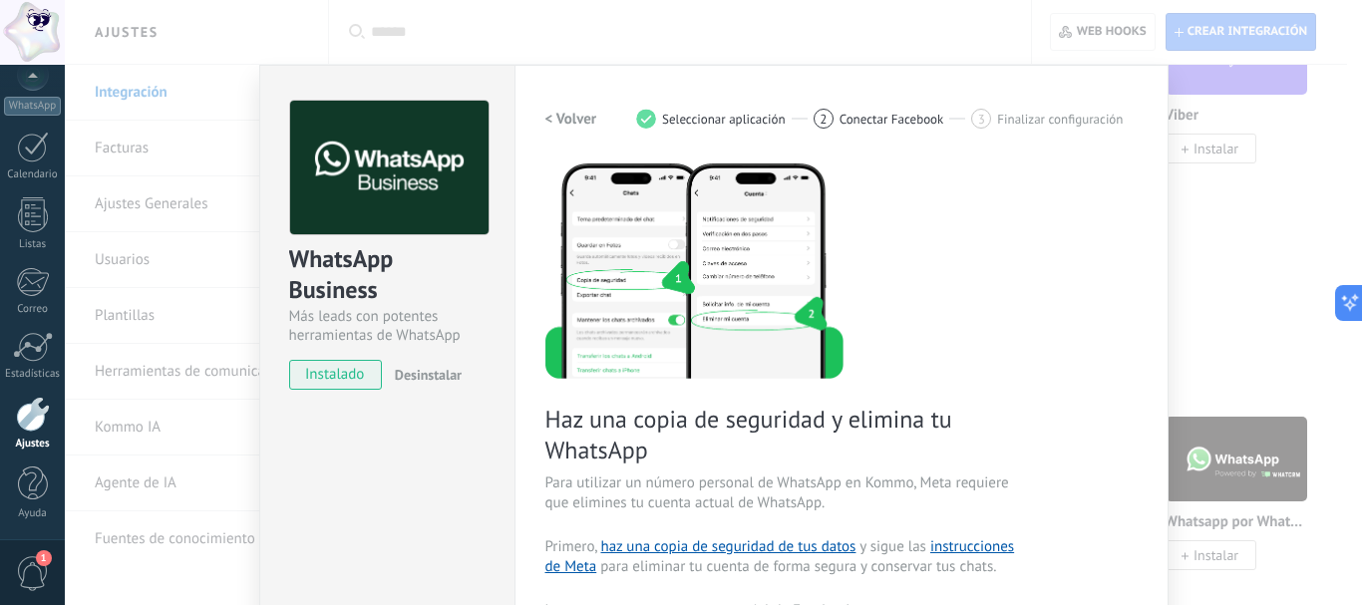
click at [928, 114] on span "Conectar Facebook" at bounding box center [892, 119] width 105 height 15
click at [820, 119] on span "2" at bounding box center [823, 119] width 7 height 17
click at [548, 117] on h2 "< Volver" at bounding box center [572, 119] width 52 height 19
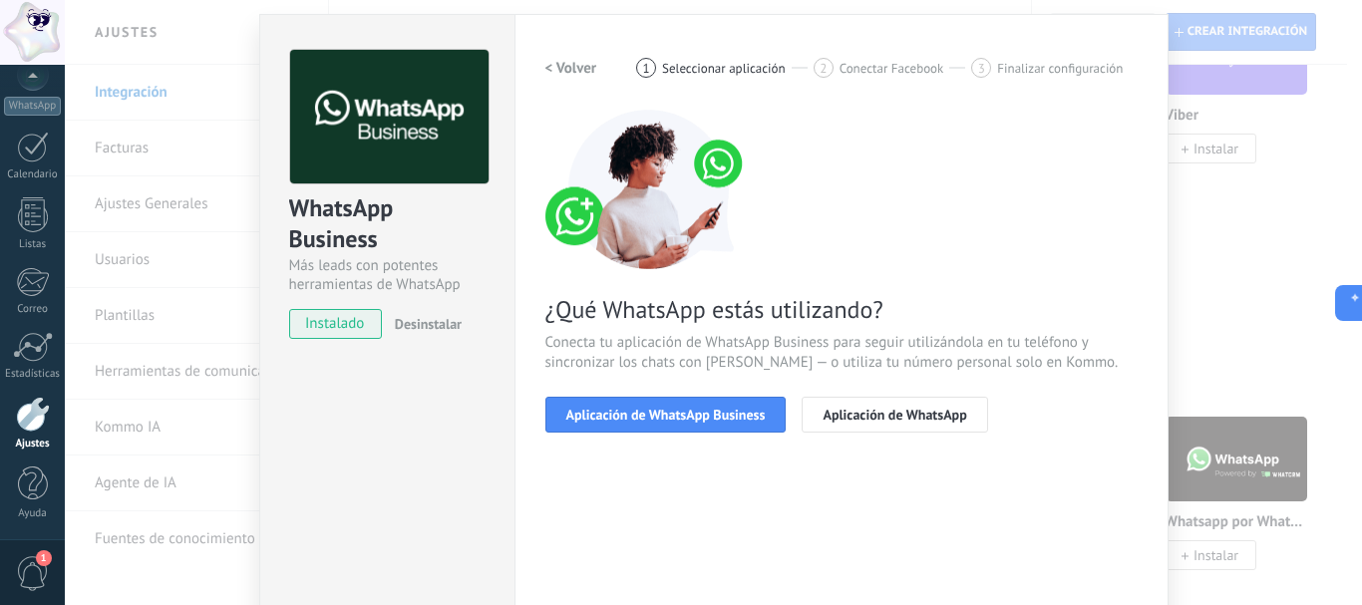
scroll to position [100, 0]
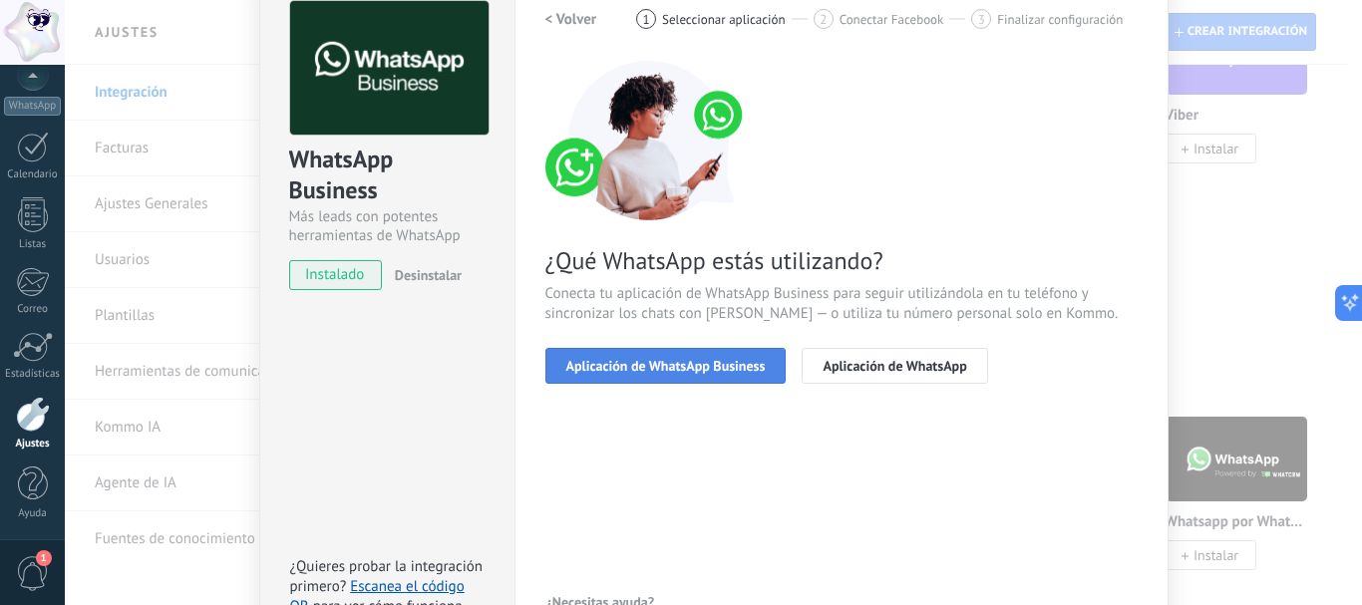
click at [673, 368] on span "Aplicación de WhatsApp Business" at bounding box center [665, 366] width 199 height 14
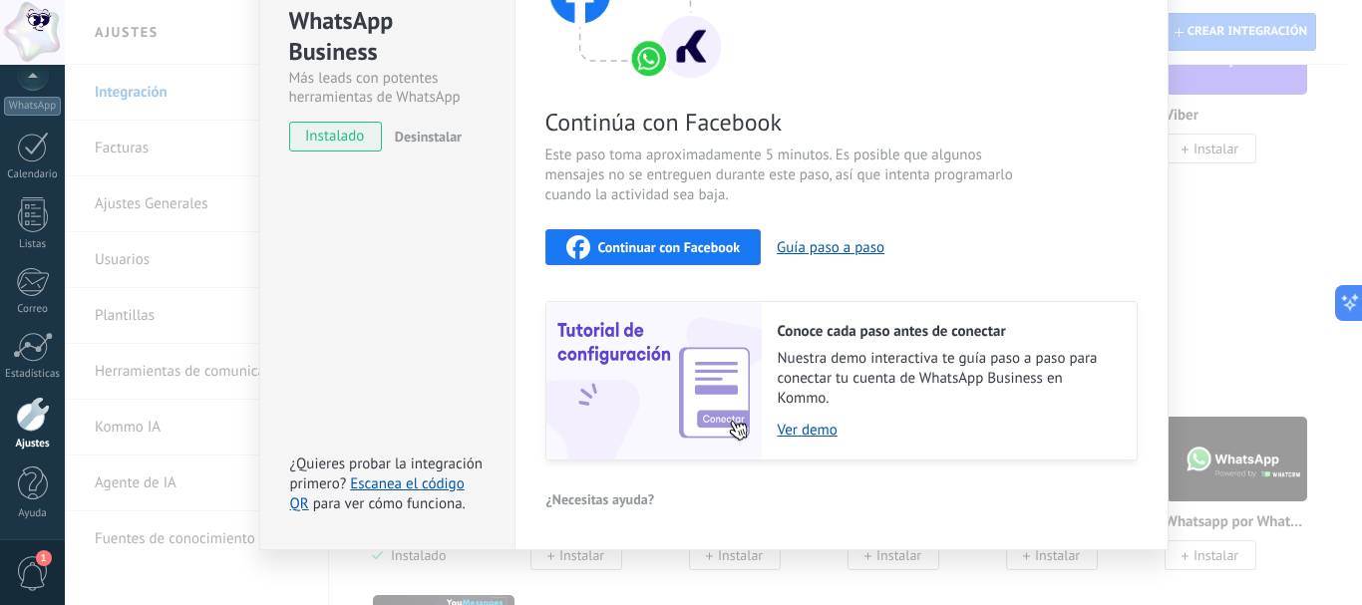
scroll to position [257, 0]
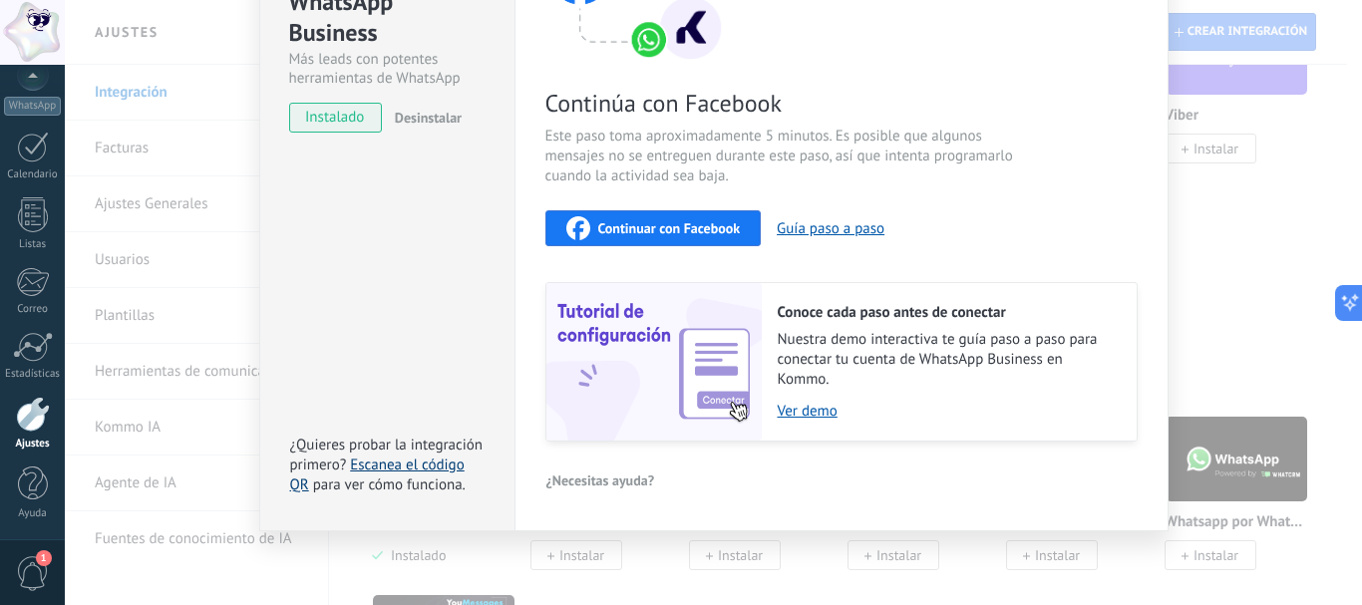
click at [441, 462] on link "Escanea el código QR" at bounding box center [377, 475] width 175 height 39
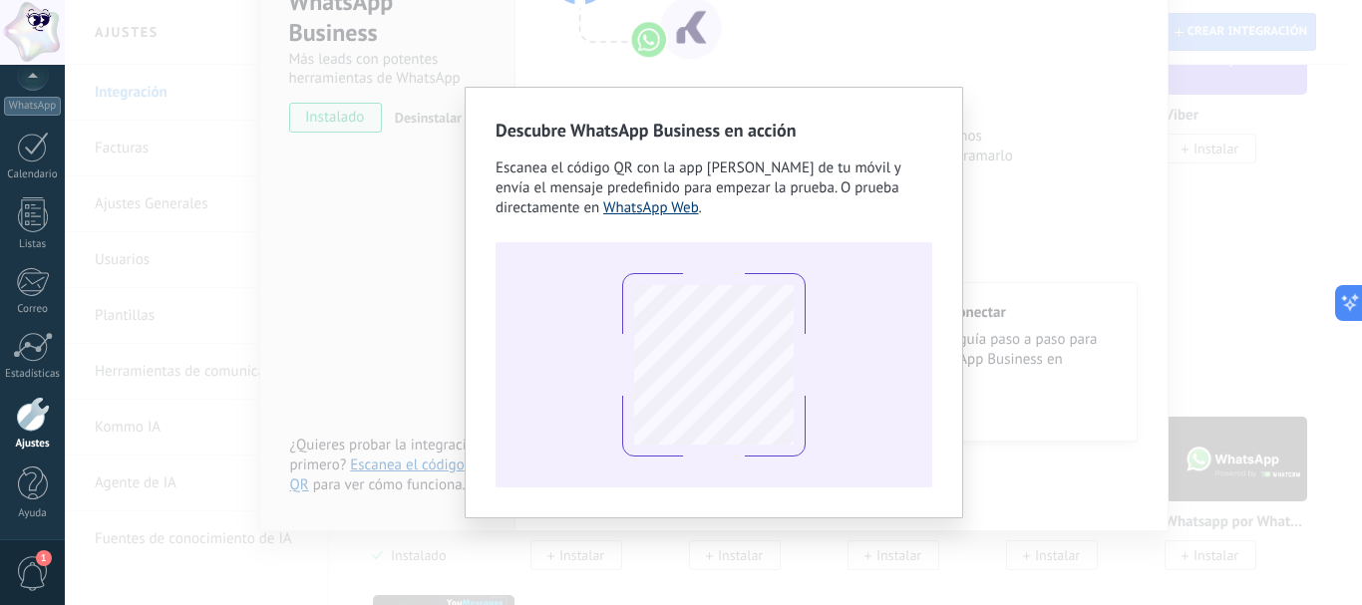
click at [664, 206] on link "WhatsApp Web" at bounding box center [651, 207] width 96 height 19
click at [1069, 143] on div "Descubre WhatsApp Business en acción Escanea el código QR con la app [PERSON_NA…" at bounding box center [714, 302] width 1298 height 605
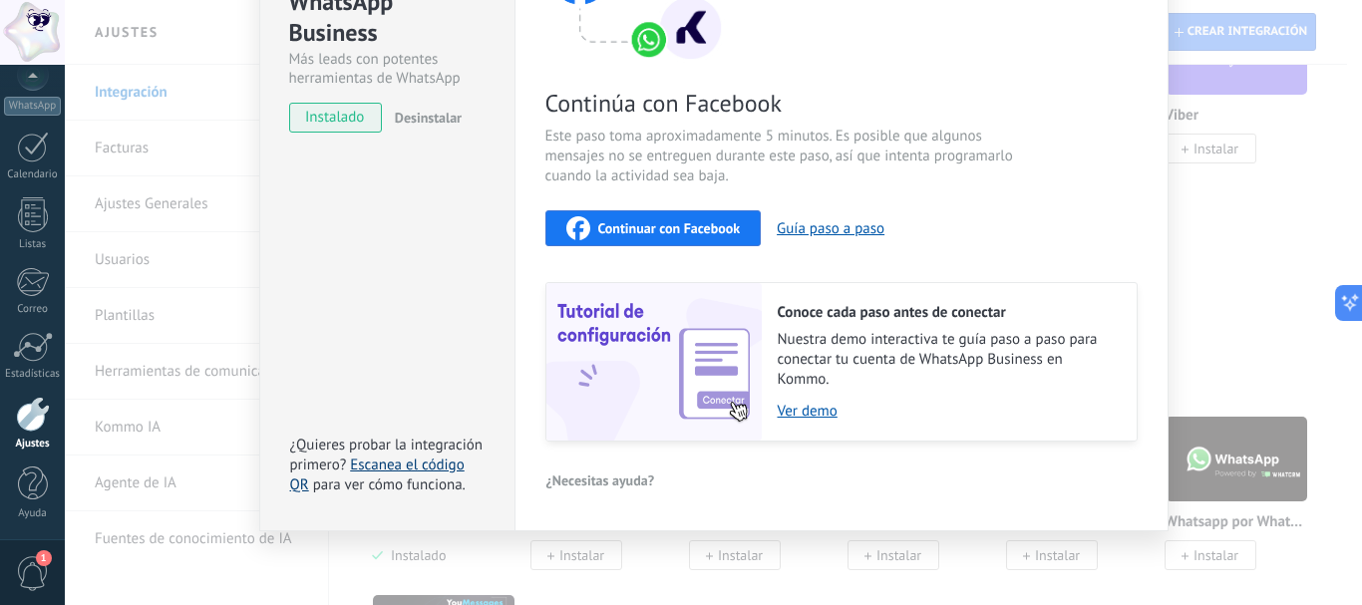
click at [417, 461] on link "Escanea el código QR" at bounding box center [377, 475] width 175 height 39
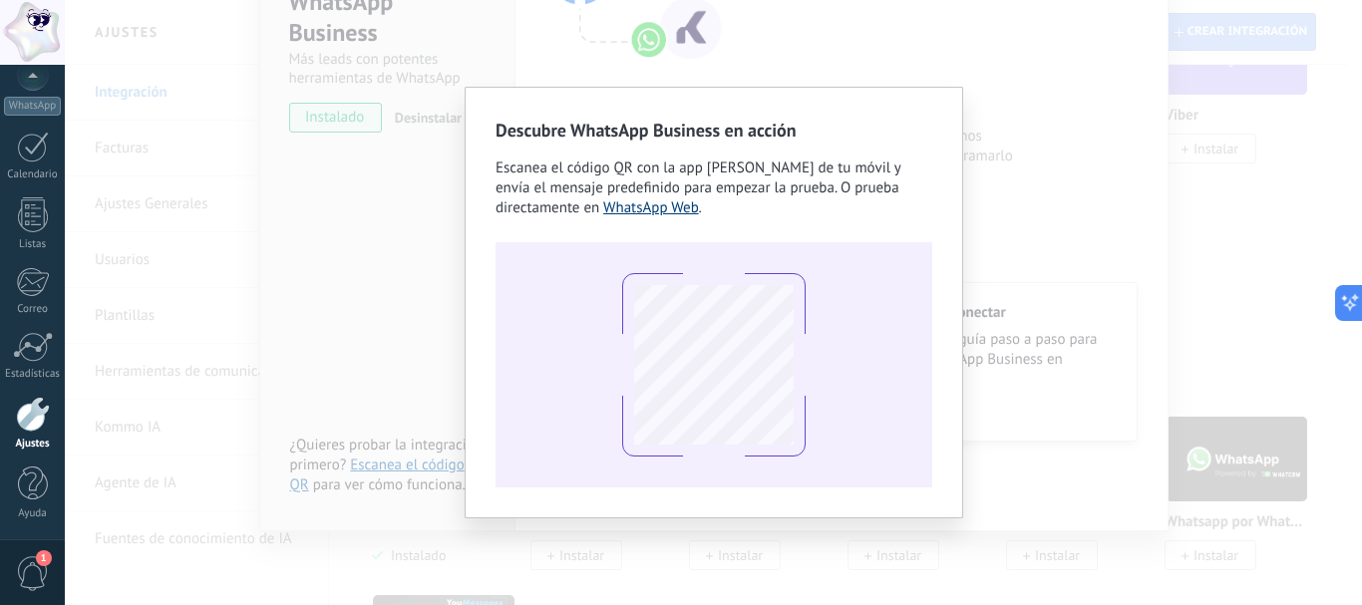
click at [675, 205] on link "WhatsApp Web" at bounding box center [651, 207] width 96 height 19
click at [680, 207] on link "WhatsApp Web" at bounding box center [651, 207] width 96 height 19
click at [1085, 217] on div "Descubre WhatsApp Business en acción Escanea el código QR con la app [PERSON_NA…" at bounding box center [714, 302] width 1298 height 605
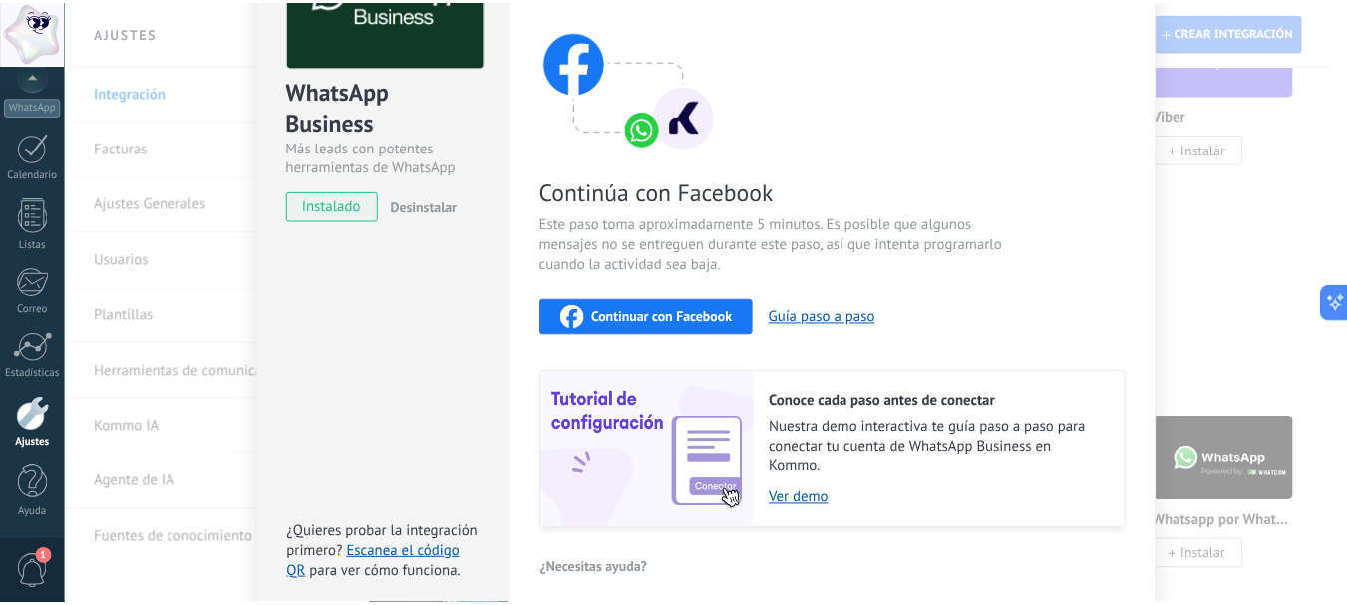
scroll to position [0, 0]
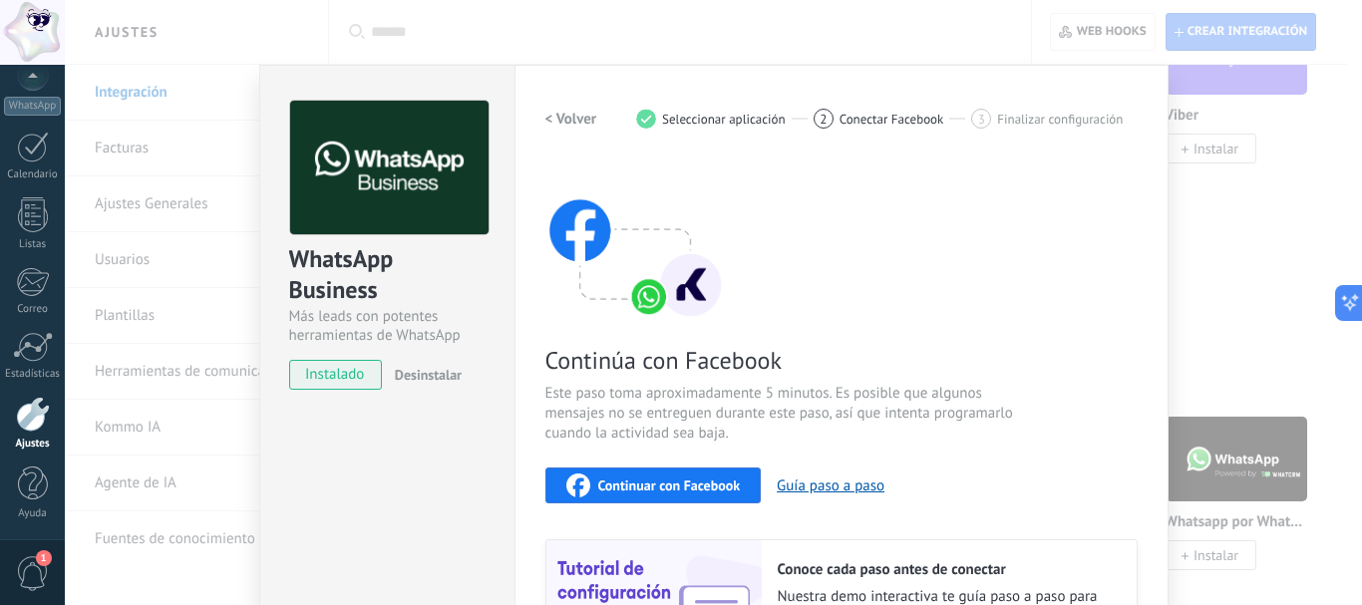
click at [1208, 297] on div "WhatsApp Business Más leads con potentes herramientas de WhatsApp instalado Des…" at bounding box center [714, 302] width 1298 height 605
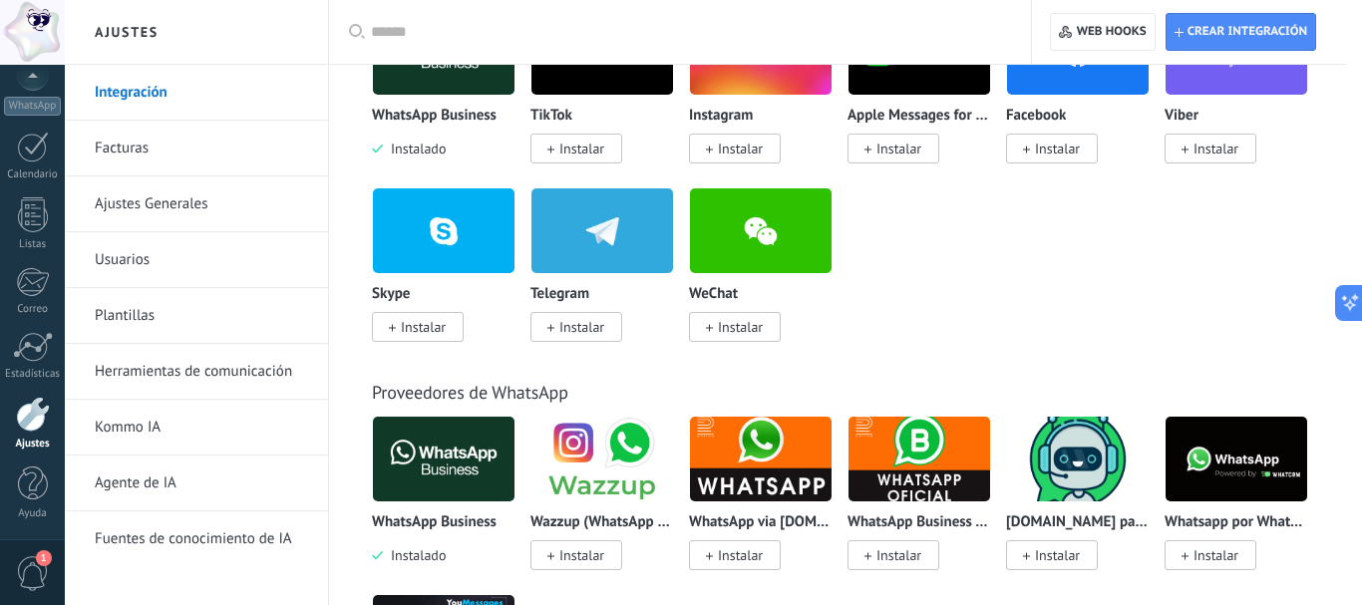
click at [1208, 297] on div at bounding box center [714, 302] width 1298 height 605
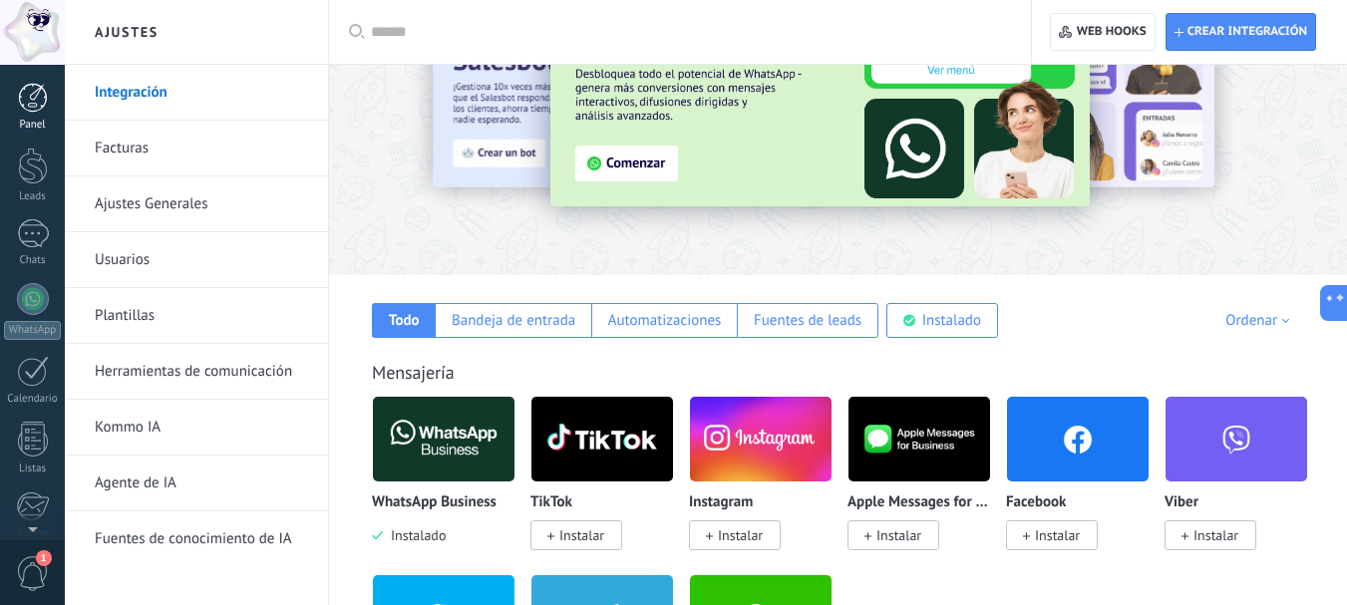
scroll to position [103, 0]
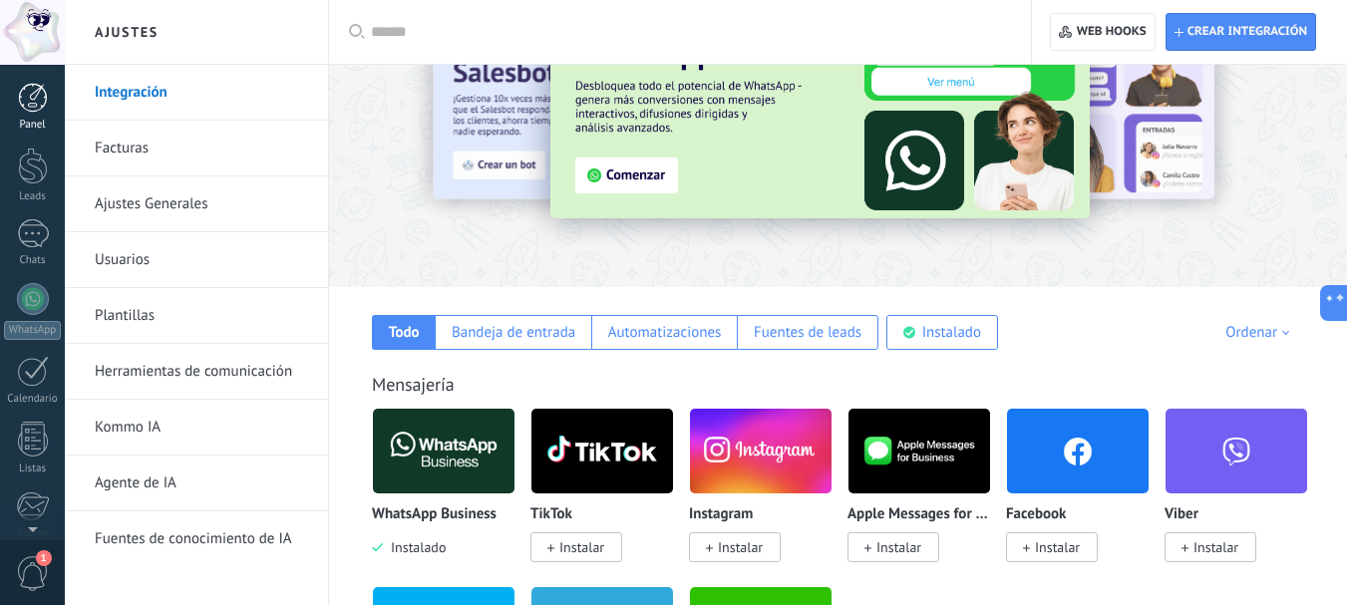
click at [27, 99] on div at bounding box center [33, 98] width 30 height 30
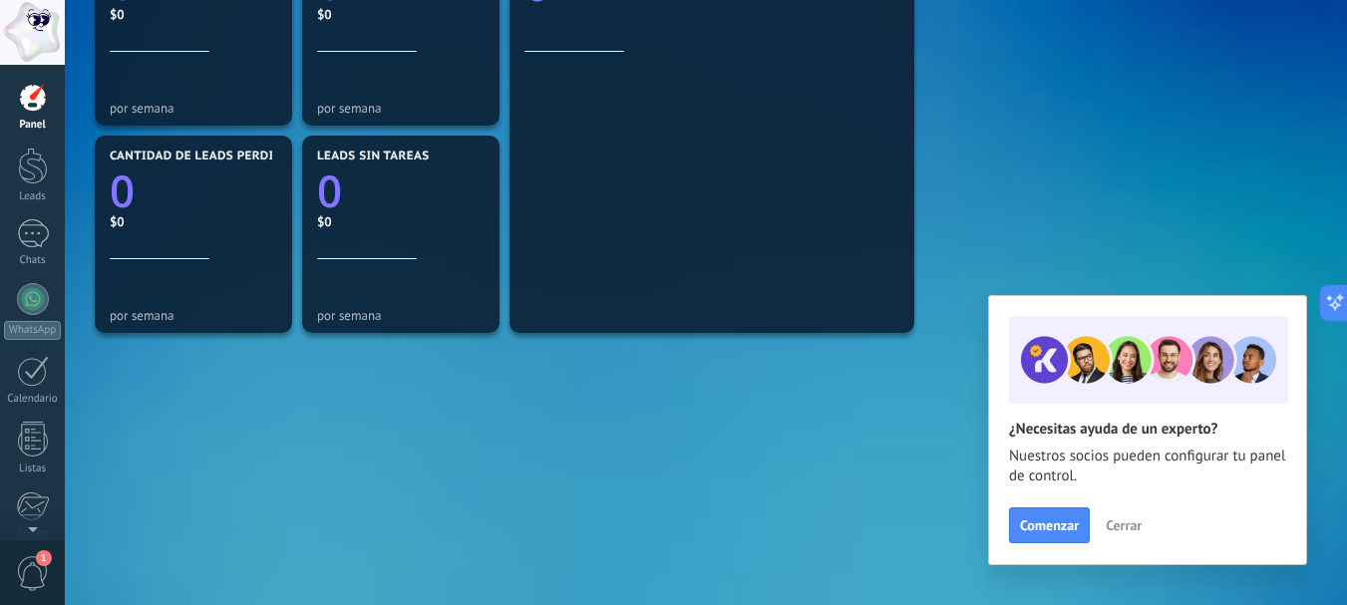
scroll to position [746, 0]
click at [1140, 519] on span "Cerrar" at bounding box center [1124, 526] width 36 height 14
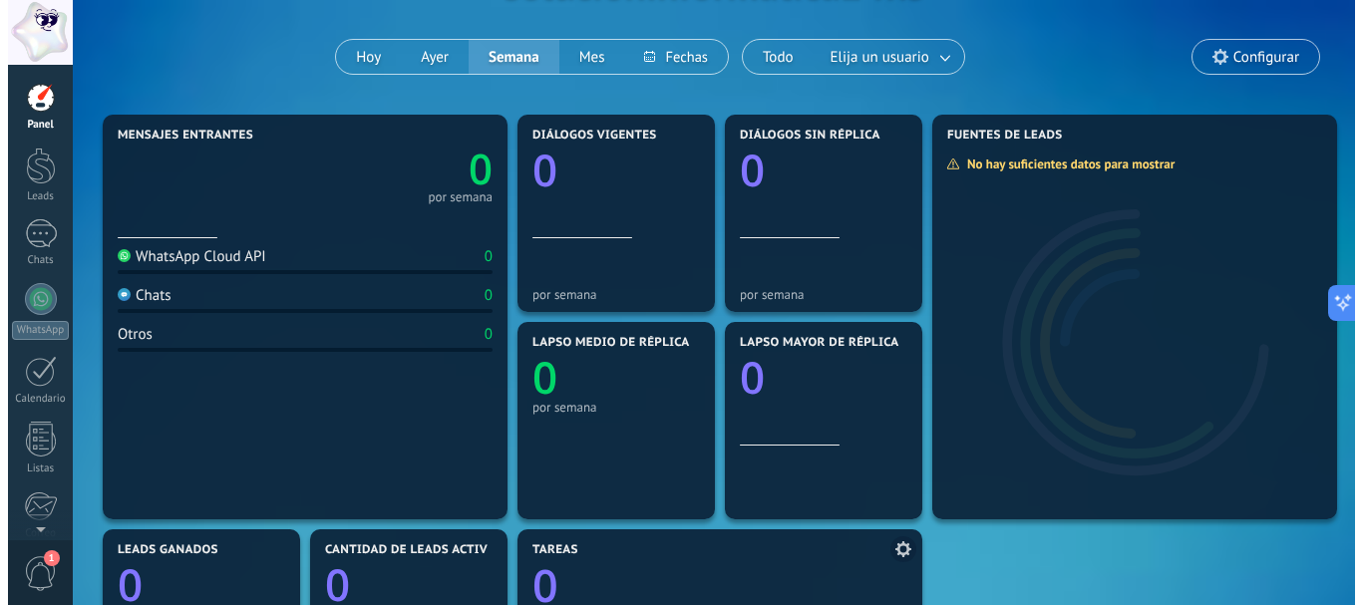
scroll to position [0, 0]
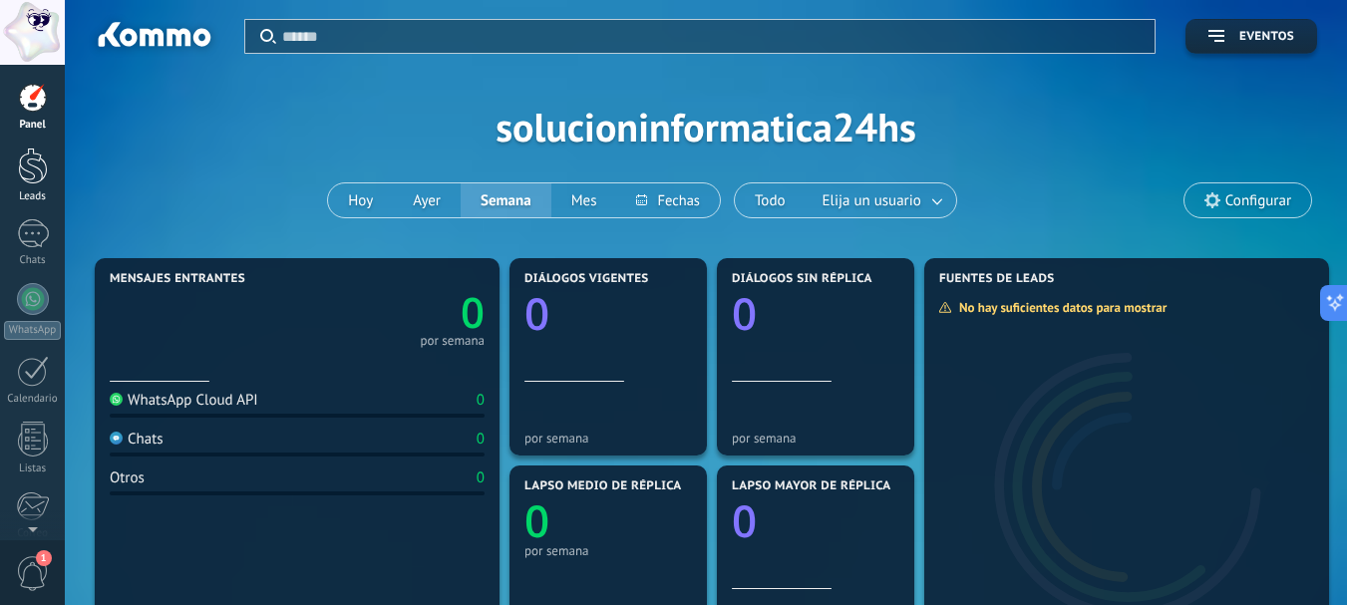
click at [26, 155] on div at bounding box center [33, 166] width 30 height 37
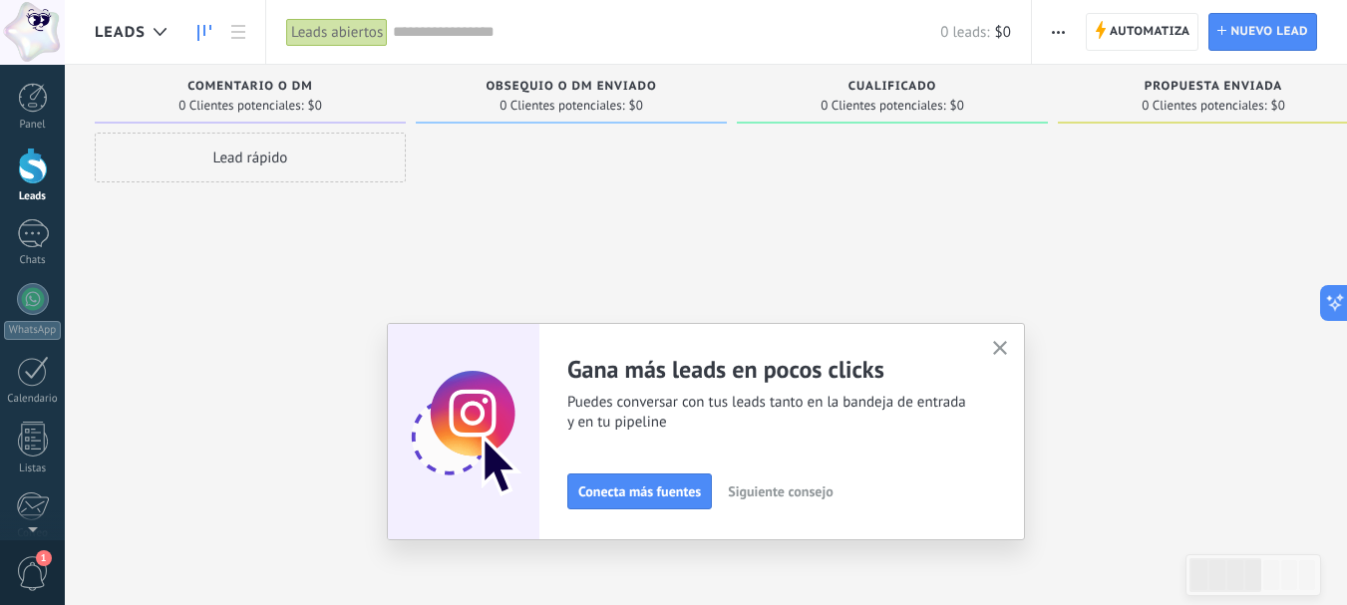
click at [644, 498] on span "Conecta más fuentes" at bounding box center [639, 492] width 123 height 14
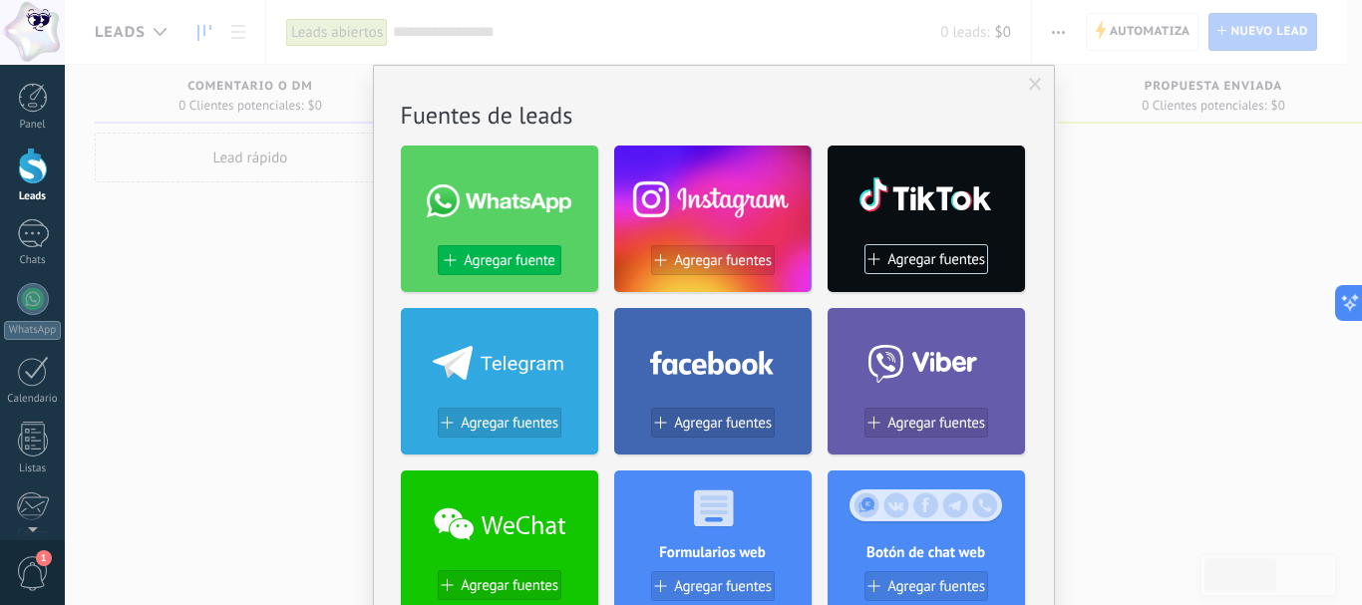
click at [509, 256] on span "Agregar fuente" at bounding box center [509, 260] width 91 height 17
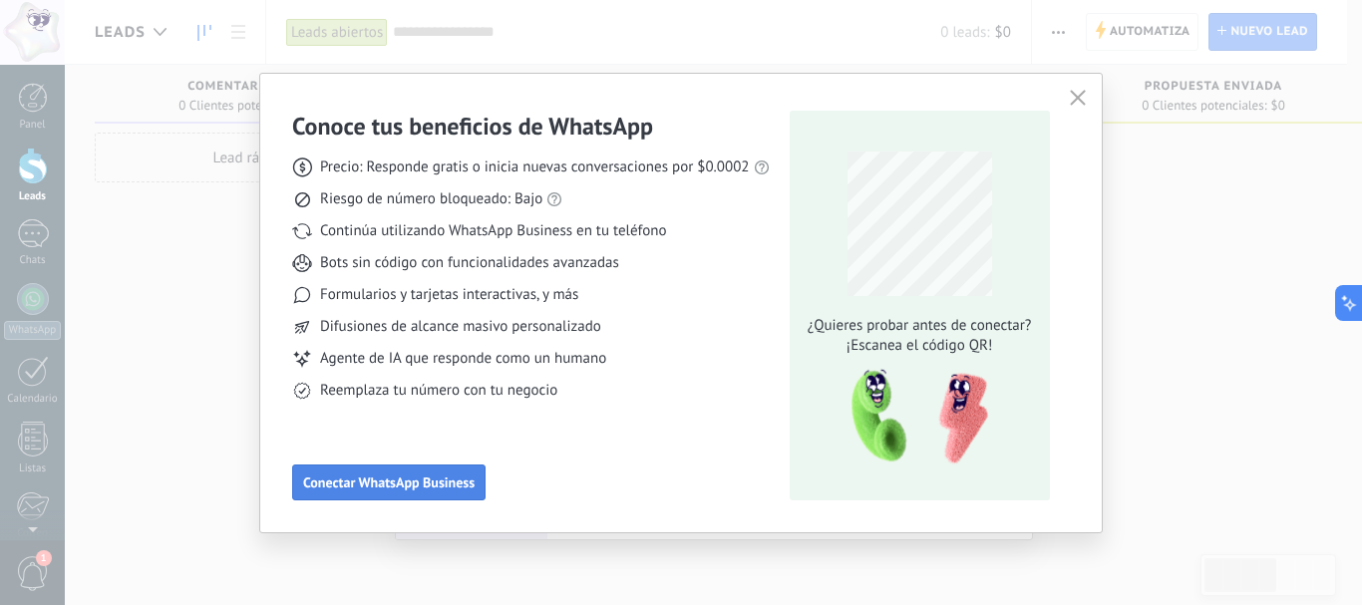
click at [445, 481] on span "Conectar WhatsApp Business" at bounding box center [389, 483] width 172 height 14
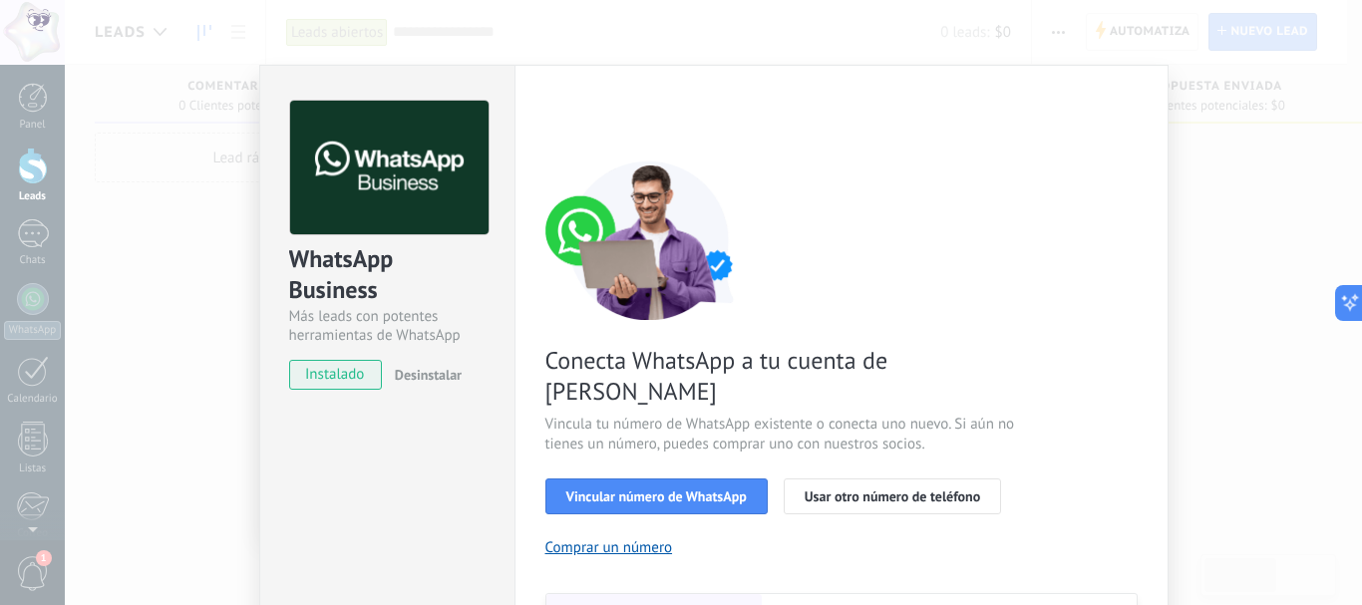
click at [1281, 224] on div "WhatsApp Business Más leads con potentes herramientas de WhatsApp instalado Des…" at bounding box center [714, 302] width 1298 height 605
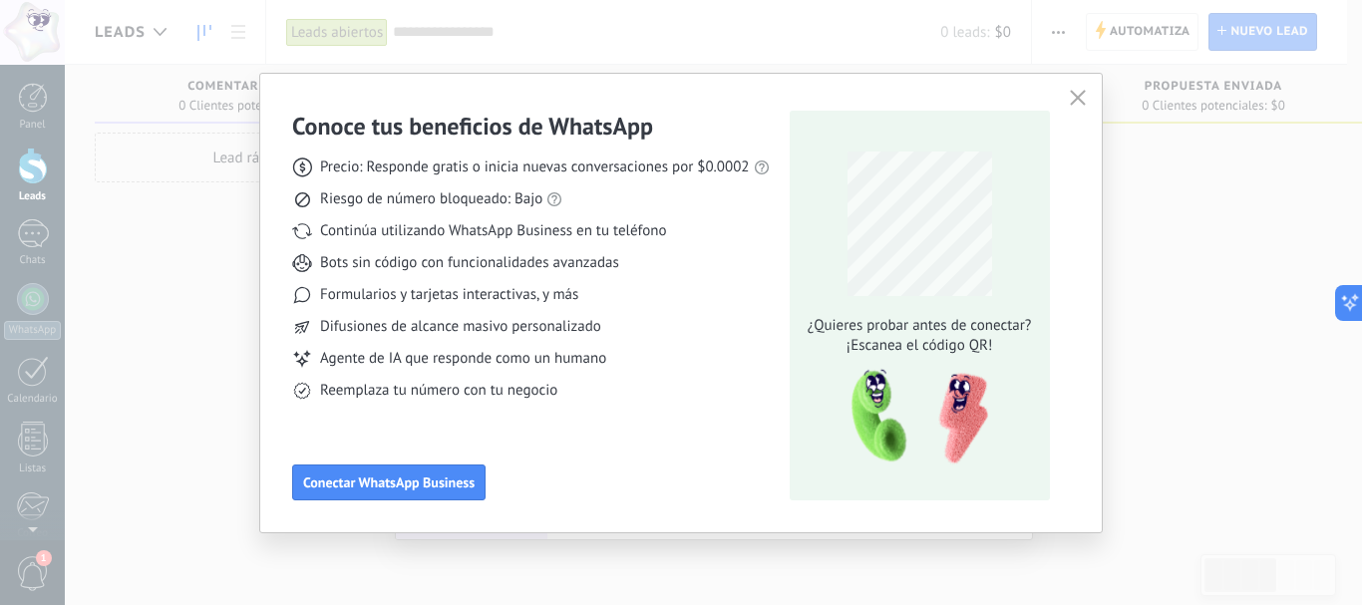
click at [1084, 101] on icon "button" at bounding box center [1078, 98] width 16 height 16
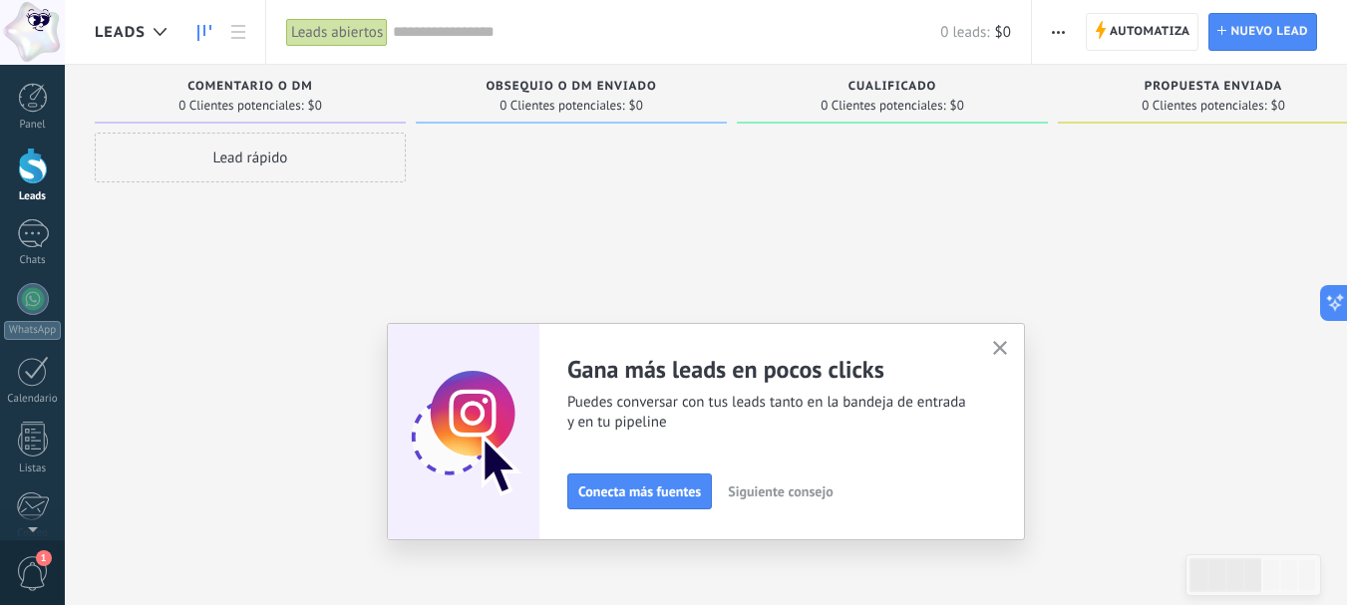
click at [242, 161] on div "Lead rápido" at bounding box center [250, 158] width 311 height 50
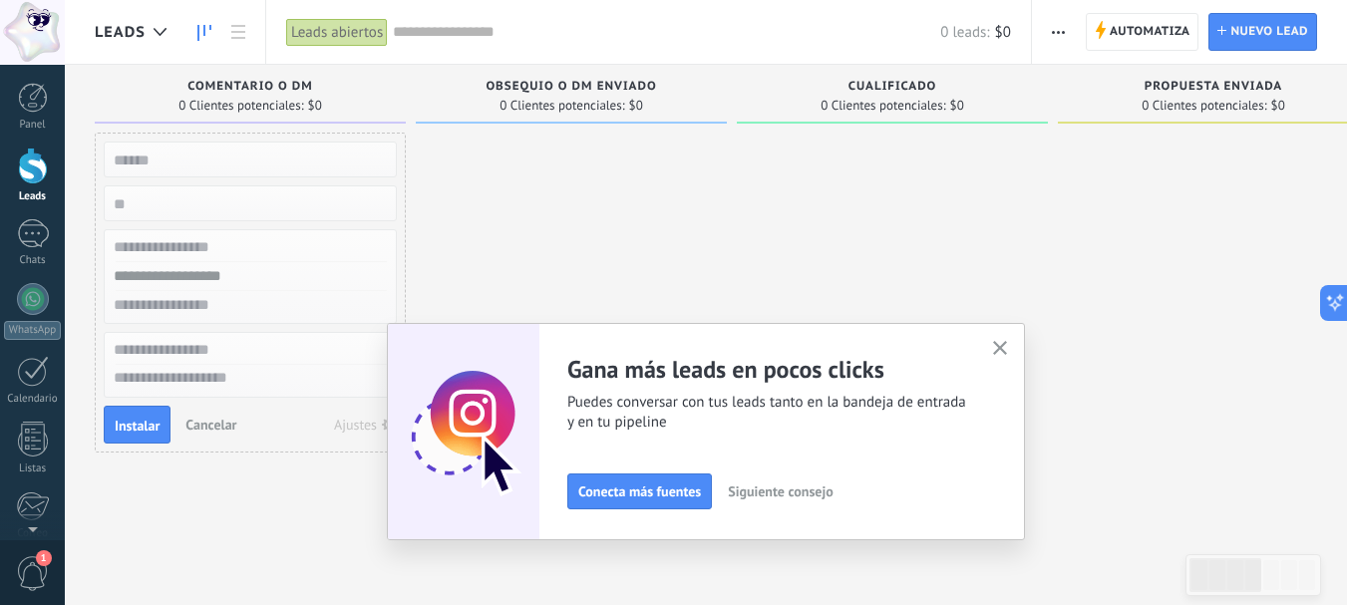
click at [209, 426] on span "Cancelar" at bounding box center [211, 425] width 51 height 18
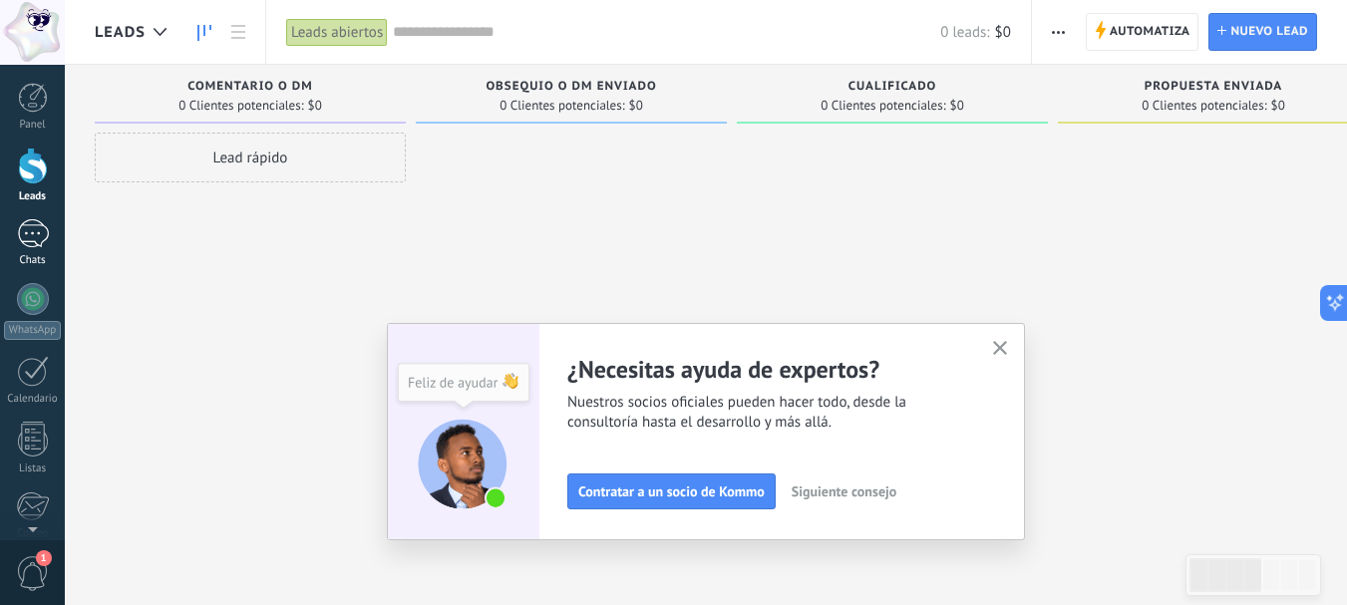
click at [43, 234] on div at bounding box center [33, 233] width 32 height 29
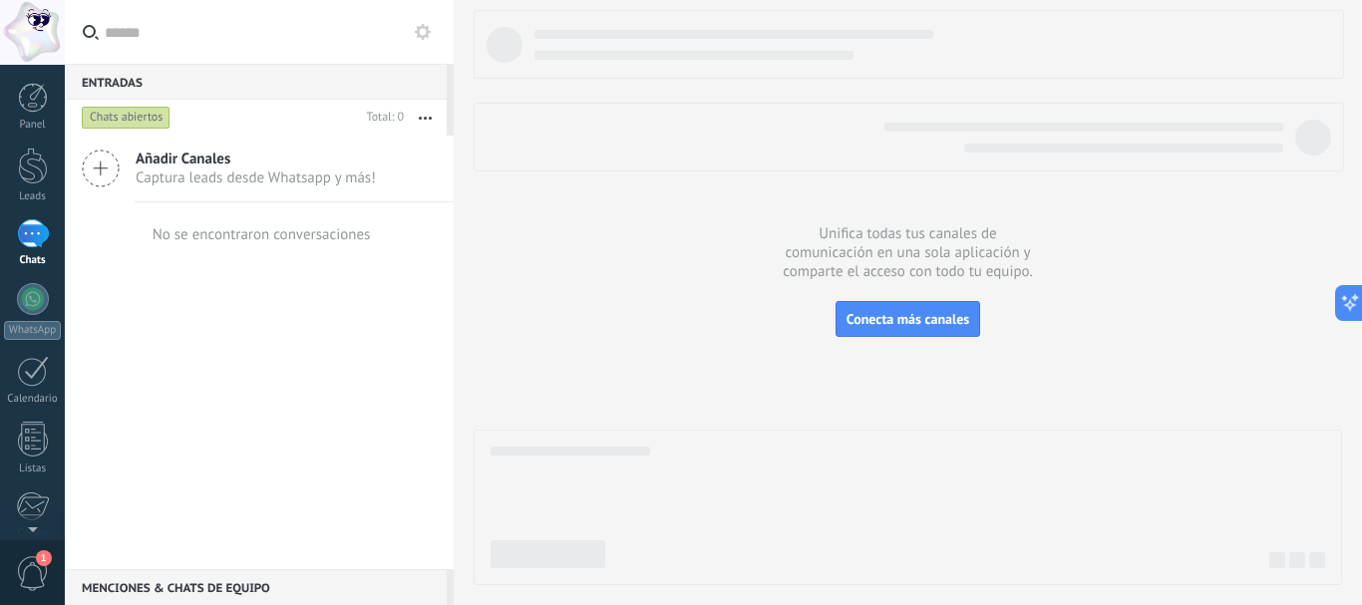
click at [316, 176] on span "Captura leads desde Whatsapp y más!" at bounding box center [256, 178] width 240 height 19
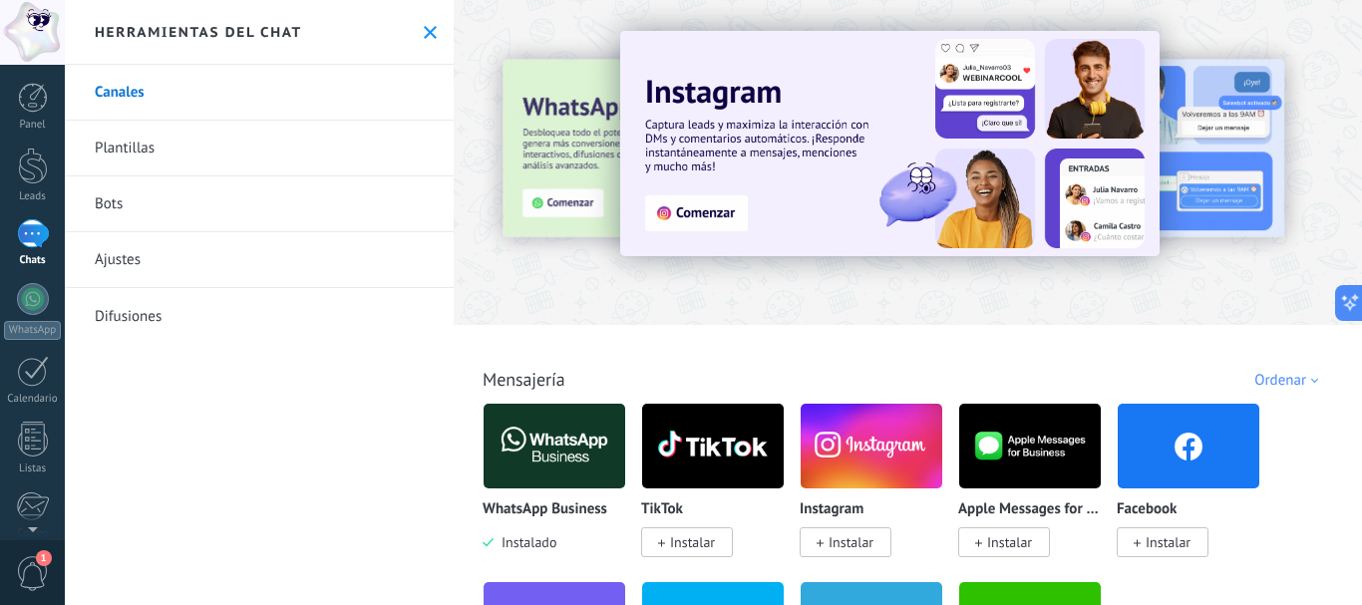
click at [428, 32] on icon at bounding box center [430, 32] width 13 height 13
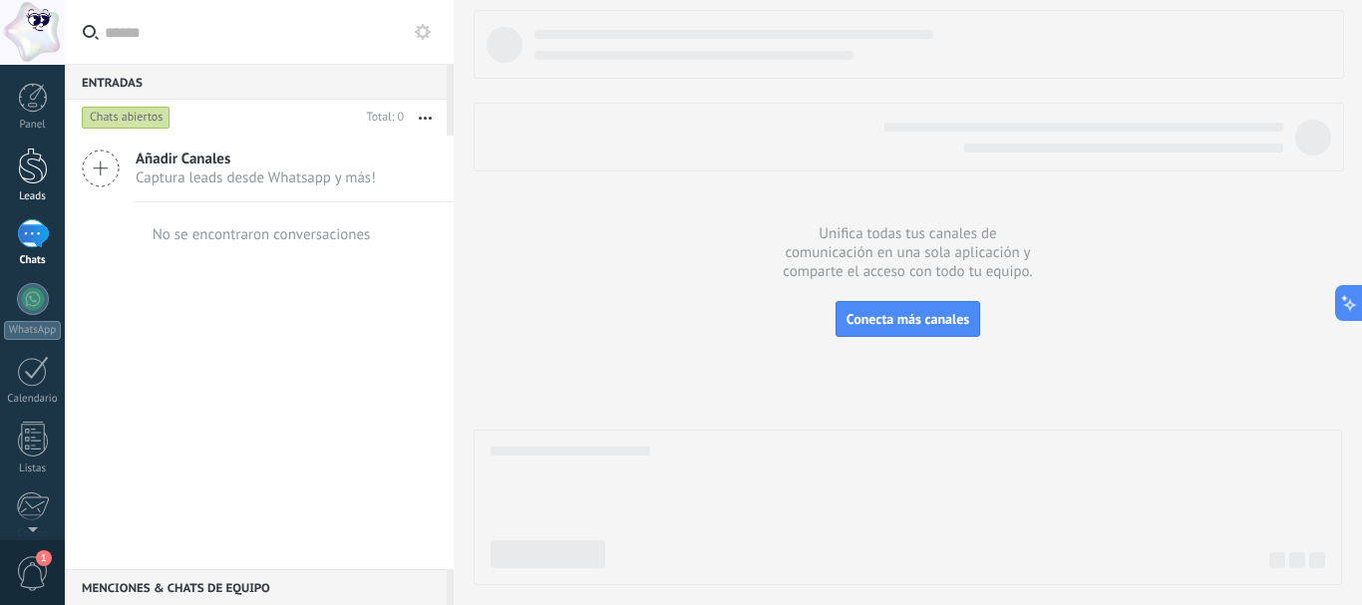
click at [30, 181] on div at bounding box center [33, 166] width 30 height 37
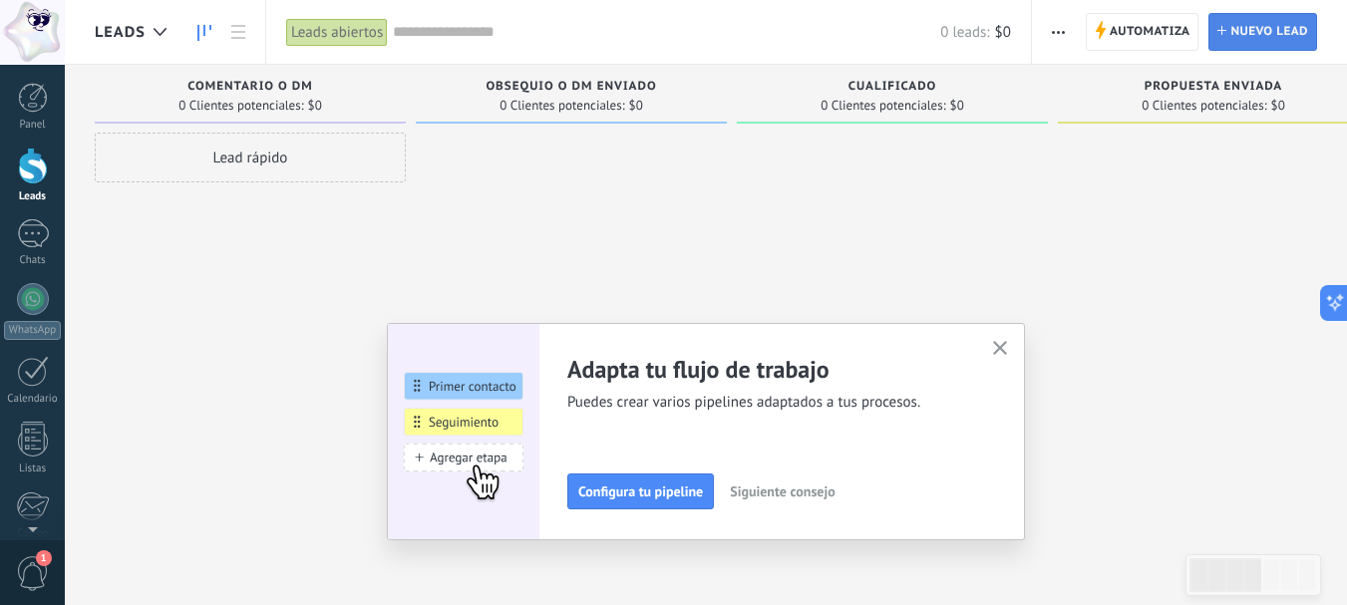
click at [1247, 16] on span "Nuevo lead" at bounding box center [1270, 32] width 78 height 36
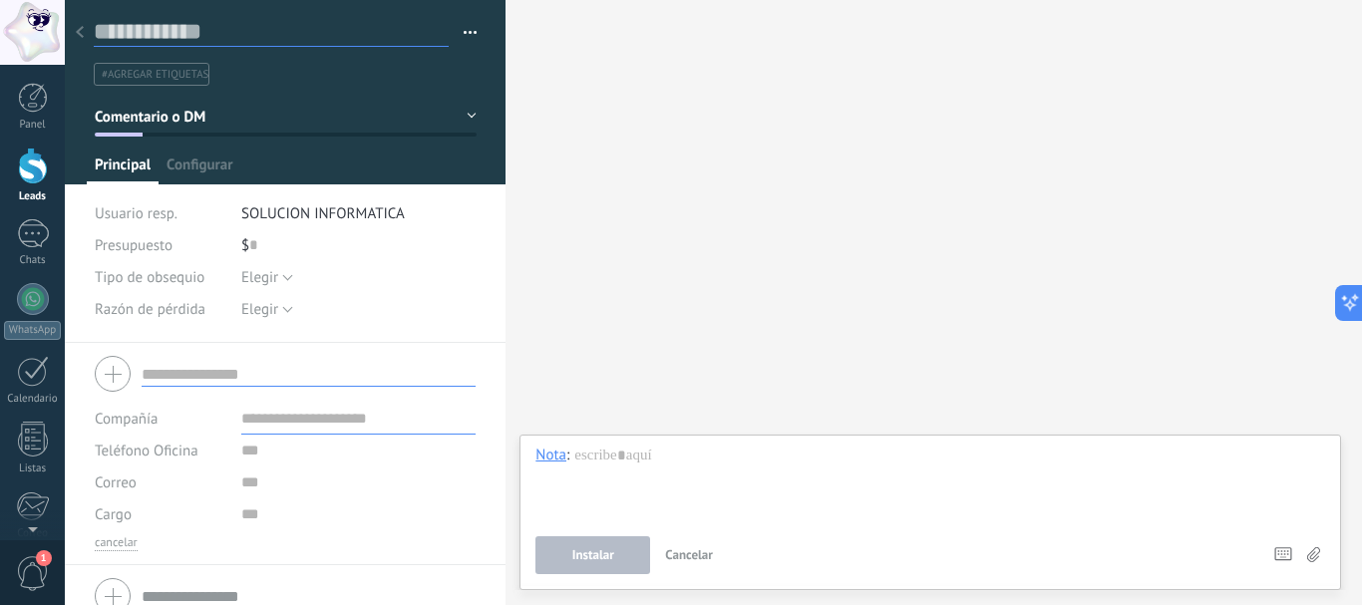
click at [228, 23] on input "text" at bounding box center [271, 32] width 355 height 30
click at [271, 117] on button "Comentario o DM" at bounding box center [286, 117] width 382 height 36
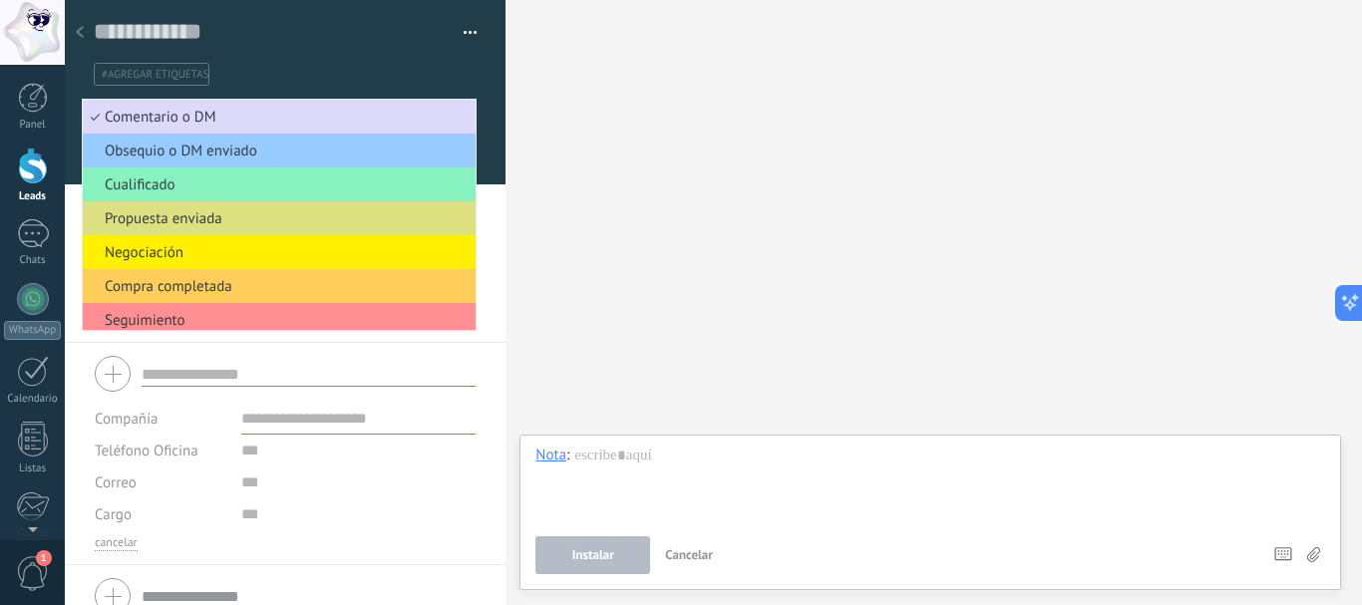
click at [265, 110] on span "Comentario o DM" at bounding box center [276, 117] width 387 height 19
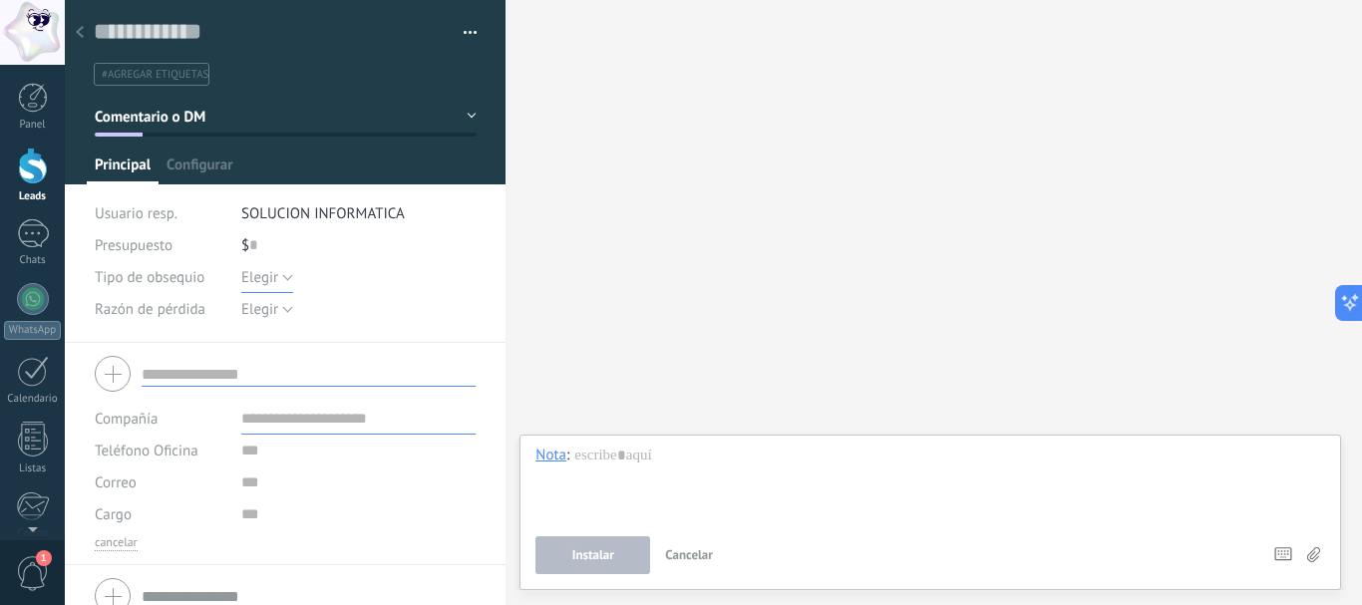
click at [282, 282] on button "Elegir" at bounding box center [267, 277] width 52 height 32
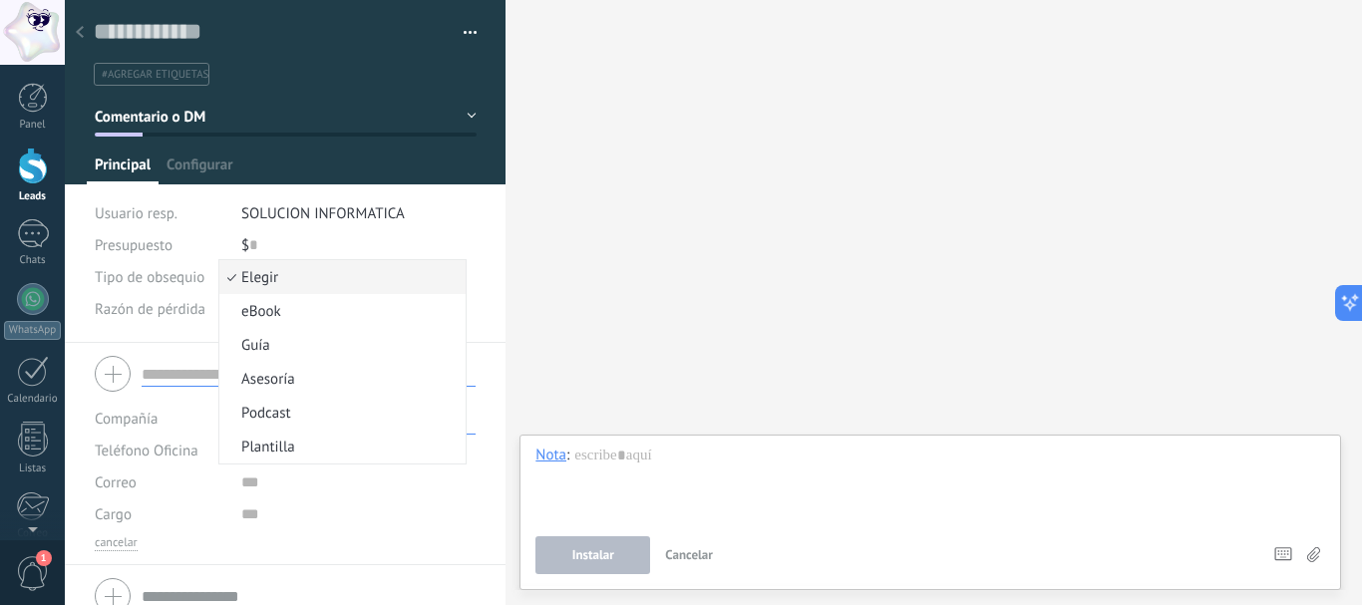
click at [288, 273] on span "Elegir" at bounding box center [339, 277] width 240 height 19
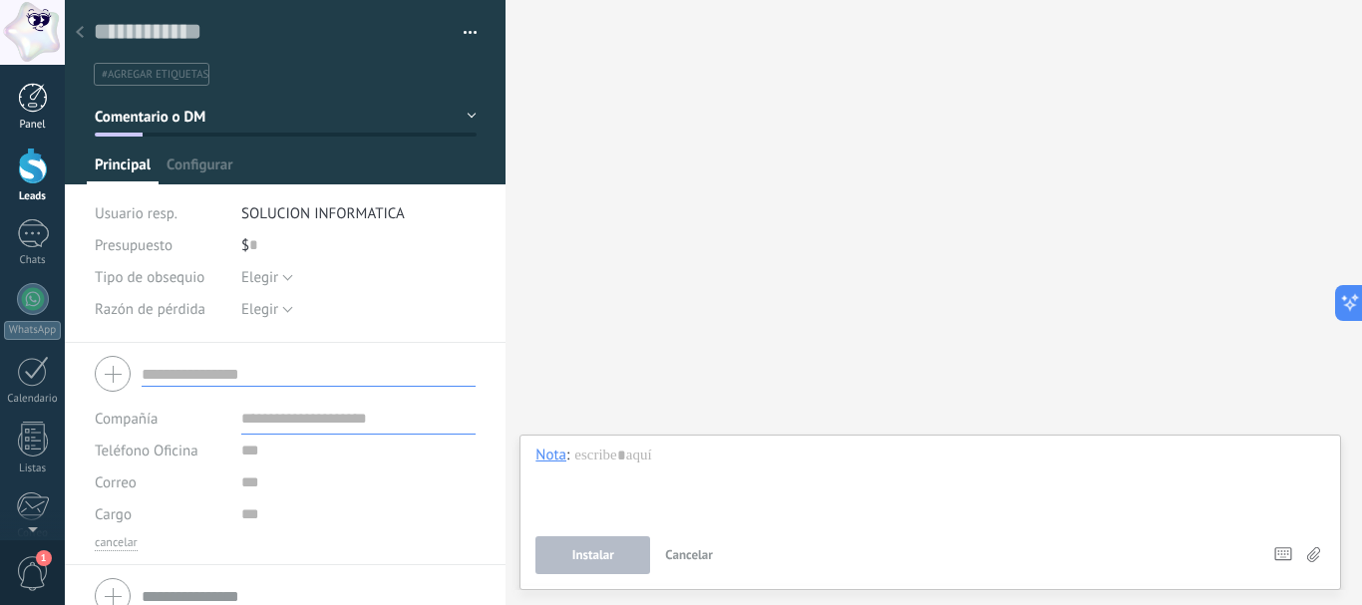
click at [26, 116] on link "Panel" at bounding box center [32, 107] width 65 height 49
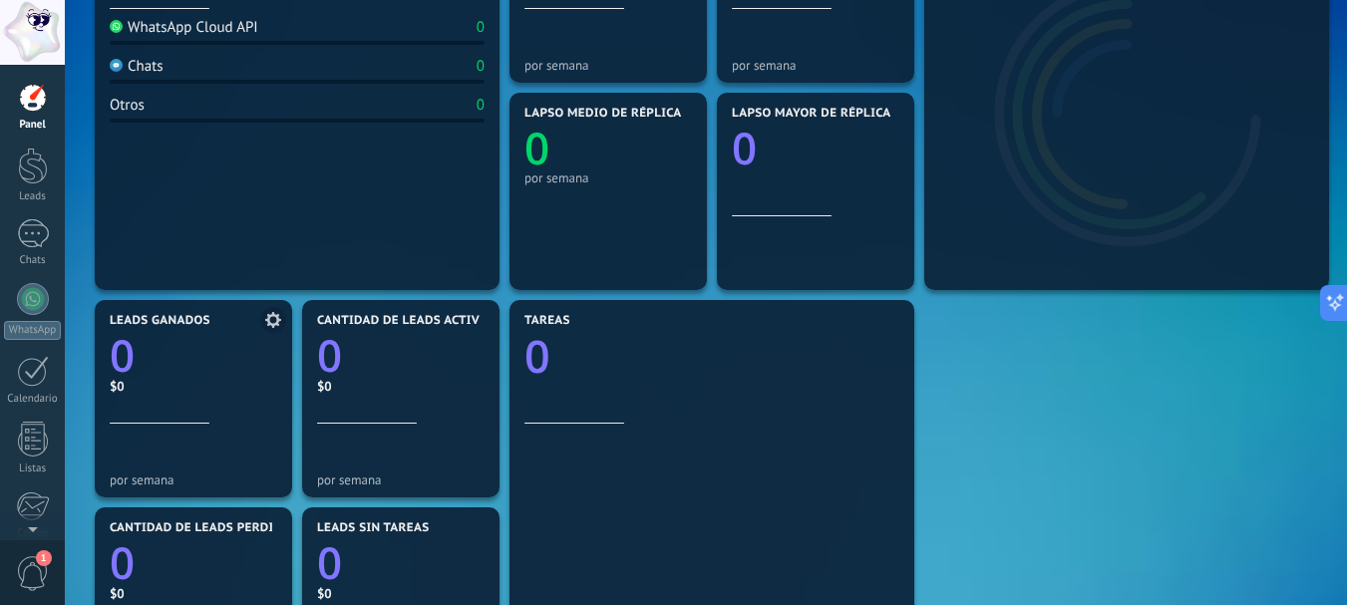
scroll to position [399, 0]
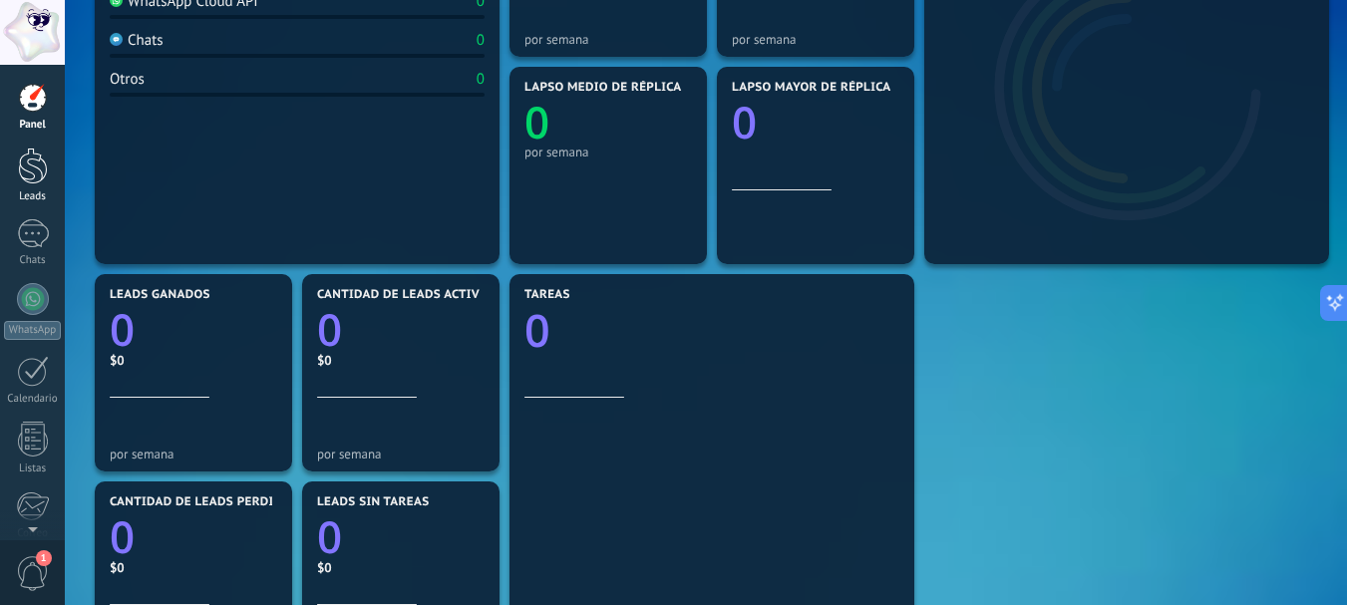
click at [47, 169] on div at bounding box center [33, 166] width 30 height 37
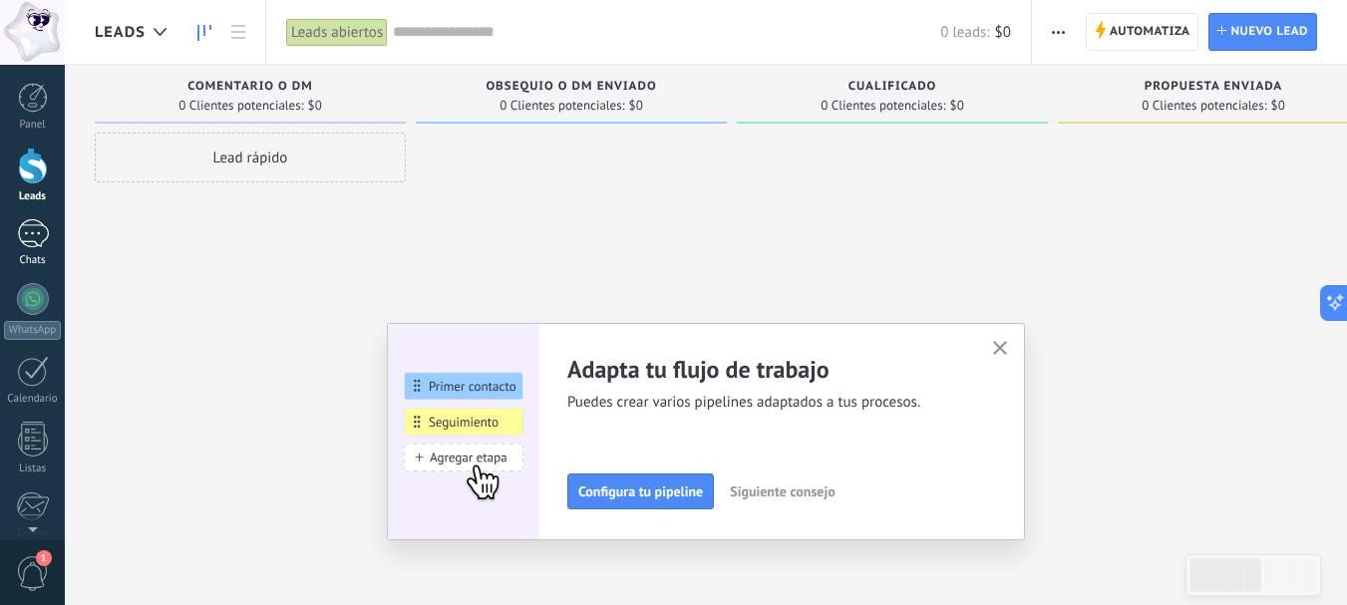
click at [20, 249] on link "Chats" at bounding box center [32, 243] width 65 height 48
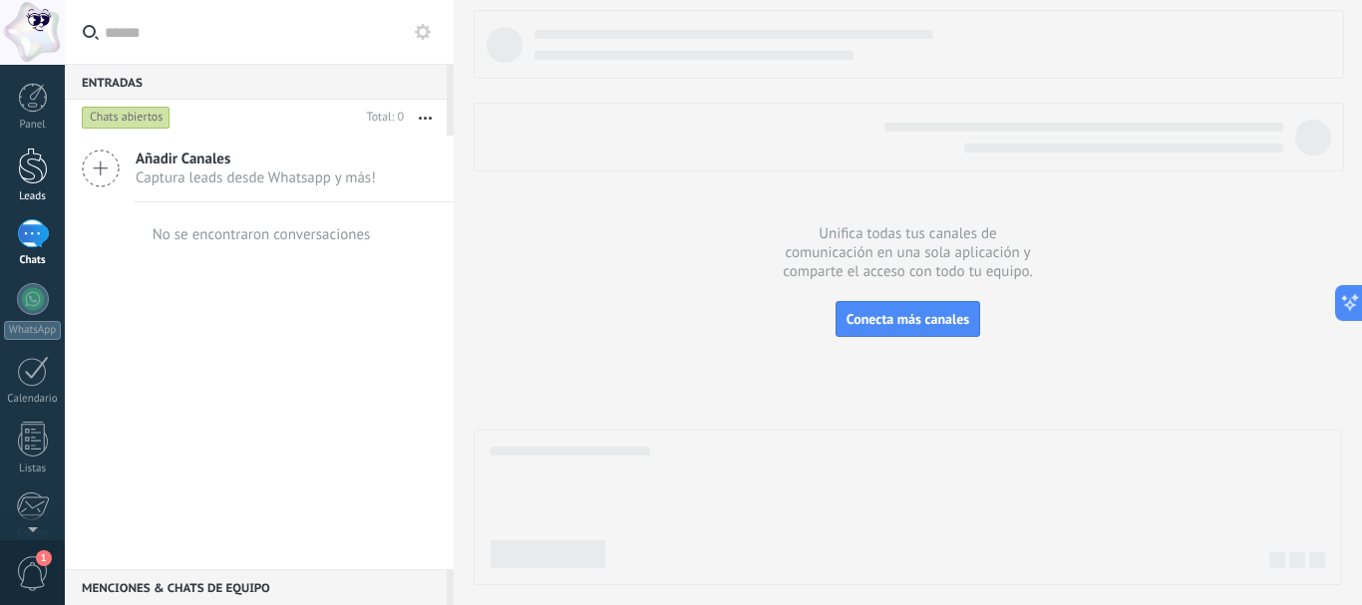
click at [37, 169] on div at bounding box center [33, 166] width 30 height 37
